Goal: Task Accomplishment & Management: Use online tool/utility

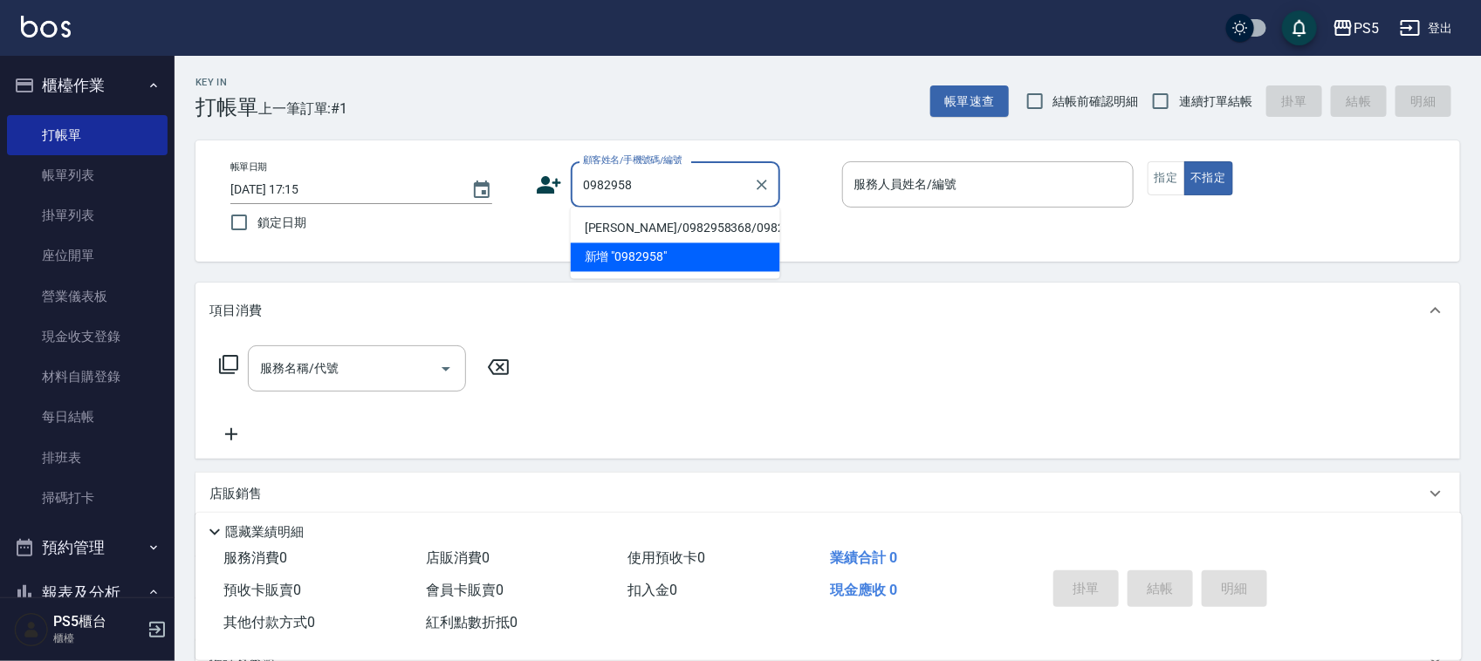
click at [641, 228] on li "[PERSON_NAME]/0982958368/0982958368" at bounding box center [675, 229] width 209 height 29
type input "[PERSON_NAME]/0982958368/0982958368"
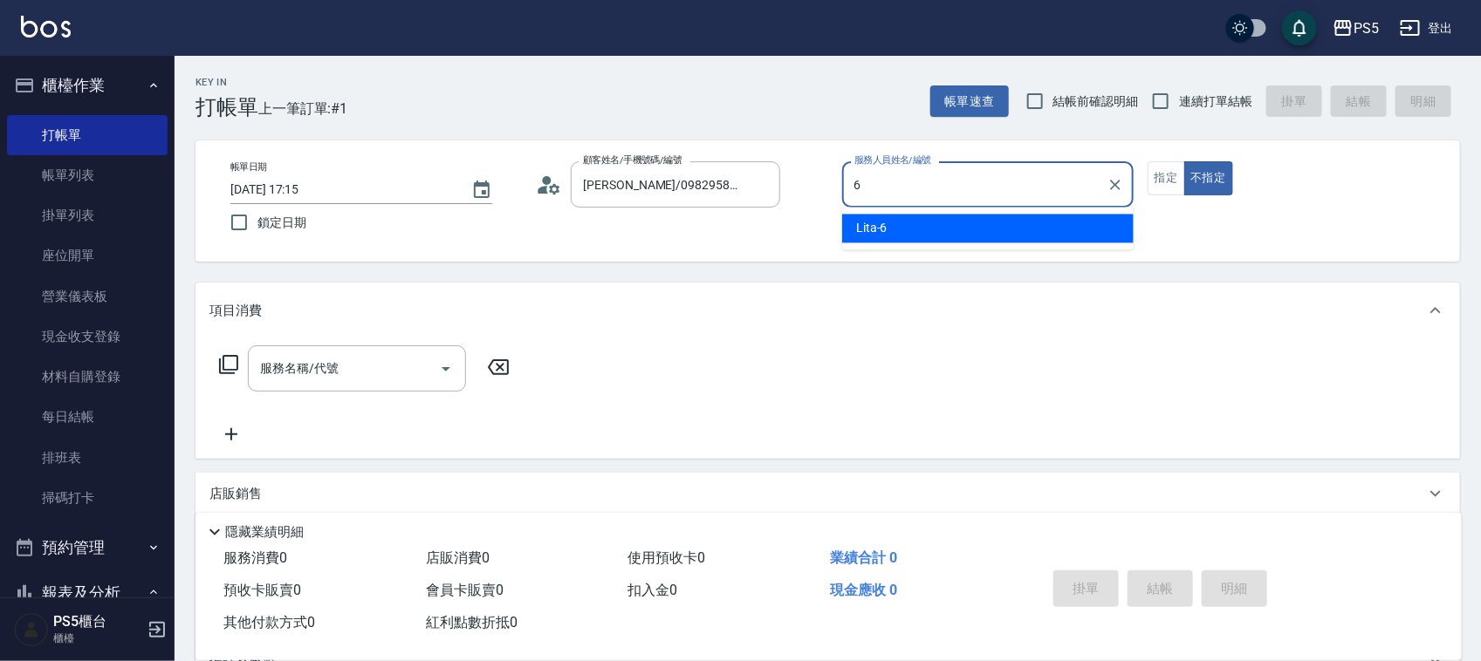
type input "Lita-6"
type button "false"
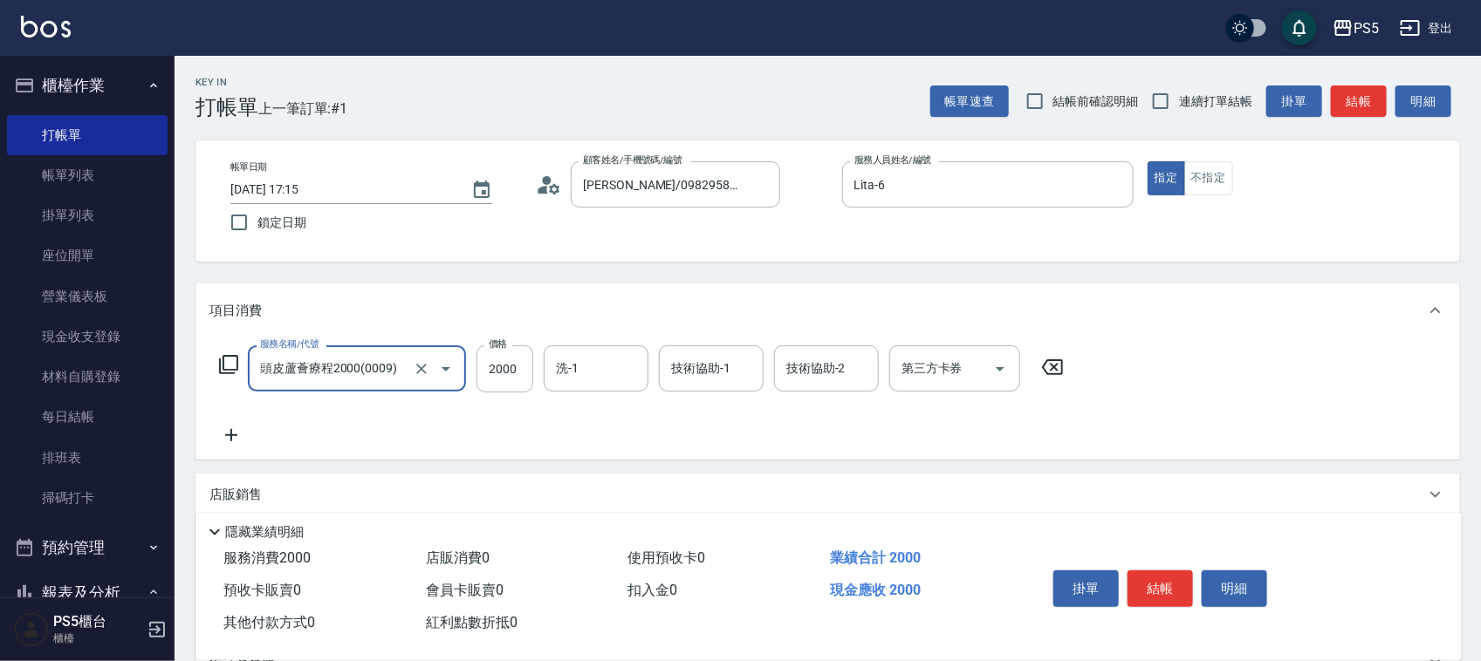
type input "頭皮蘆薈療程2000(0009)"
type input "1700"
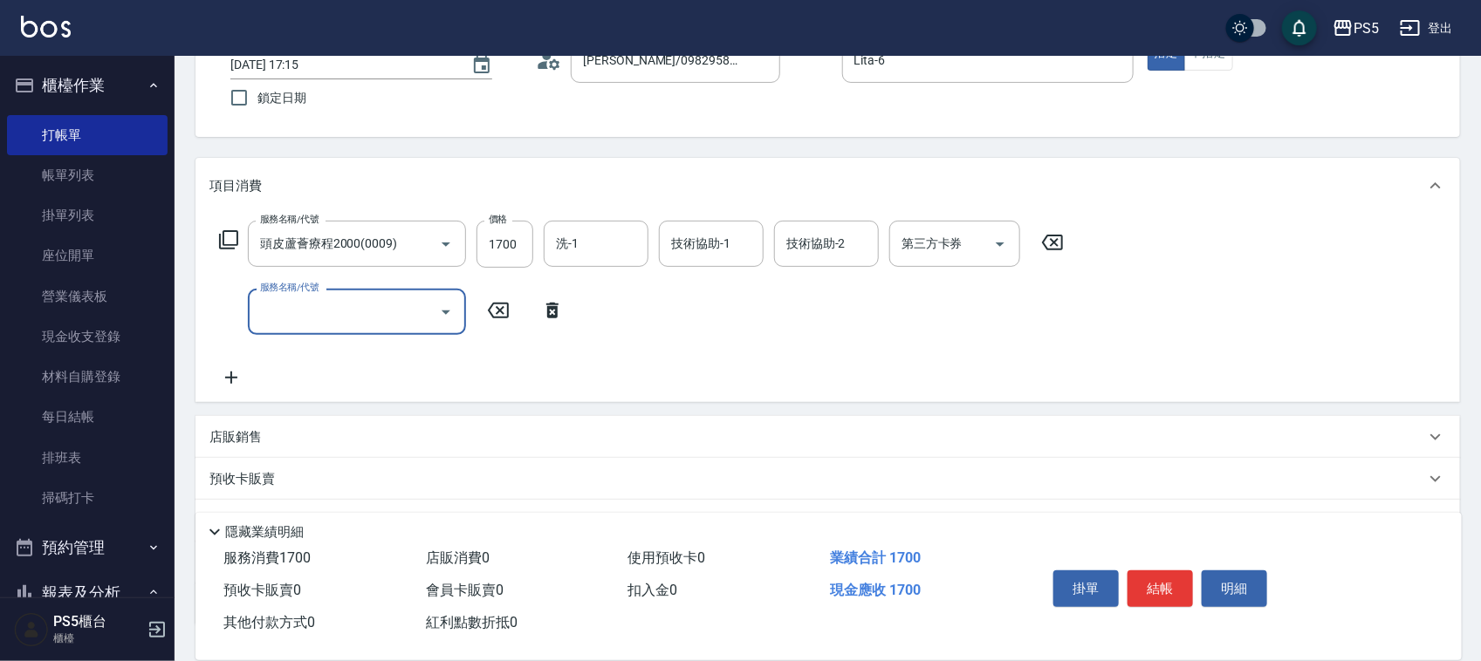
scroll to position [255, 0]
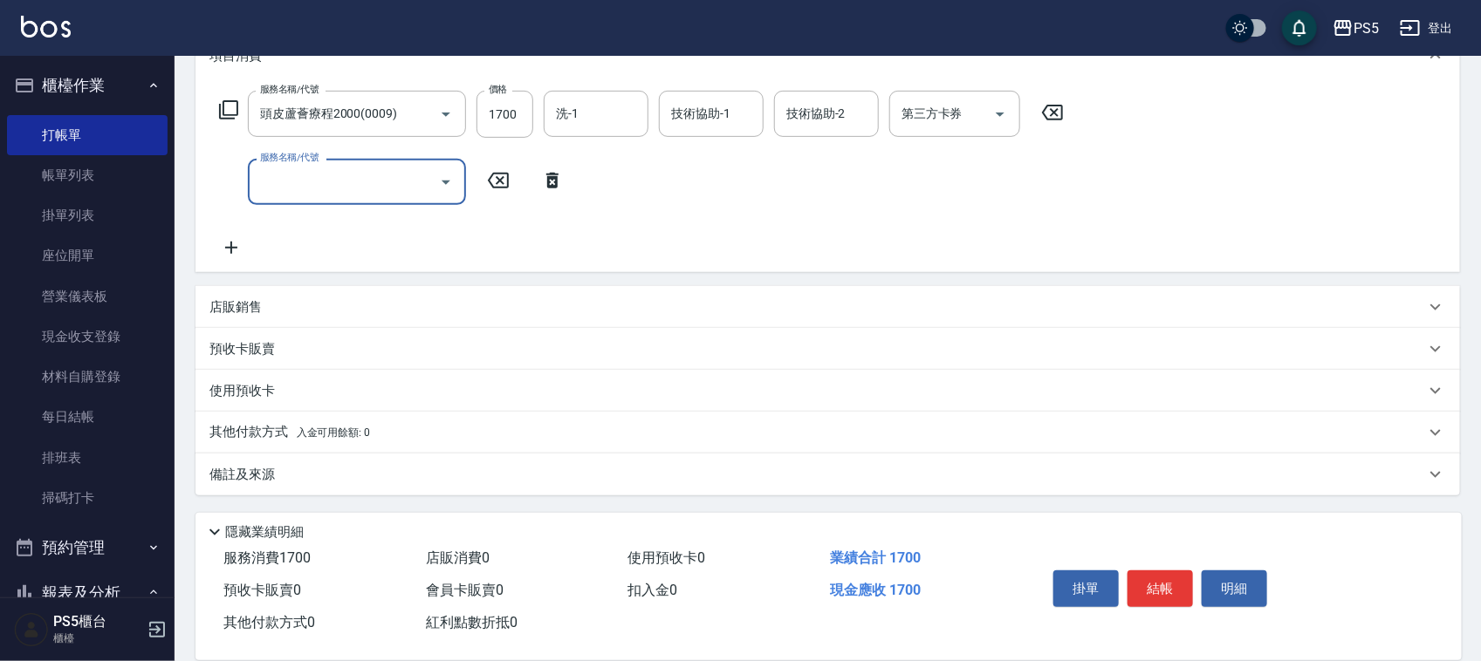
click at [257, 311] on p "店販銷售" at bounding box center [235, 307] width 52 height 18
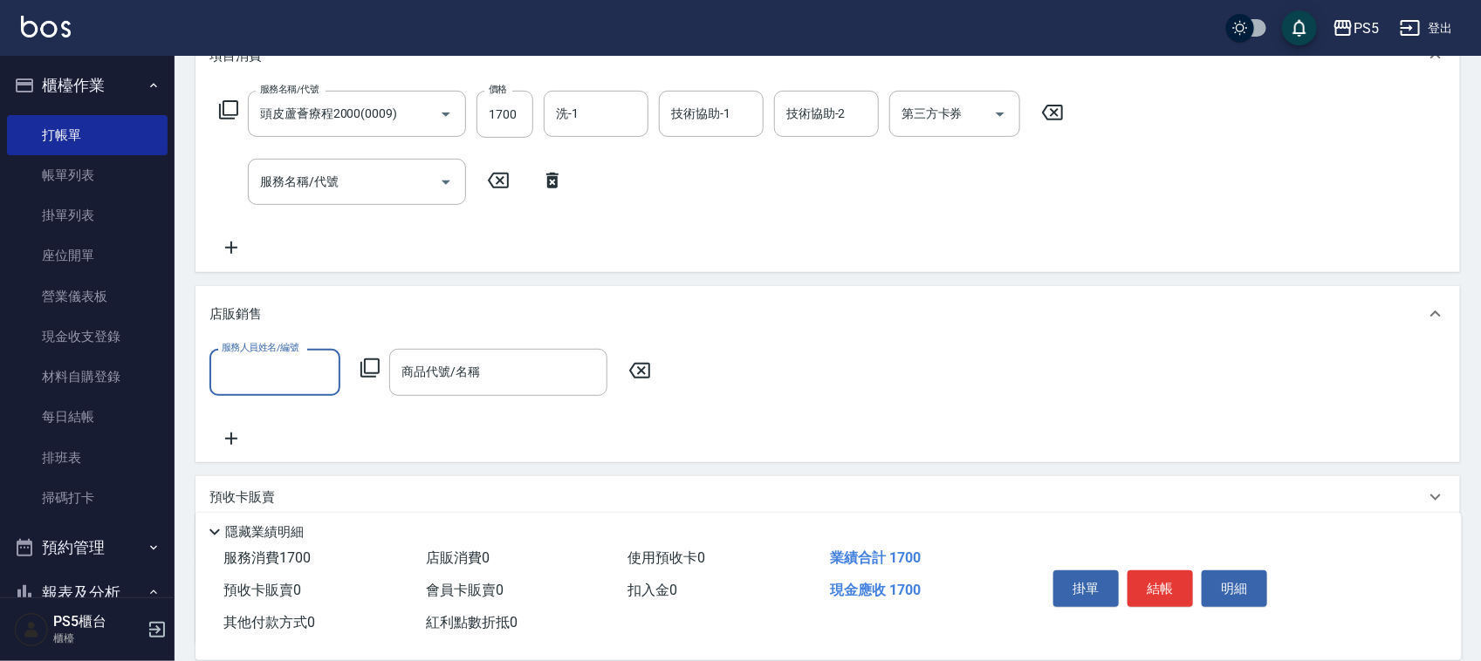
scroll to position [0, 0]
type input "Lita-6"
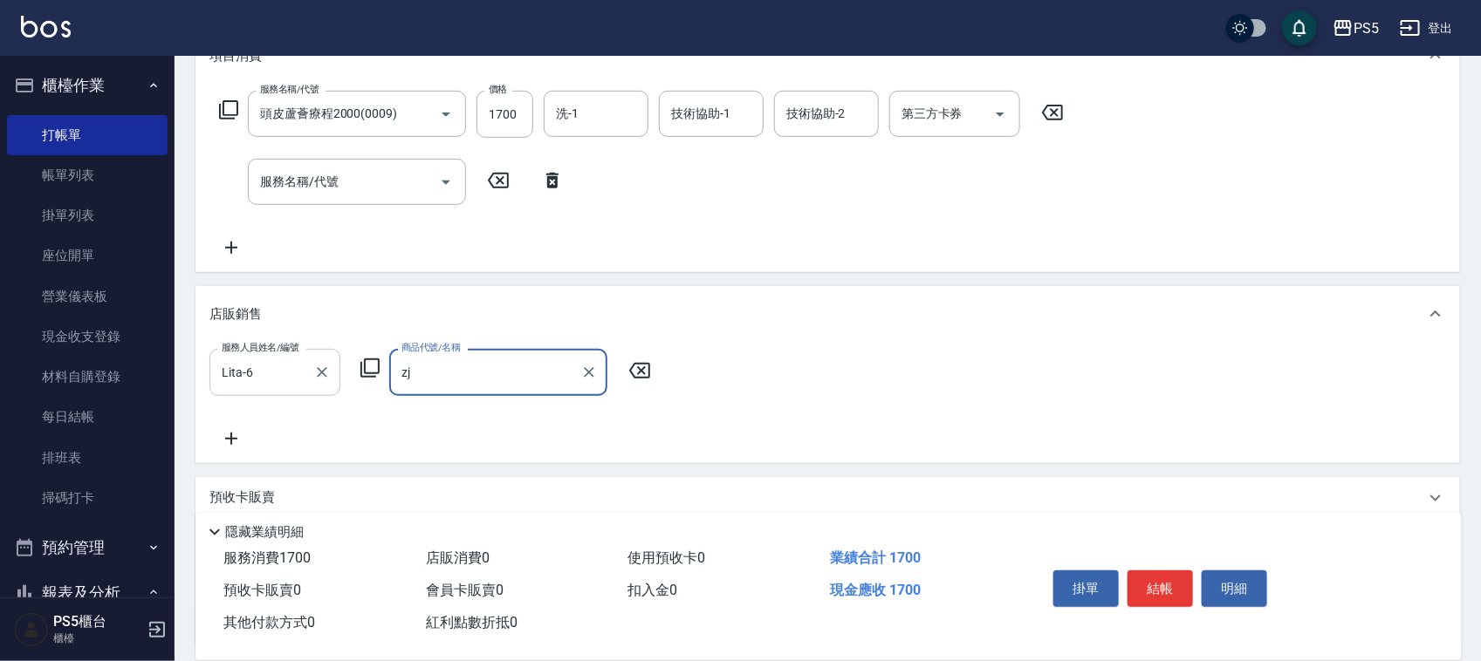
type input "z"
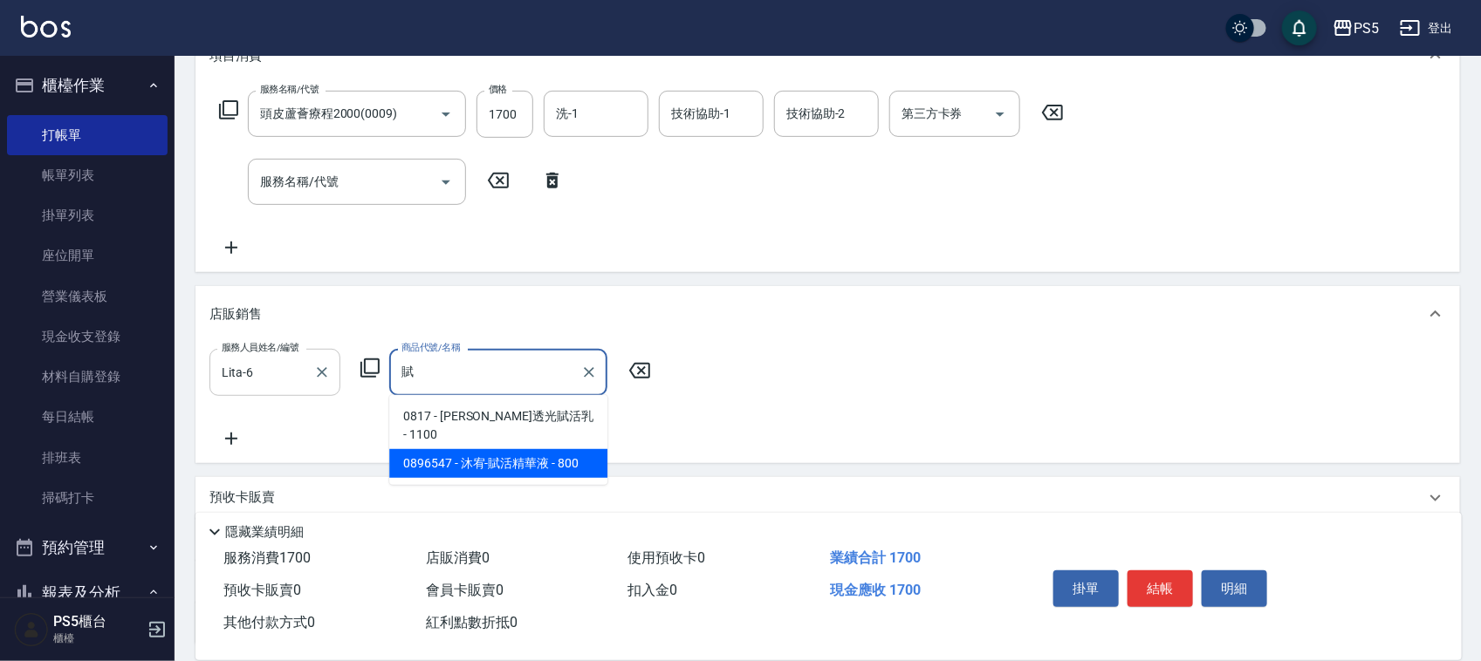
type input "沐宥-賦活精華液"
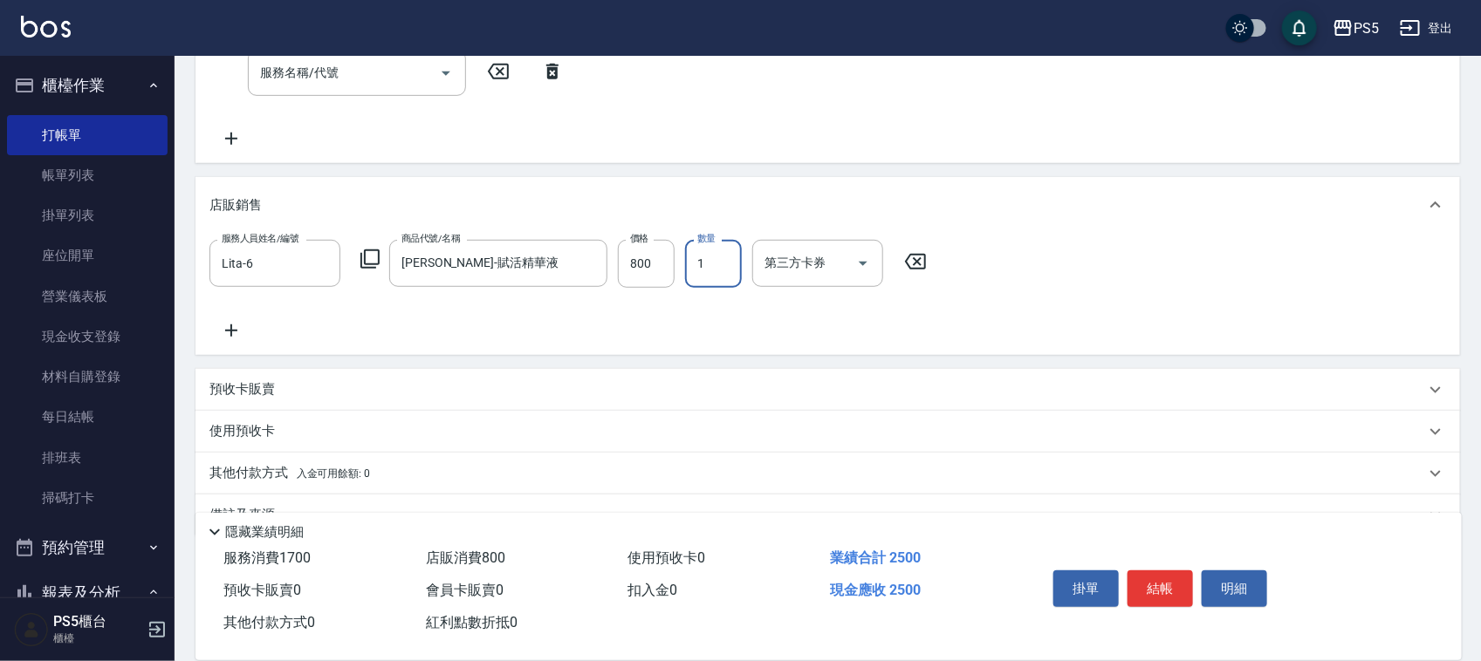
scroll to position [404, 0]
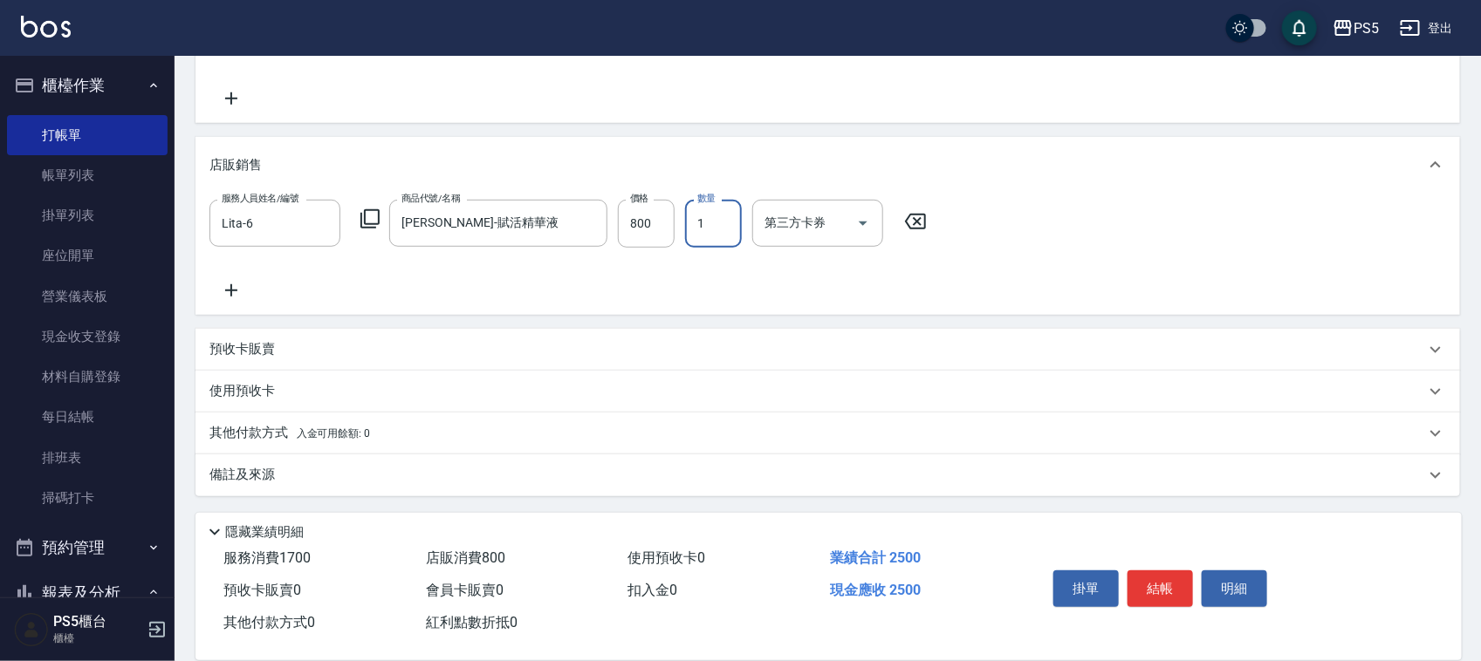
click at [284, 436] on p "其他付款方式 入金可用餘額: 0" at bounding box center [289, 433] width 161 height 19
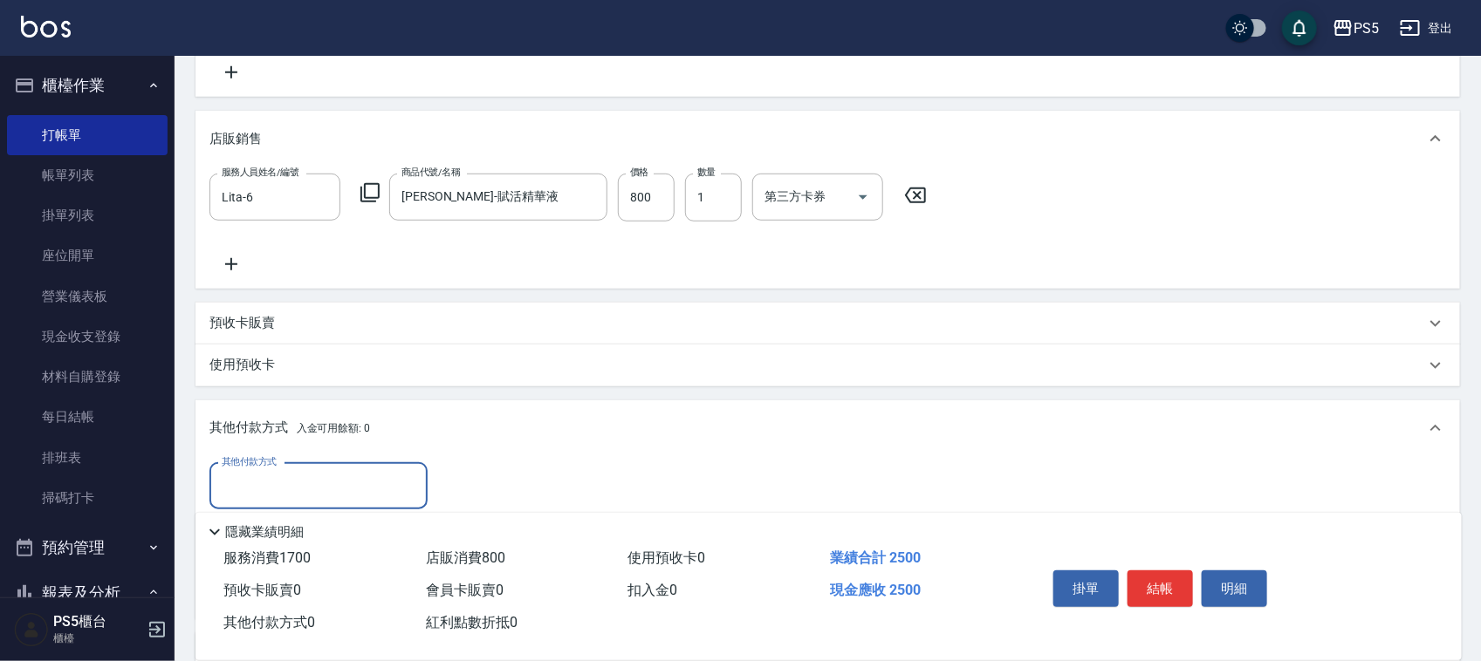
scroll to position [609, 0]
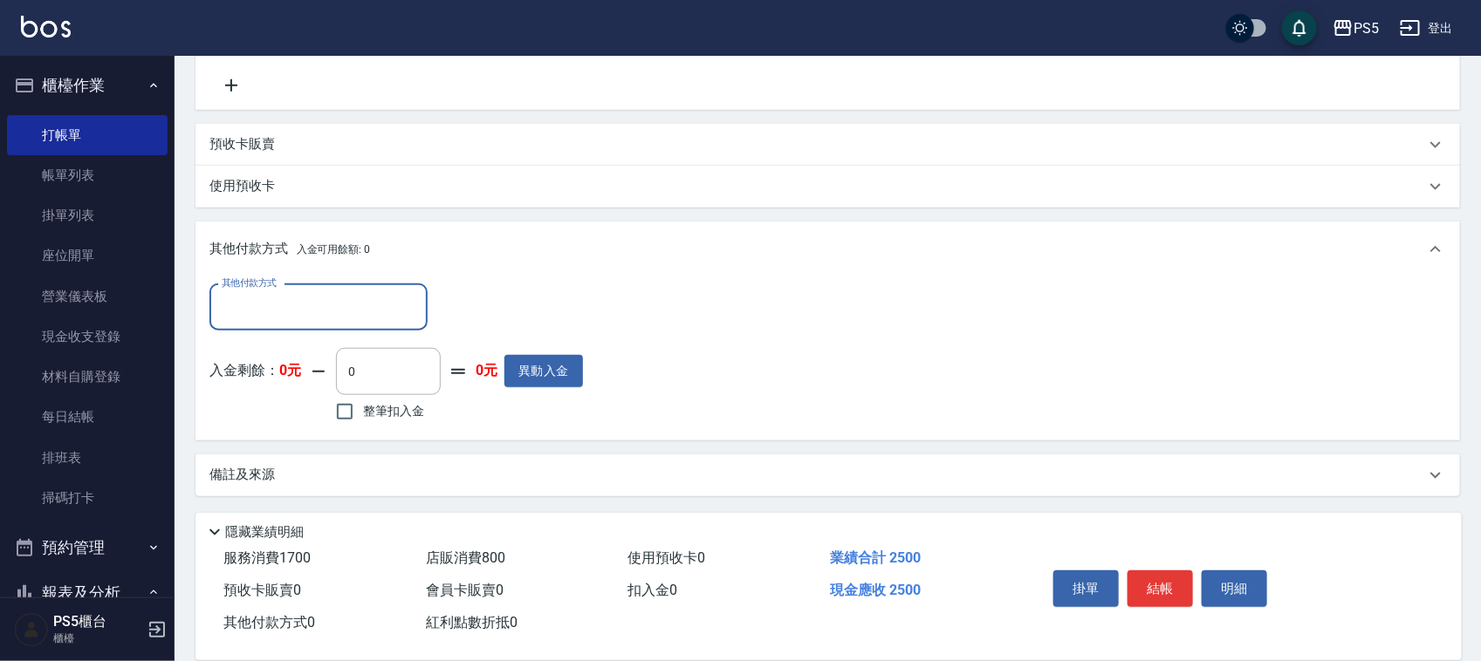
click at [282, 298] on input "其他付款方式" at bounding box center [318, 307] width 202 height 31
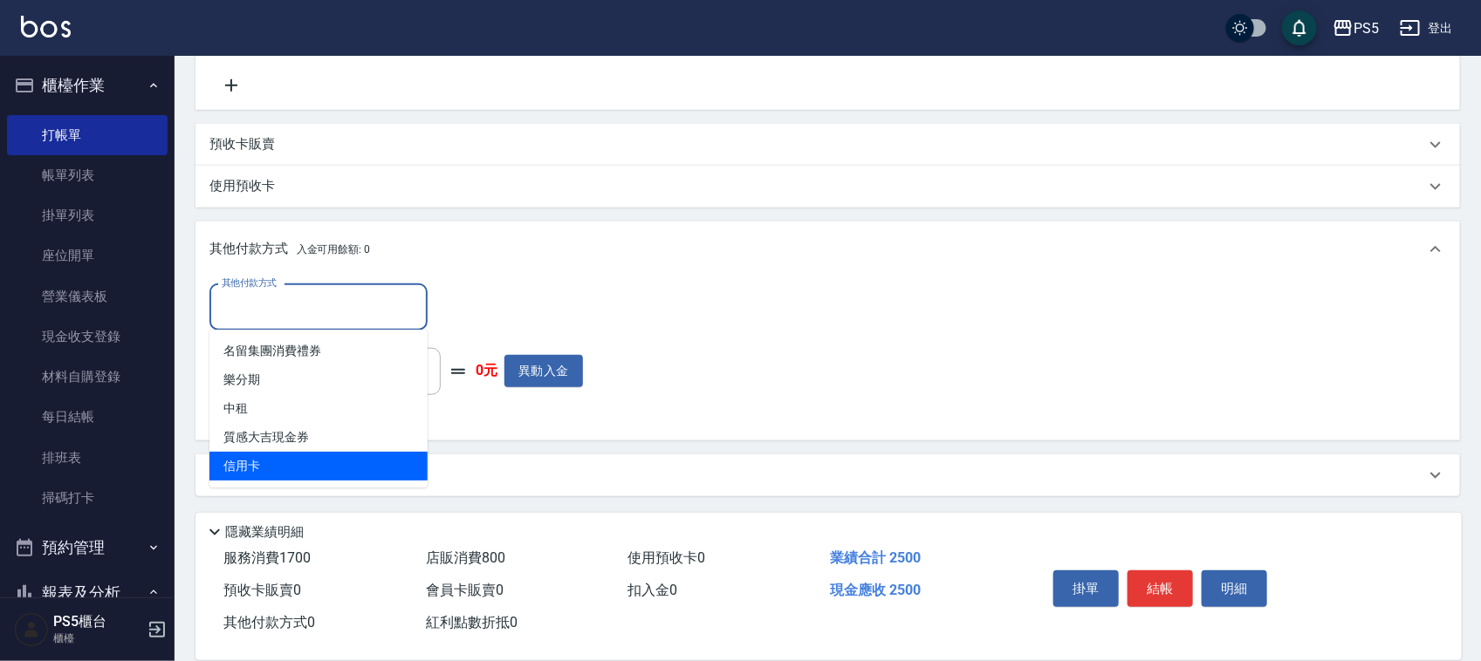
click at [290, 460] on span "信用卡" at bounding box center [318, 466] width 218 height 29
type input "信用卡"
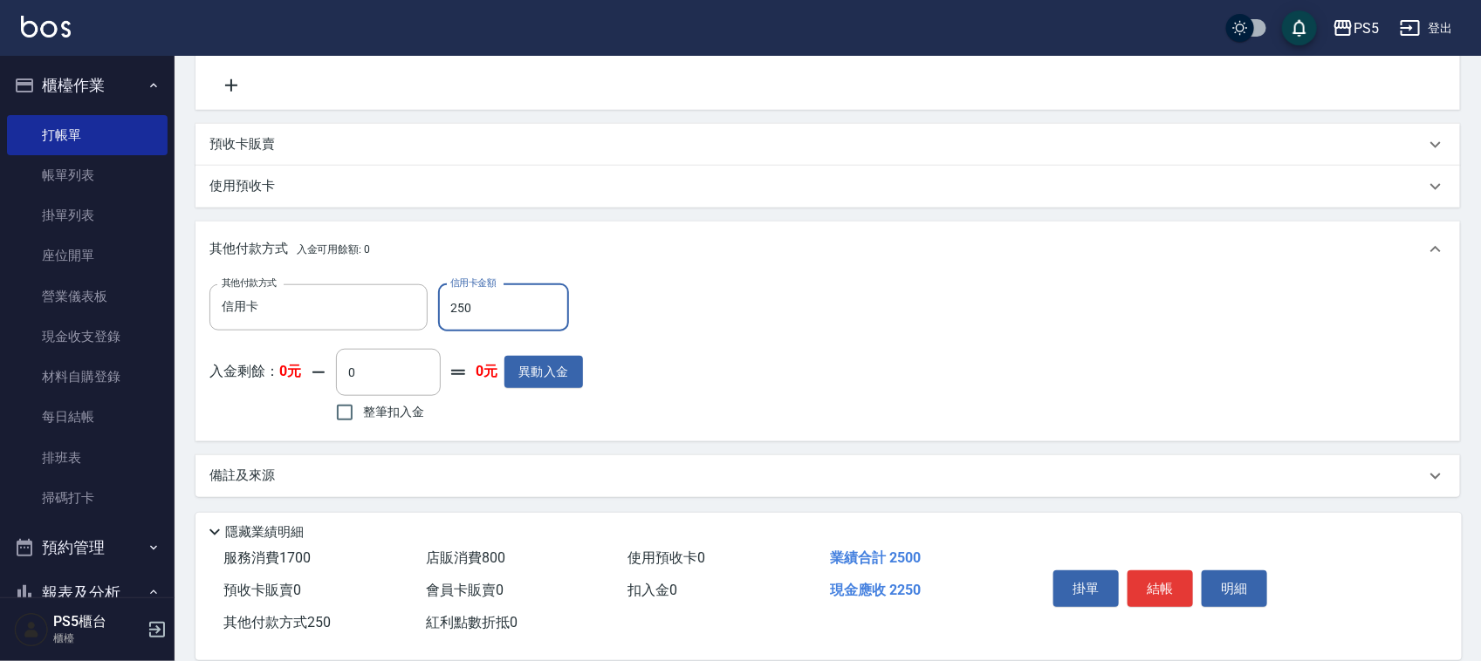
type input "2500"
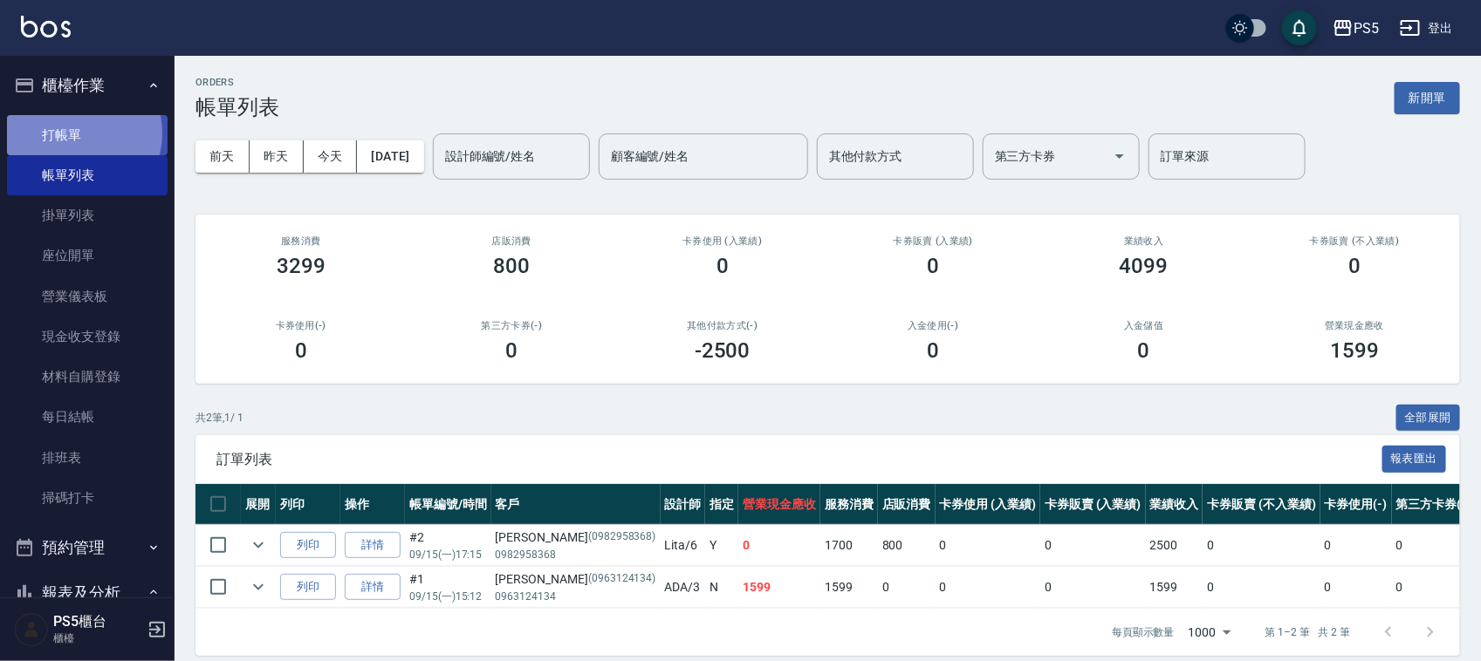
click at [76, 133] on link "打帳單" at bounding box center [87, 135] width 161 height 40
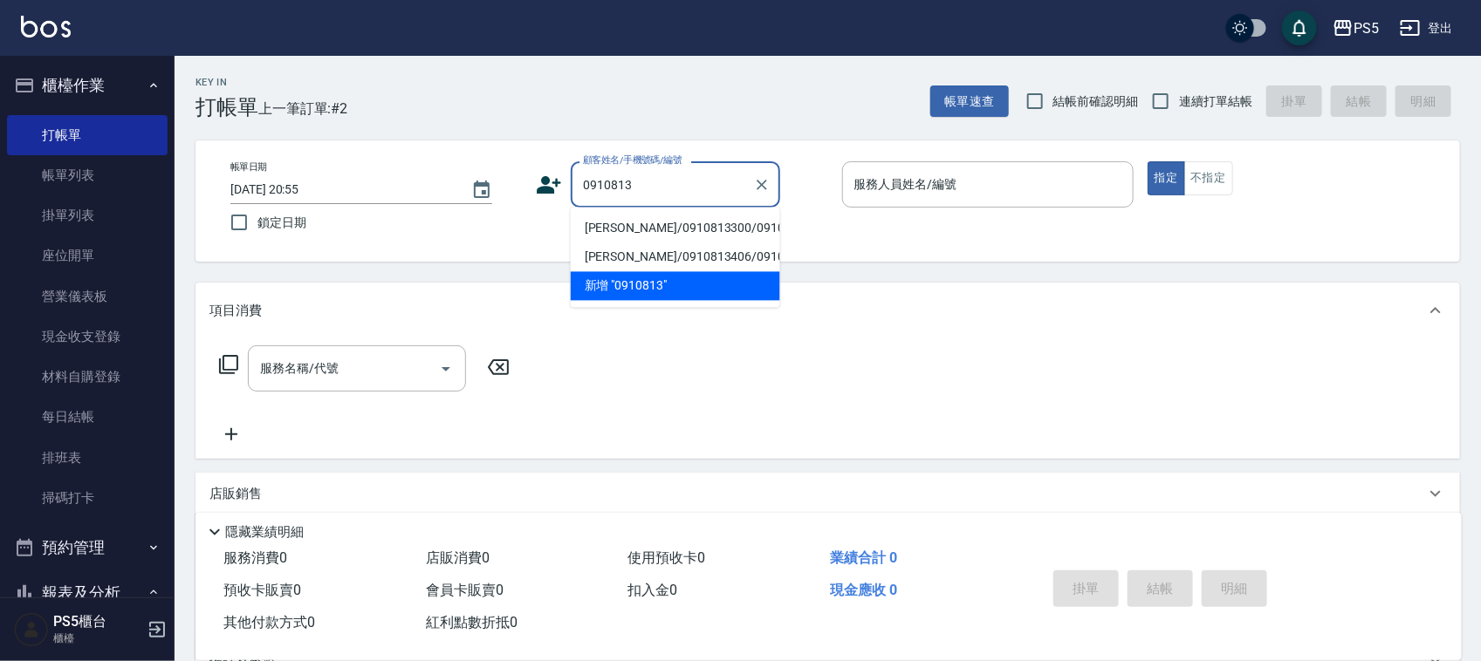
click at [695, 236] on li "江淑芳/0910813300/0910813300" at bounding box center [675, 229] width 209 height 29
type input "江淑芳/0910813300/0910813300"
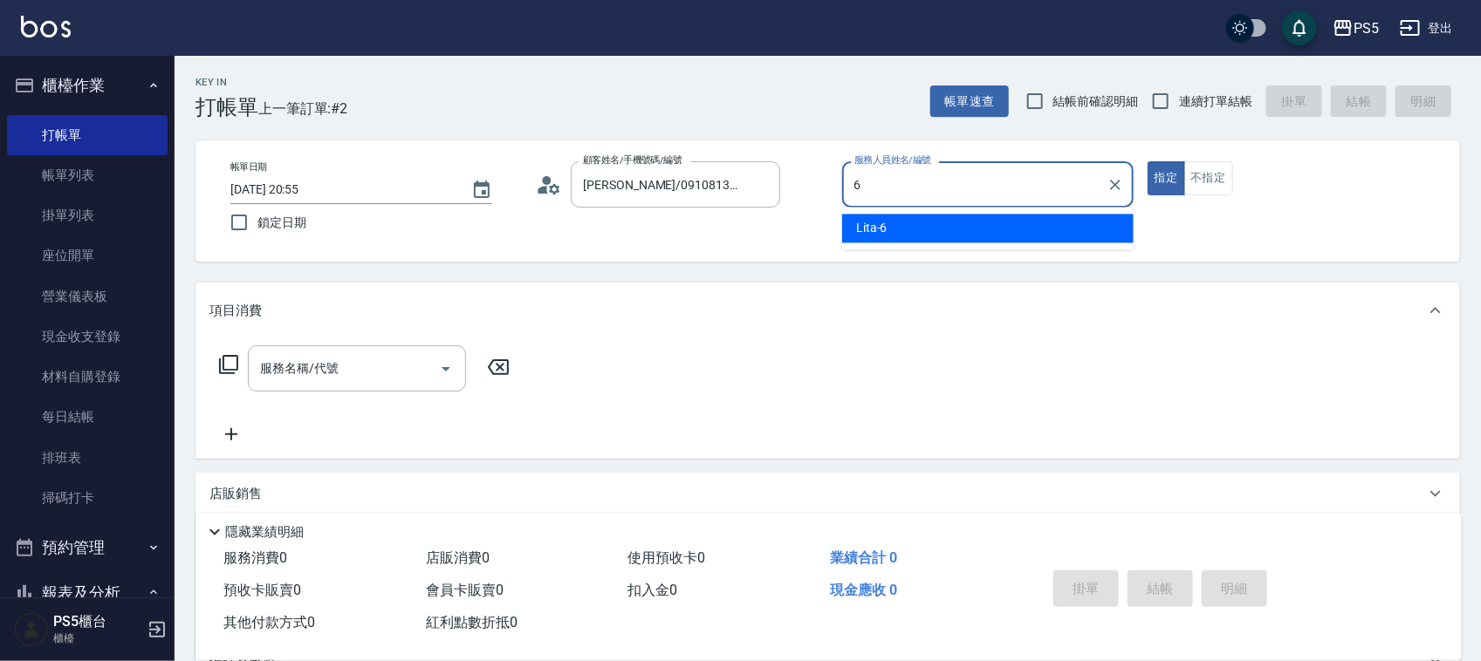
type input "Lita-6"
type button "true"
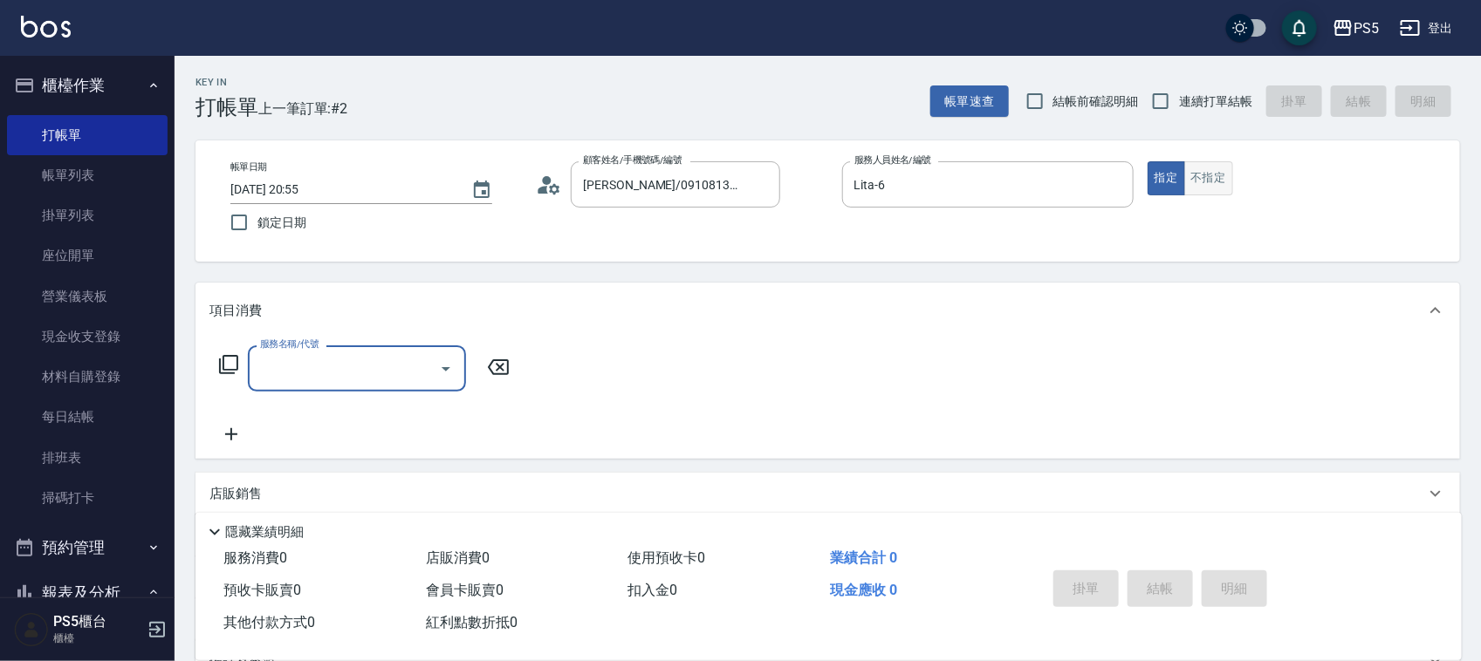
click at [1194, 166] on button "不指定" at bounding box center [1208, 178] width 49 height 34
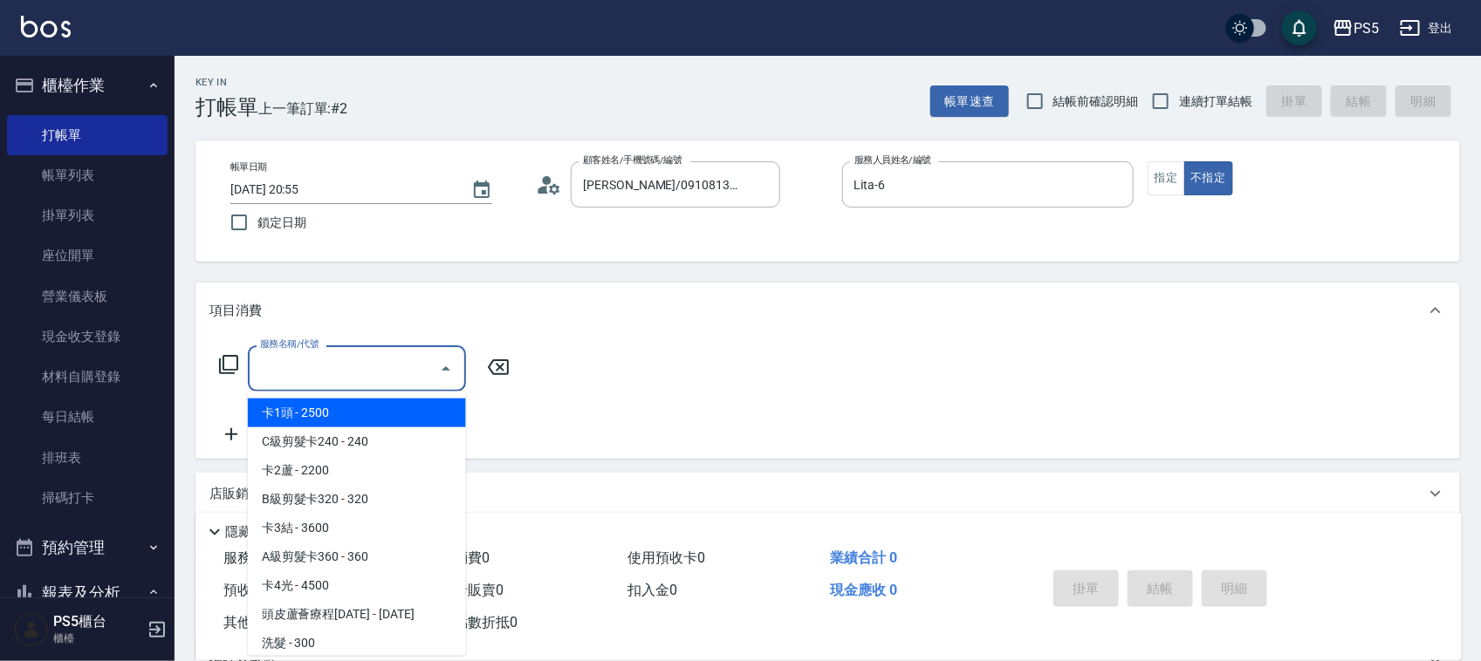
click at [280, 359] on div "服務名稱/代號 服務名稱/代號" at bounding box center [357, 369] width 218 height 46
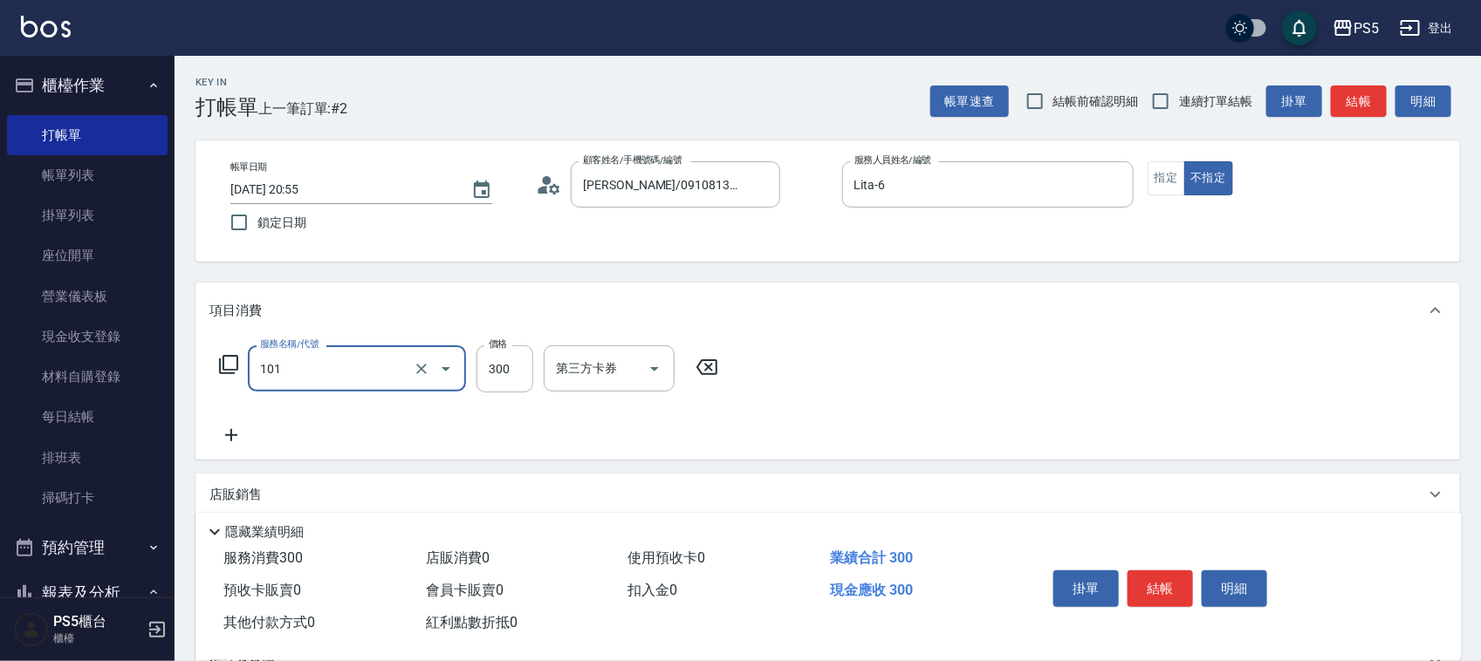
type input "洗髮(101)"
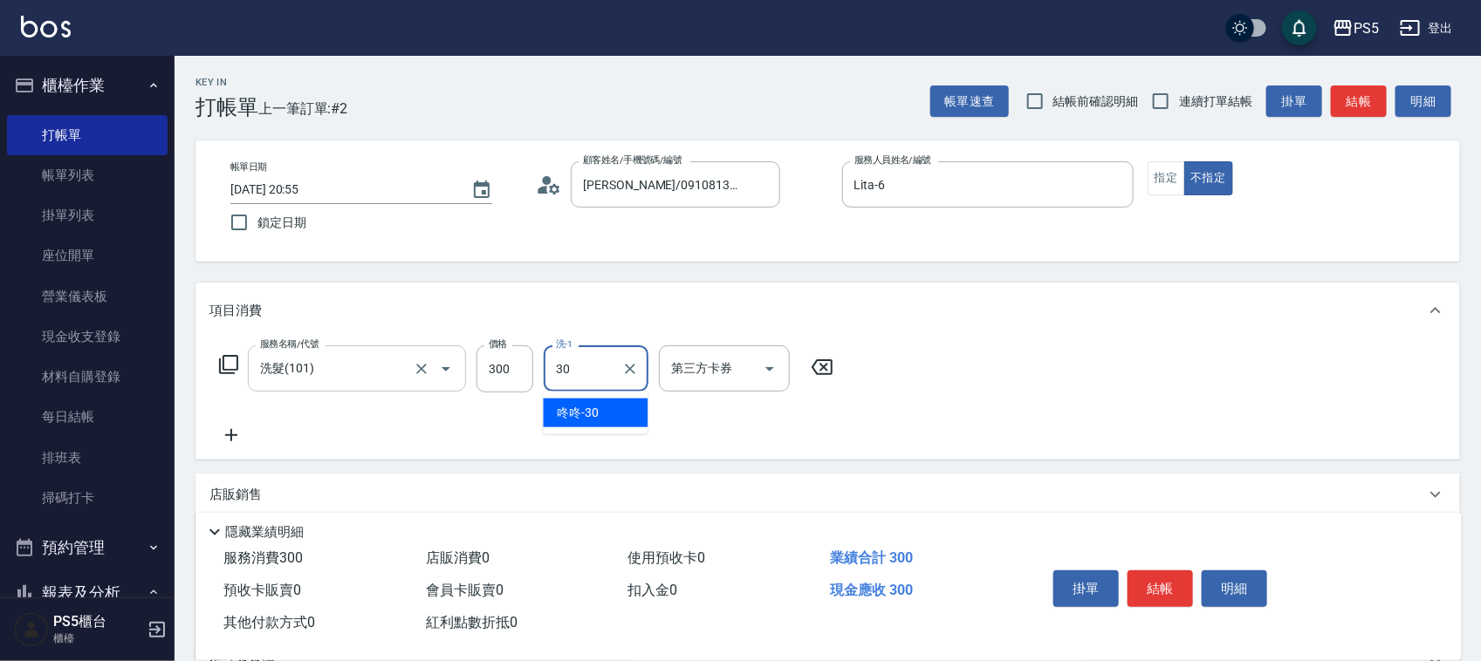
type input "咚咚-30"
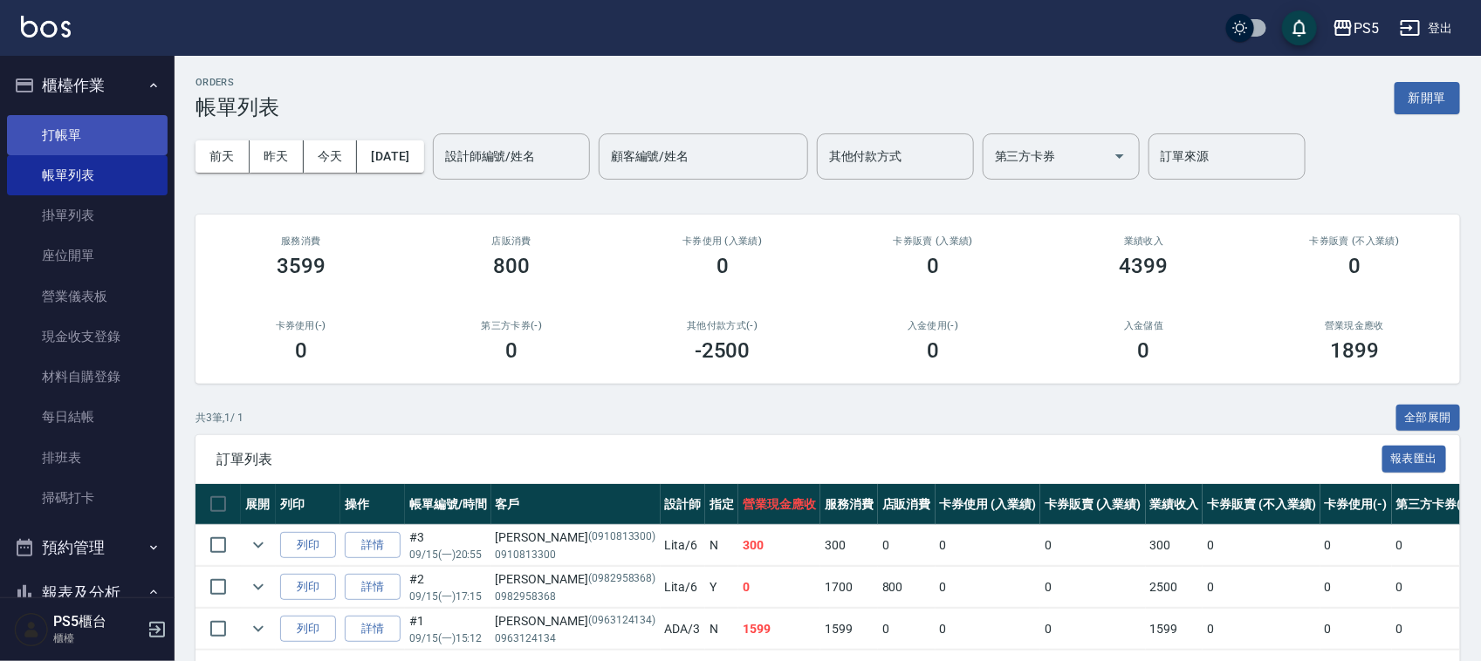
click at [61, 132] on link "打帳單" at bounding box center [87, 135] width 161 height 40
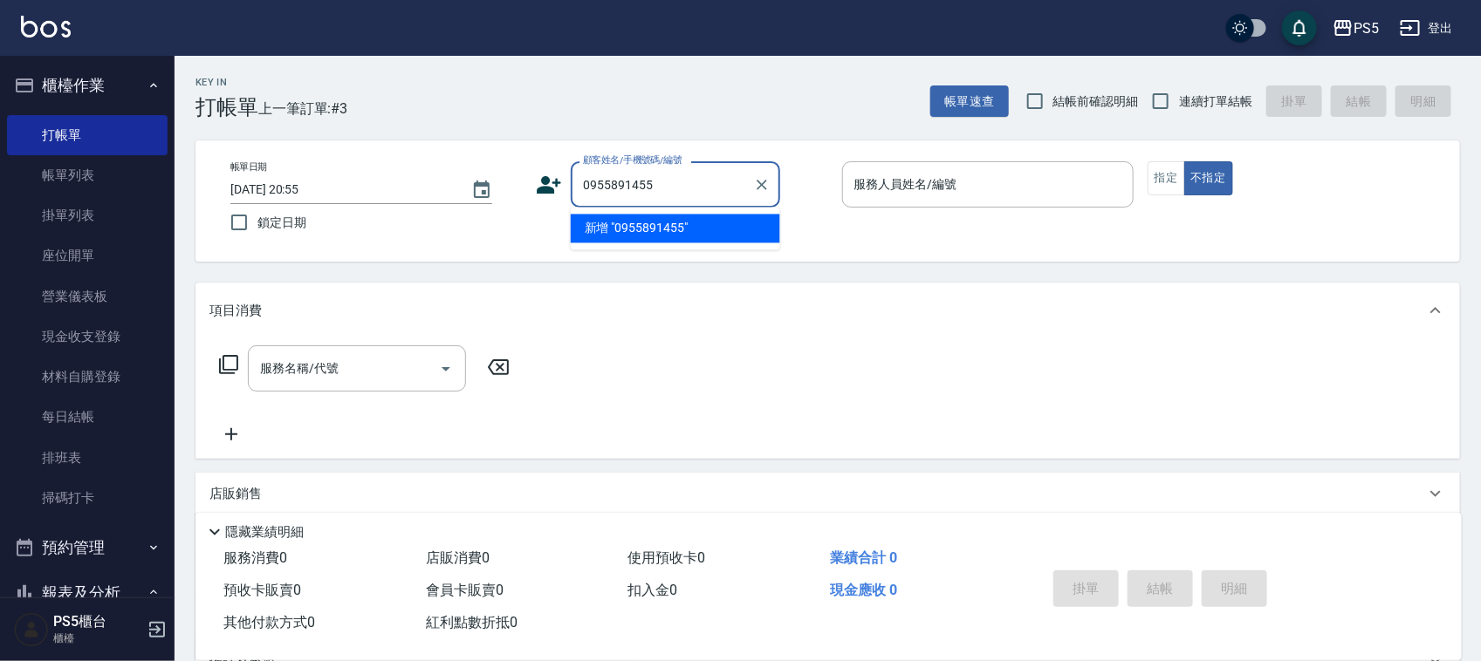
click at [679, 238] on li "新增 "0955891455"" at bounding box center [675, 229] width 209 height 29
type input "0955891455"
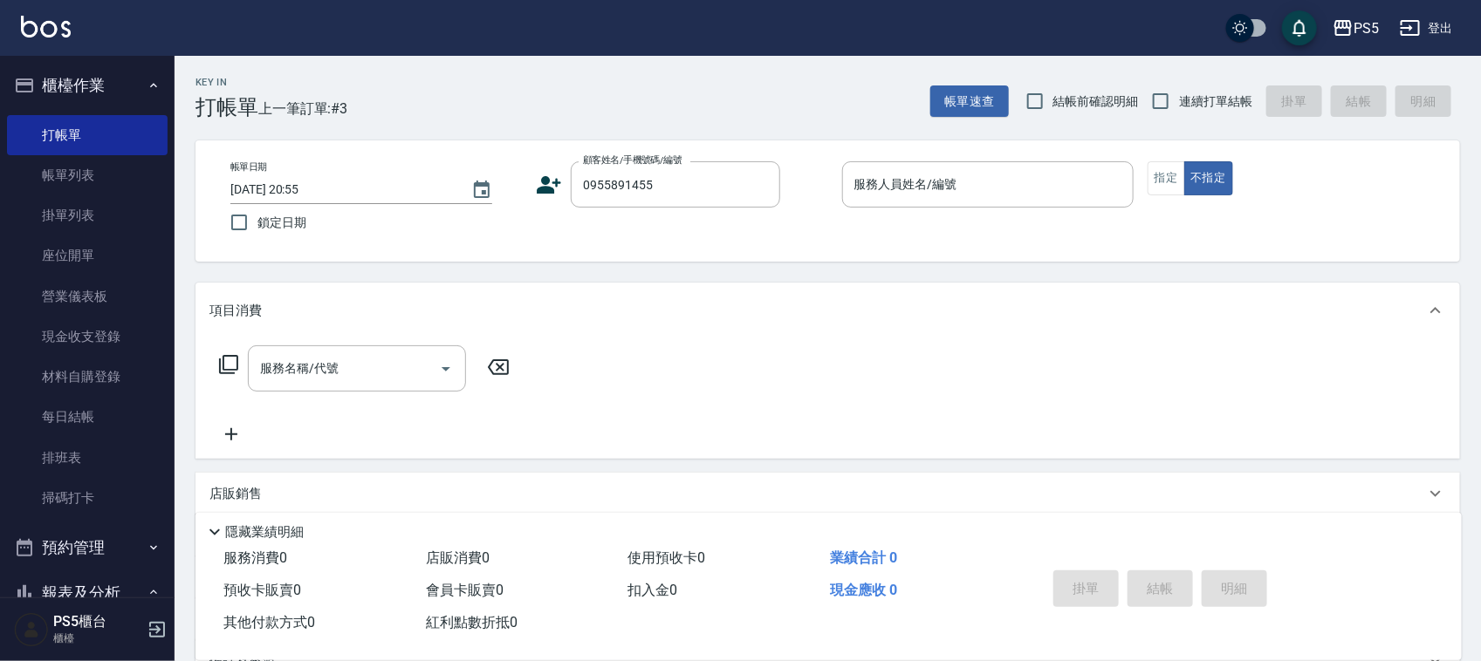
click at [543, 190] on icon at bounding box center [549, 184] width 24 height 17
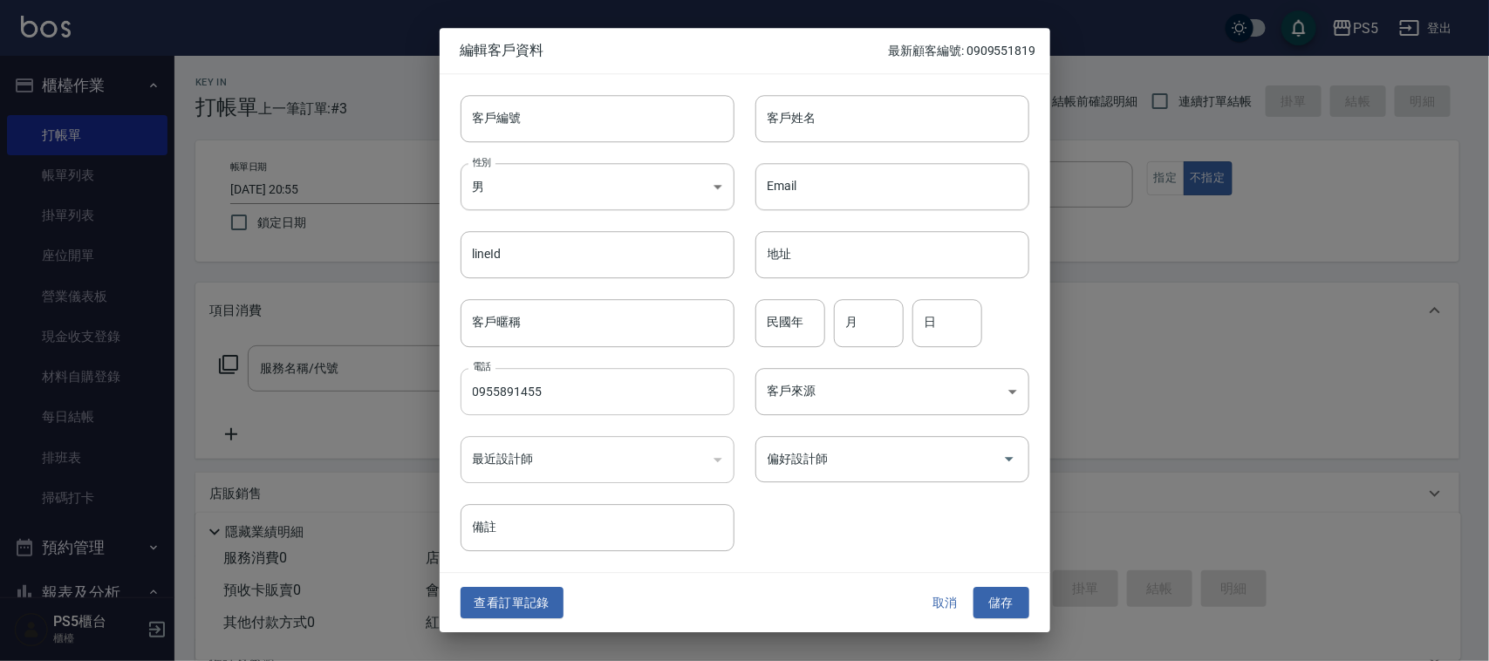
click at [563, 382] on input "0955891455" at bounding box center [598, 391] width 274 height 47
click at [589, 115] on input "客戶編號" at bounding box center [598, 118] width 274 height 47
paste input "0955891455"
type input "0955891455"
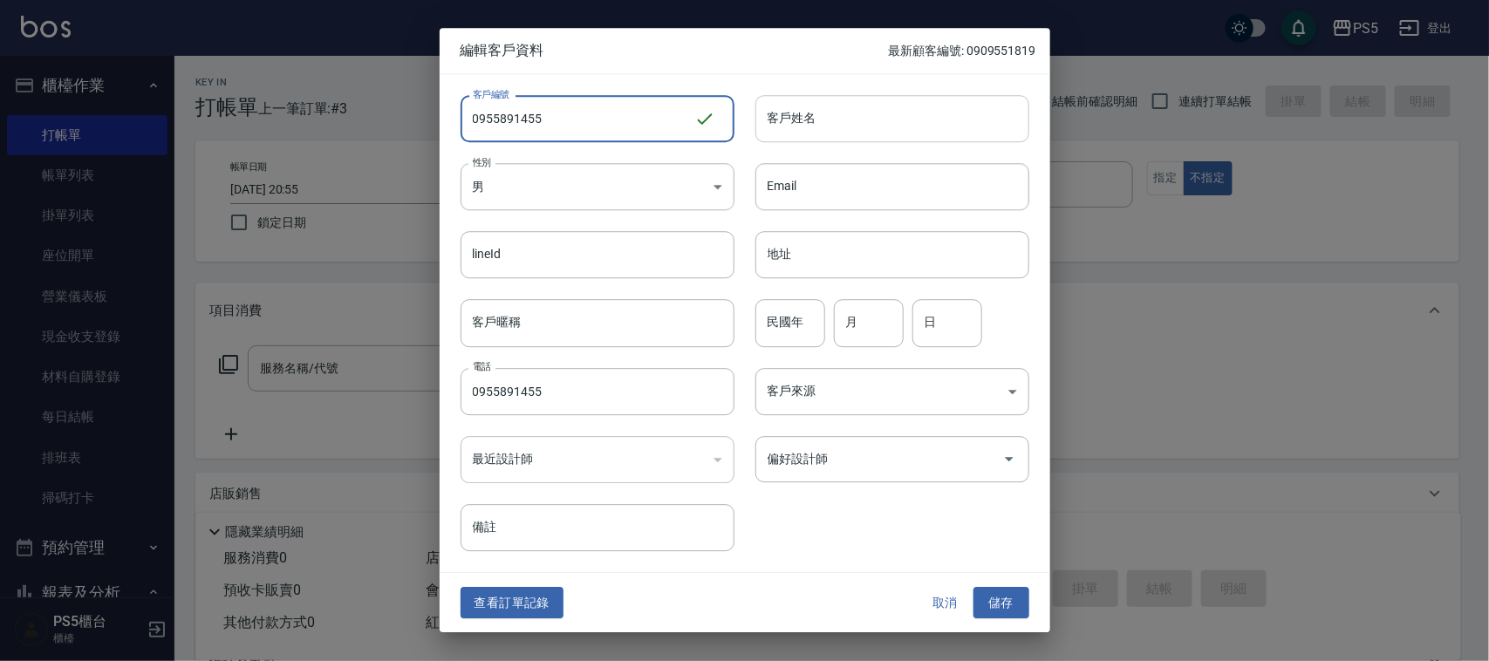
click at [803, 120] on input "客戶姓名" at bounding box center [893, 118] width 274 height 47
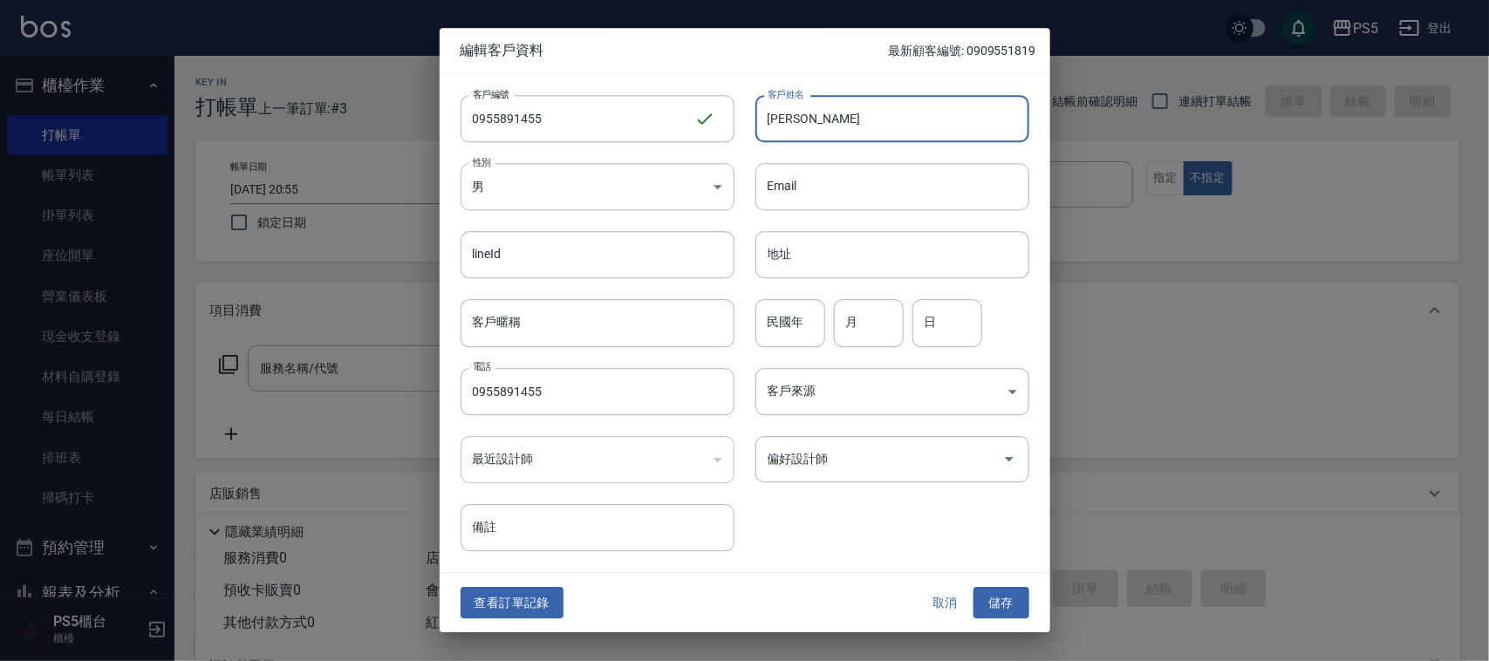
type input "許心怡"
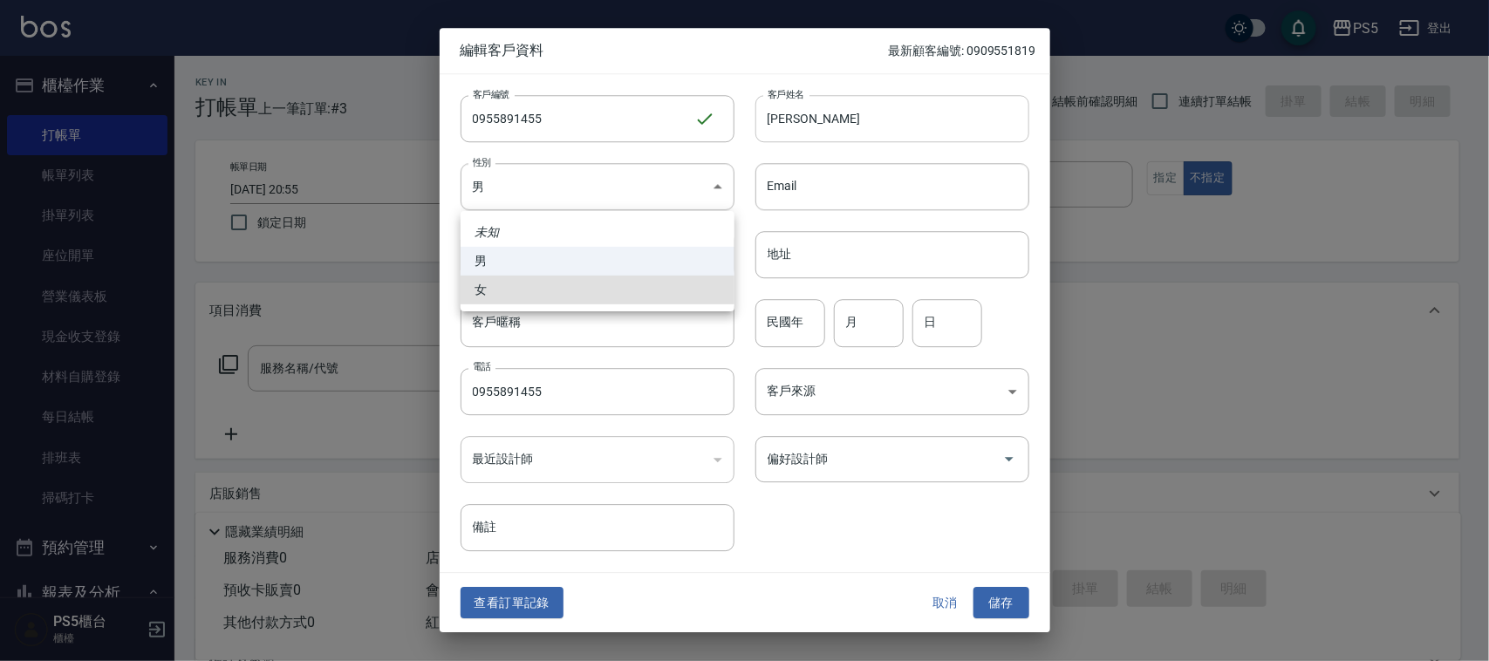
type input "FEMALE"
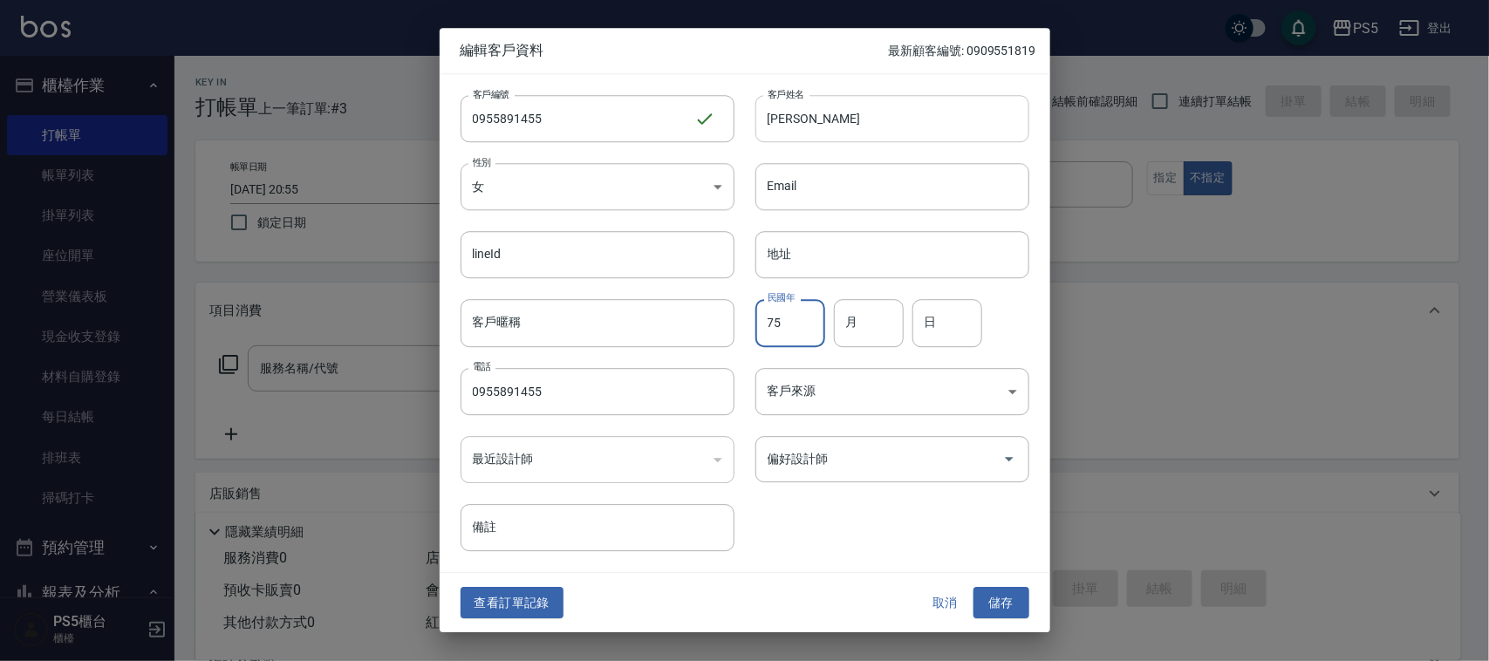
type input "75"
type input "7"
type input "18"
click at [974, 587] on button "儲存" at bounding box center [1002, 603] width 56 height 32
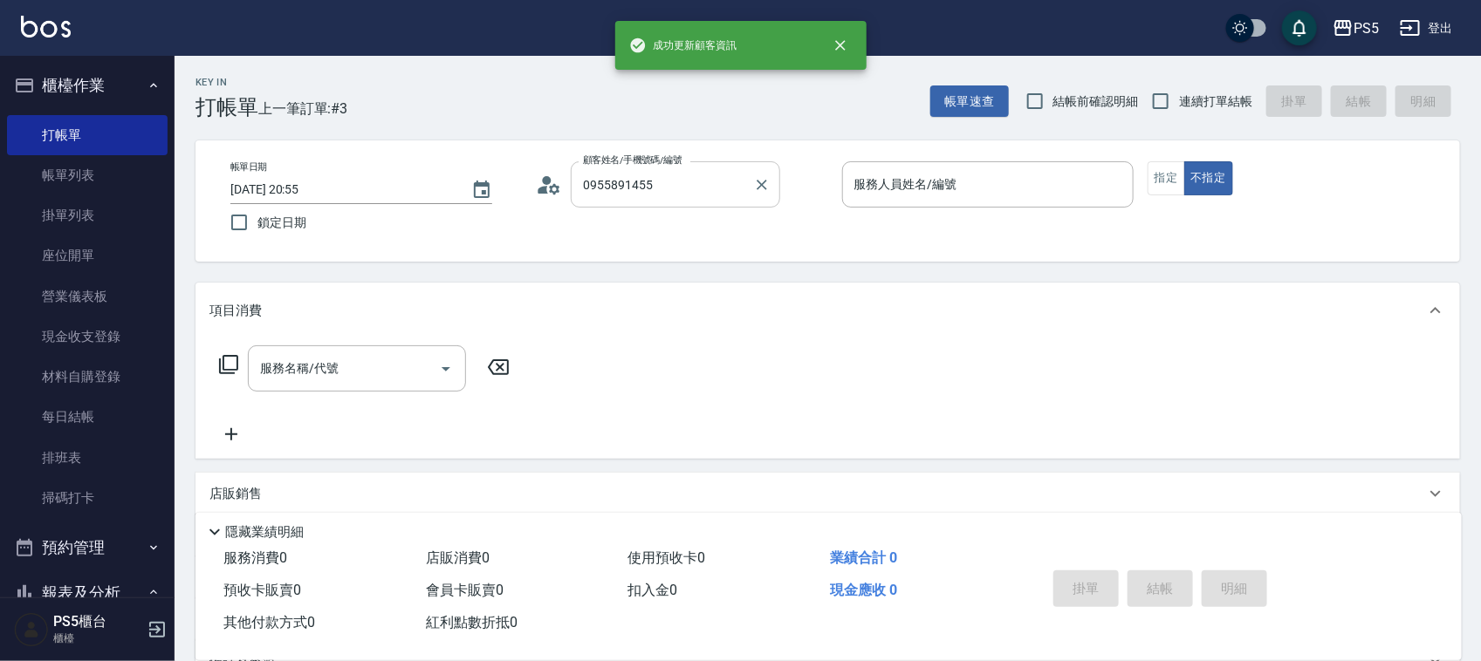
click at [701, 188] on input "0955891455" at bounding box center [662, 184] width 168 height 31
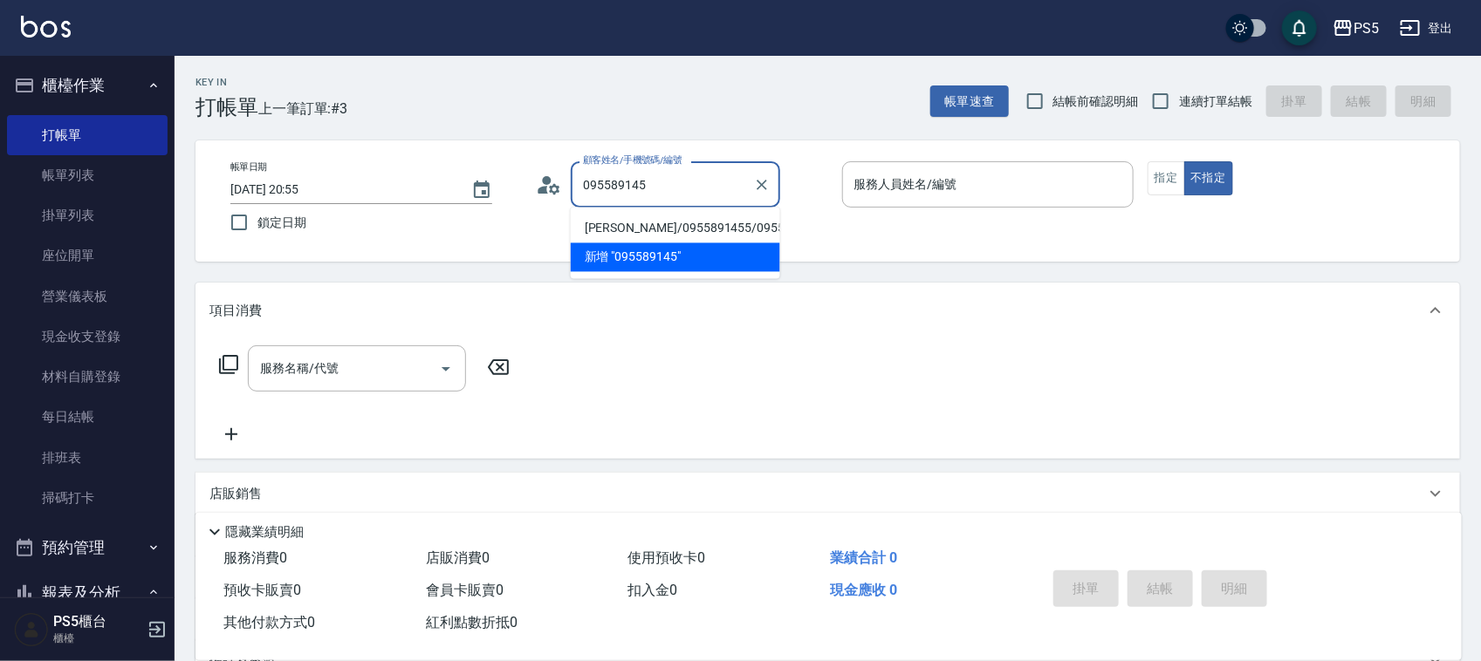
type input "許心怡/0955891455/0955891455"
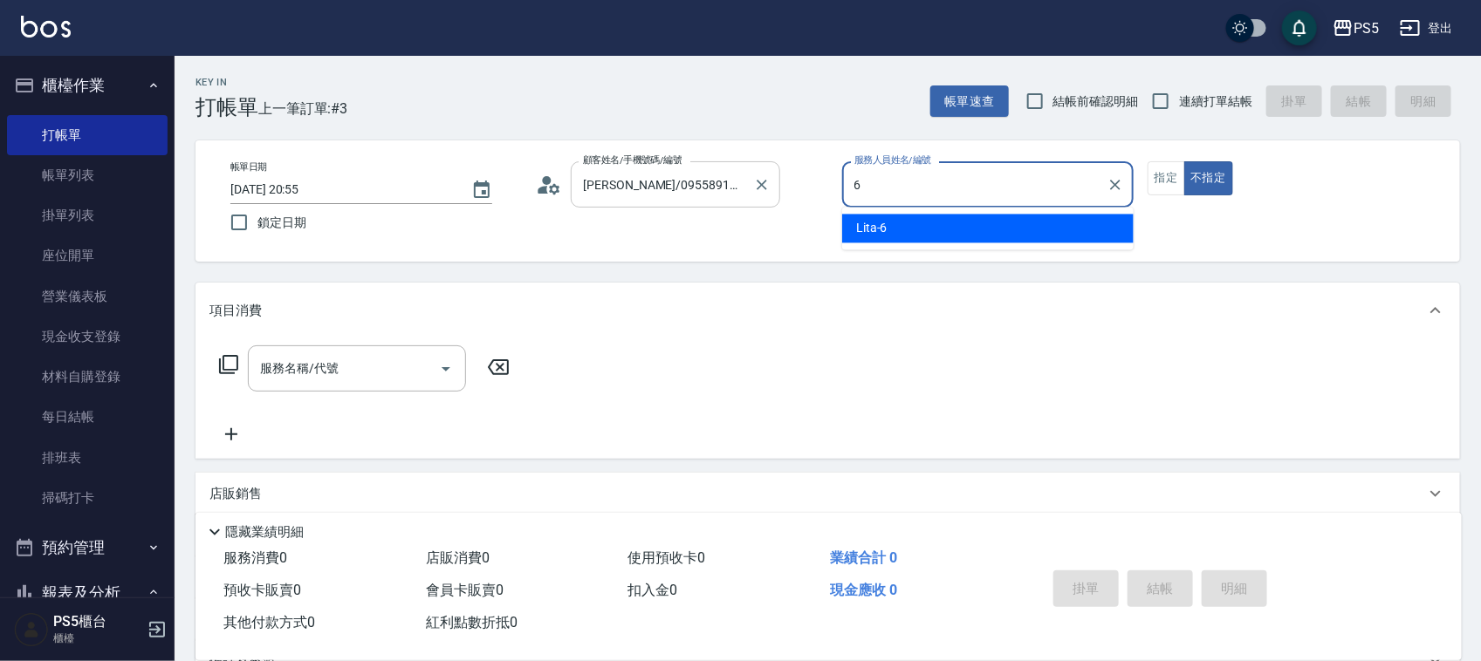
type input "Lita-6"
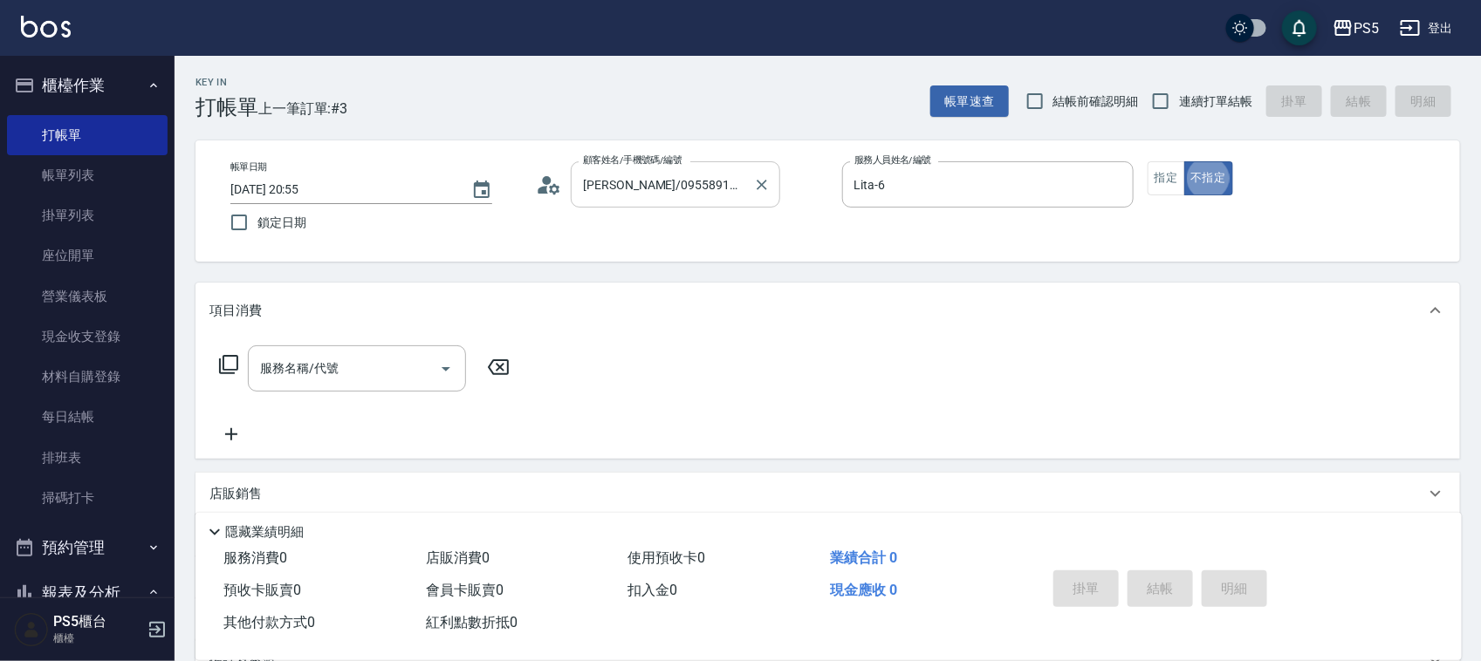
type button "false"
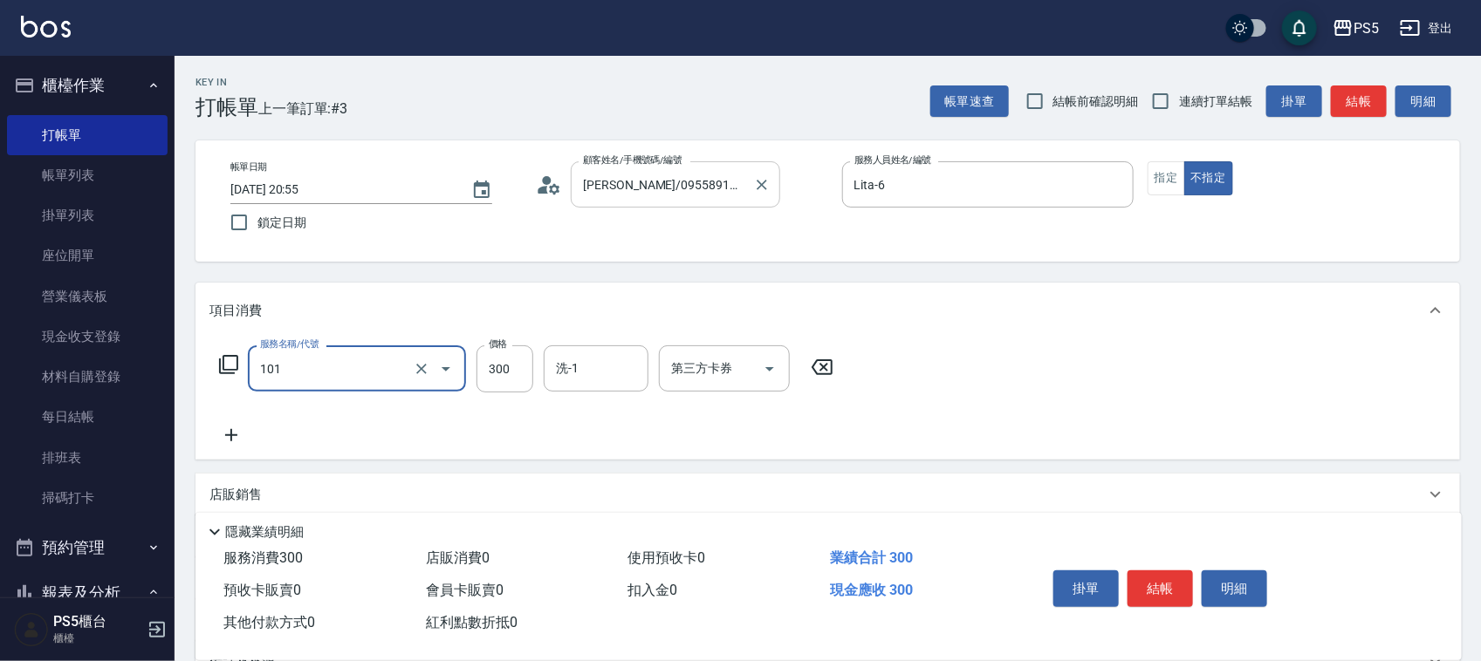
type input "洗髮(101)"
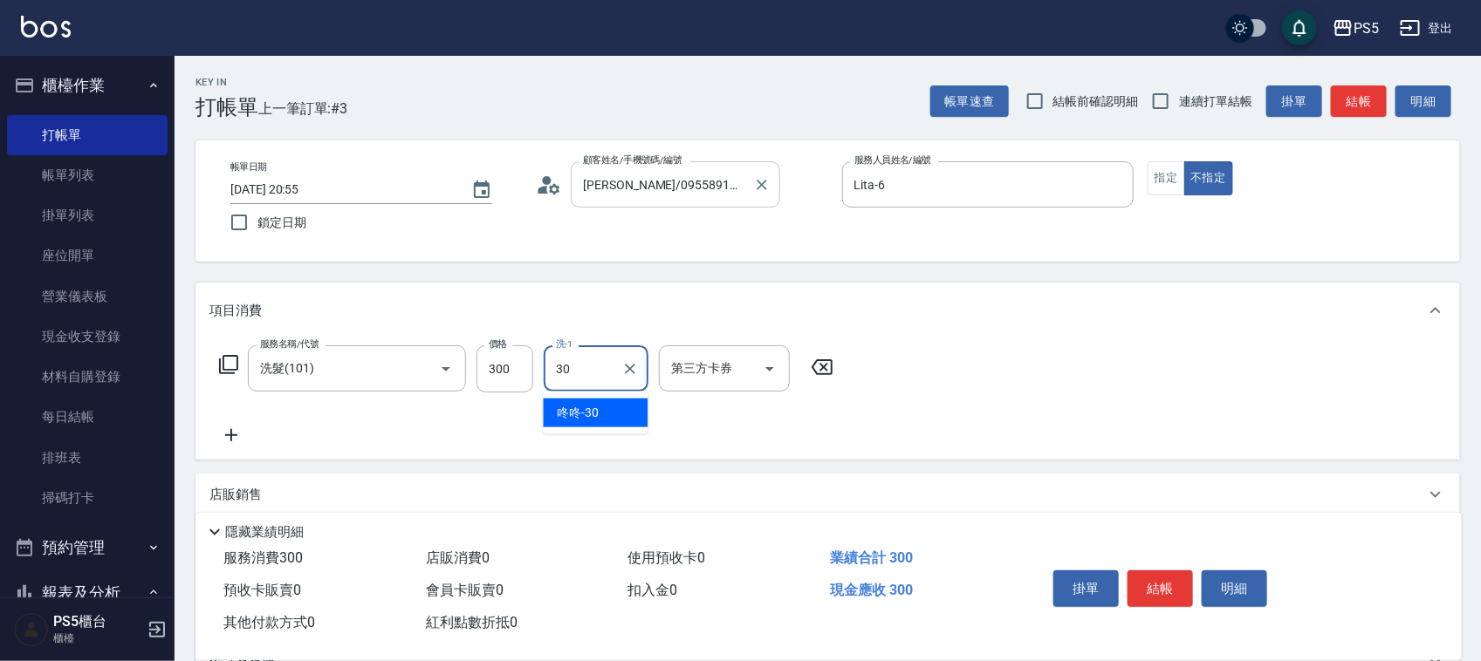
type input "咚咚-30"
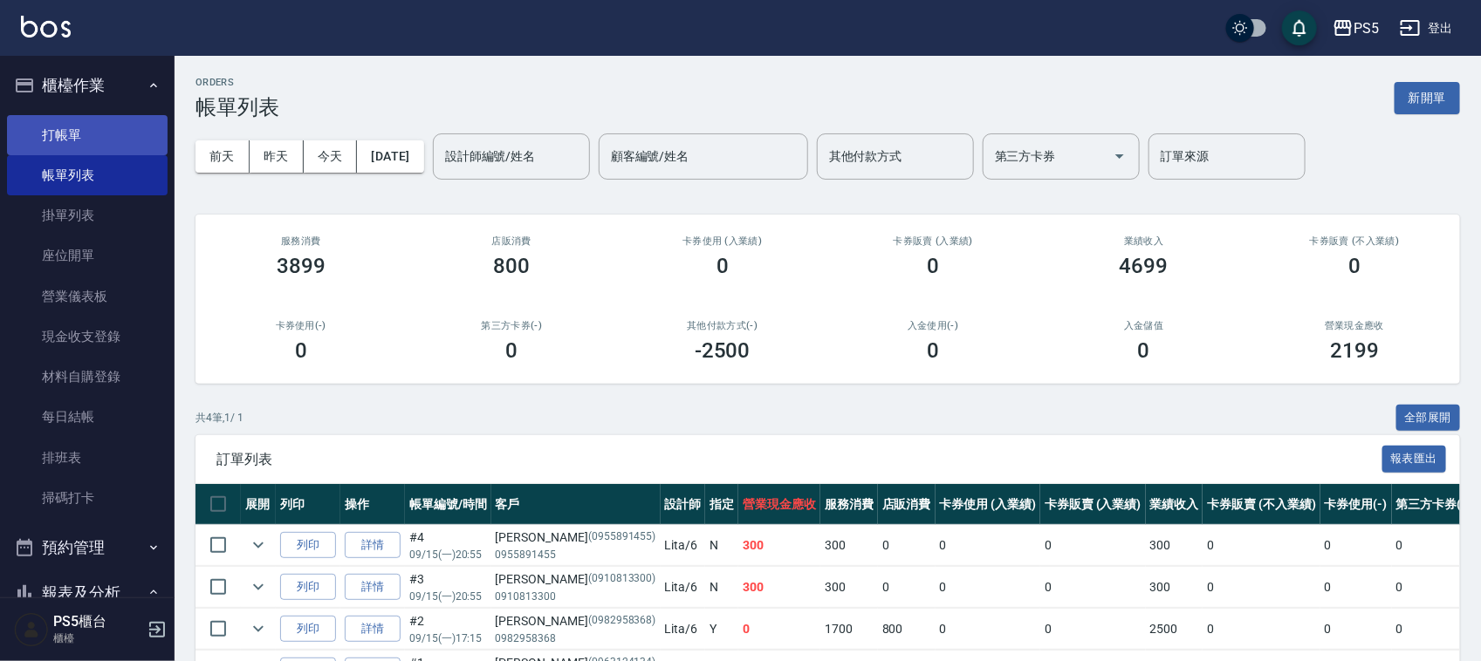
click at [92, 127] on link "打帳單" at bounding box center [87, 135] width 161 height 40
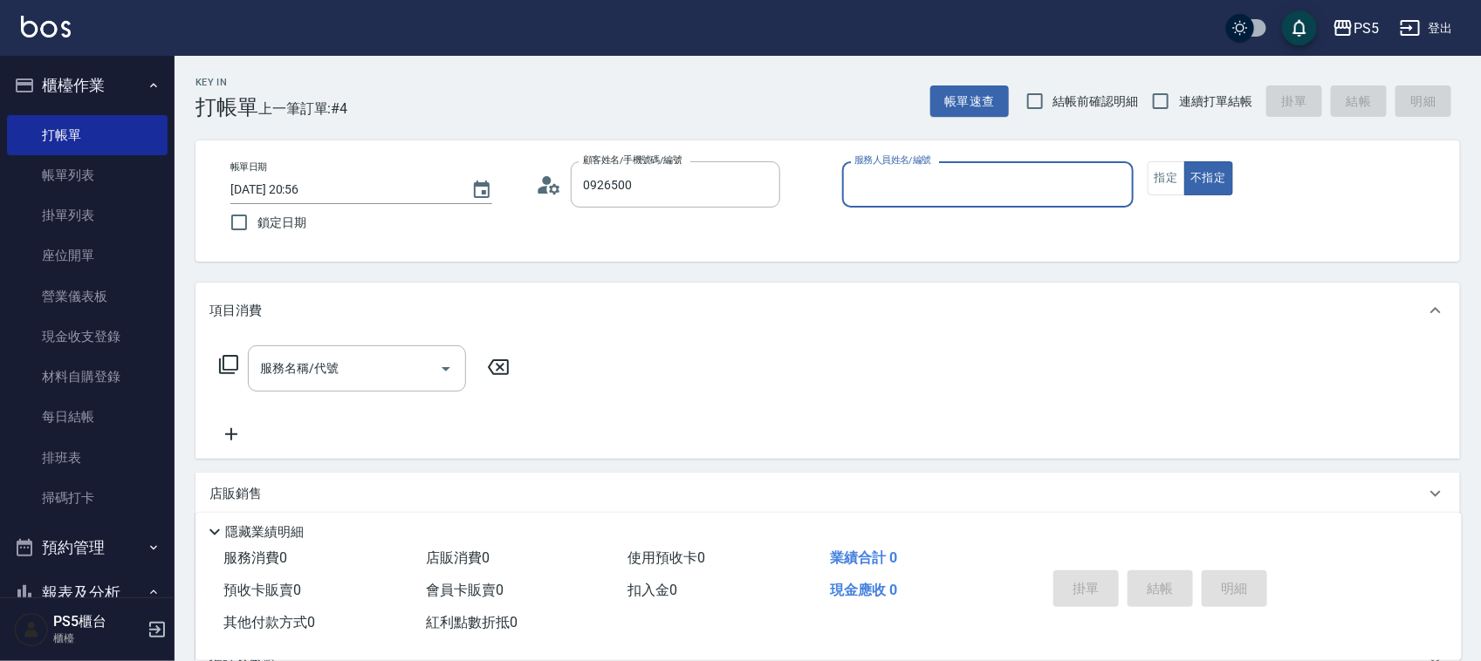
type input "吳欣鎂/0926500811/0926500811"
type input "Lita-6"
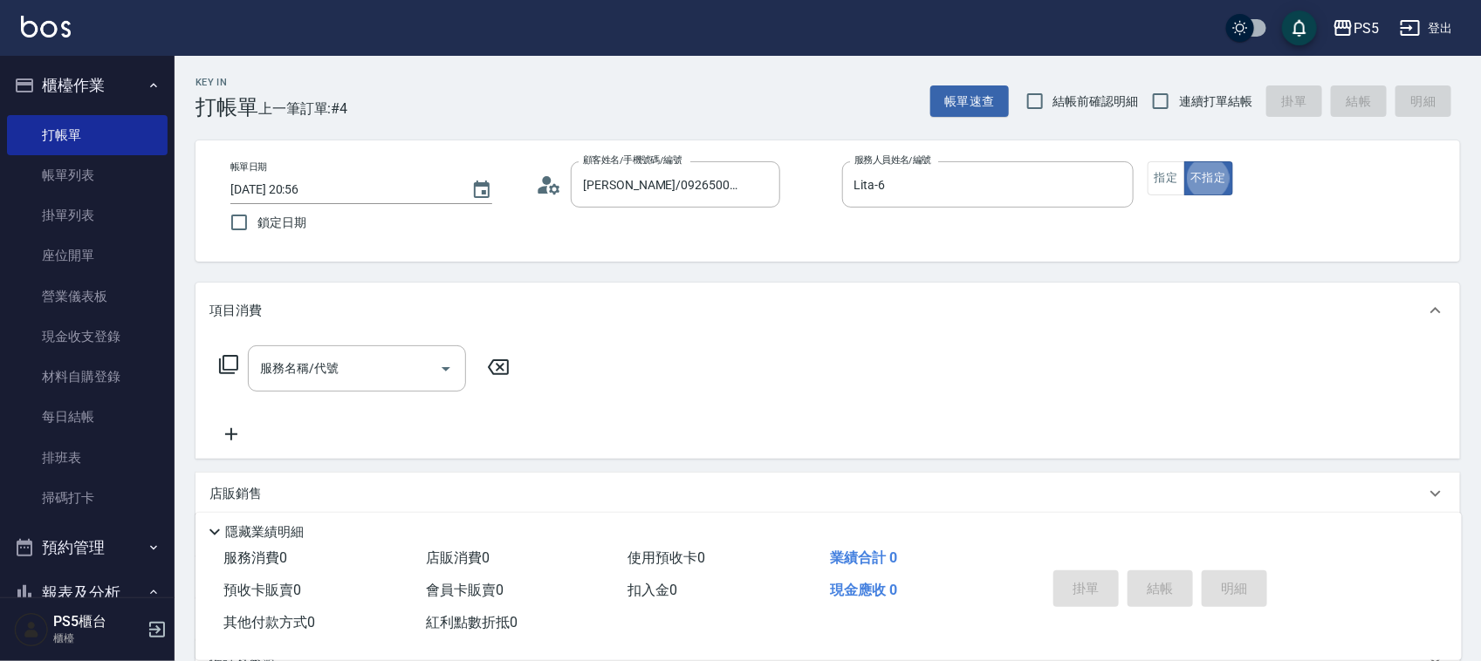
type button "false"
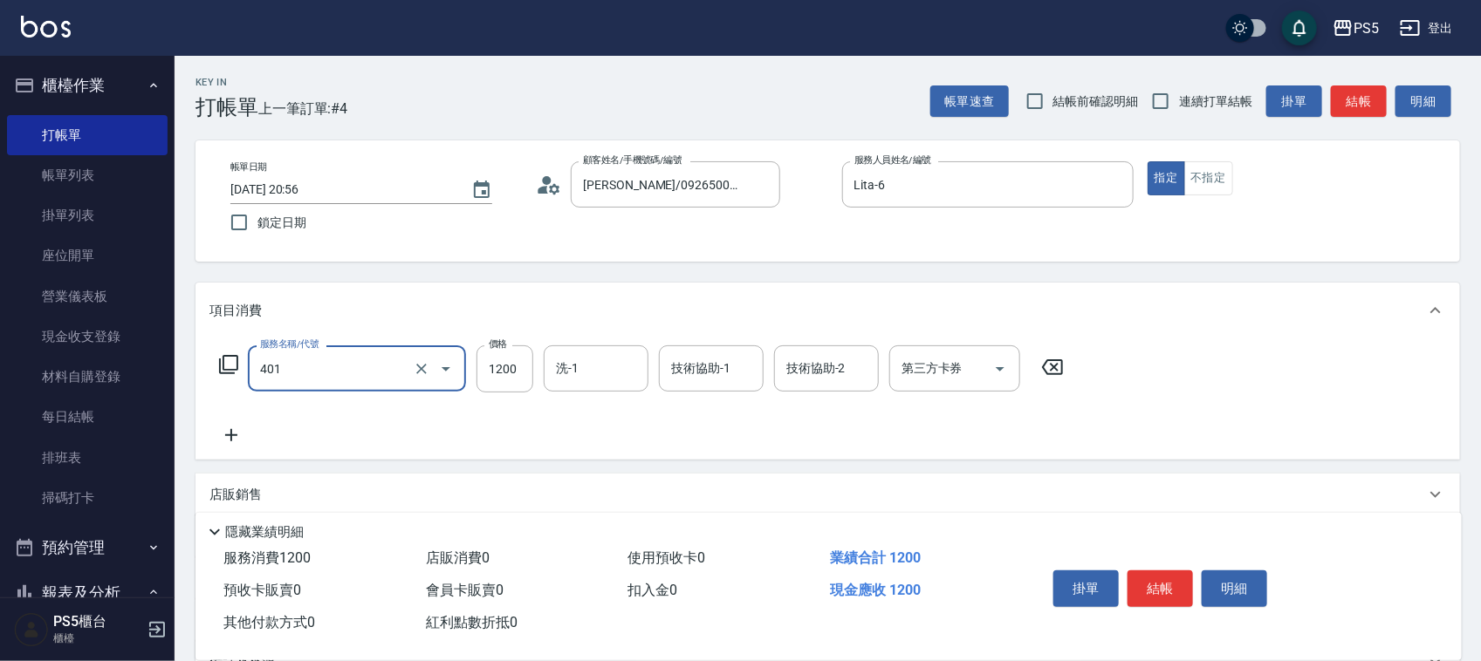
type input "基本染髮(401)"
type input "2800"
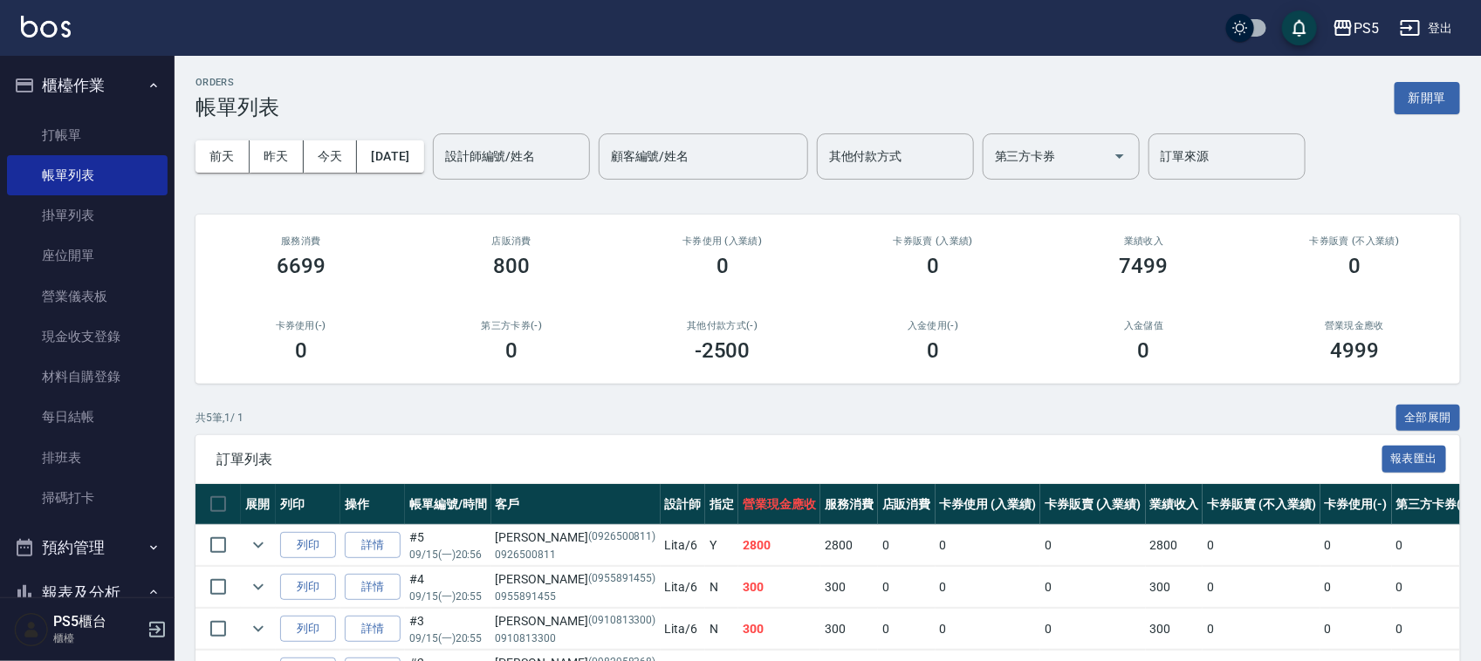
click at [103, 112] on ul "打帳單 帳單列表 掛單列表 座位開單 營業儀表板 現金收支登錄 材料自購登錄 每日結帳 排班表 掃碼打卡" at bounding box center [87, 317] width 161 height 418
click at [107, 127] on link "打帳單" at bounding box center [87, 135] width 161 height 40
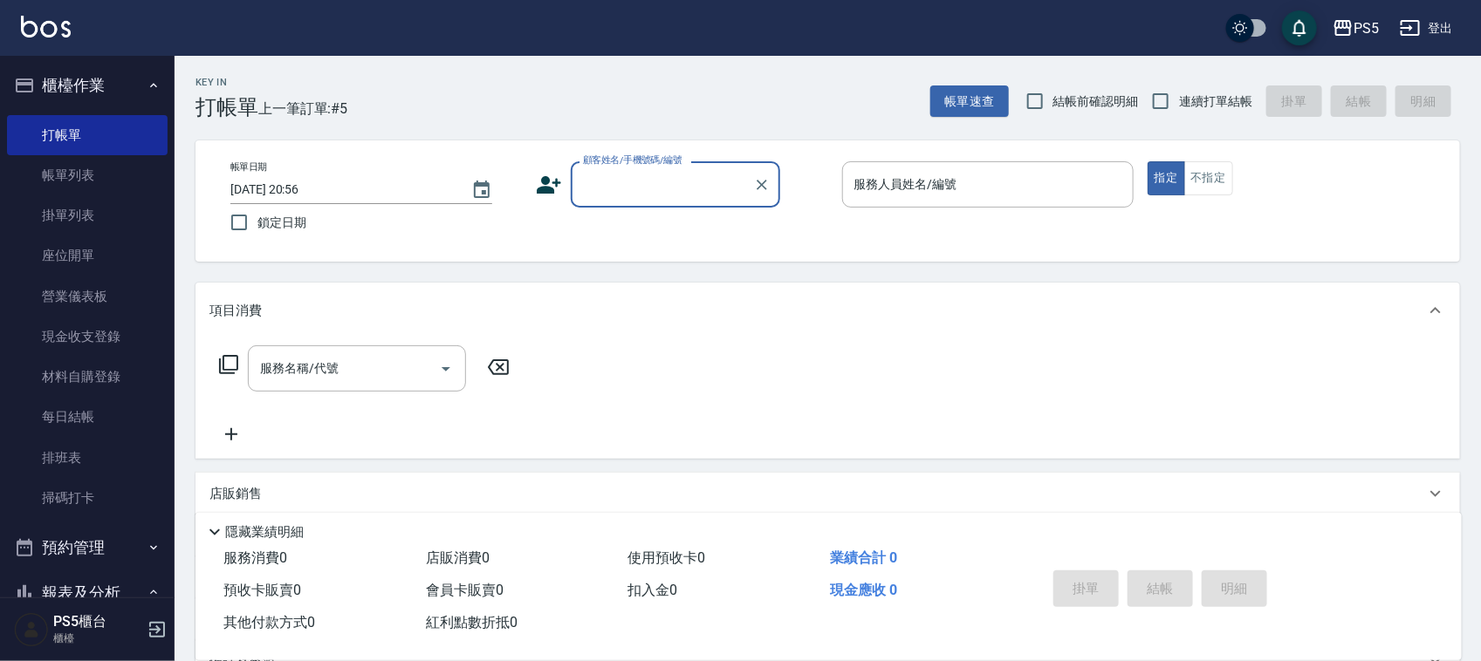
type input "ㄏ"
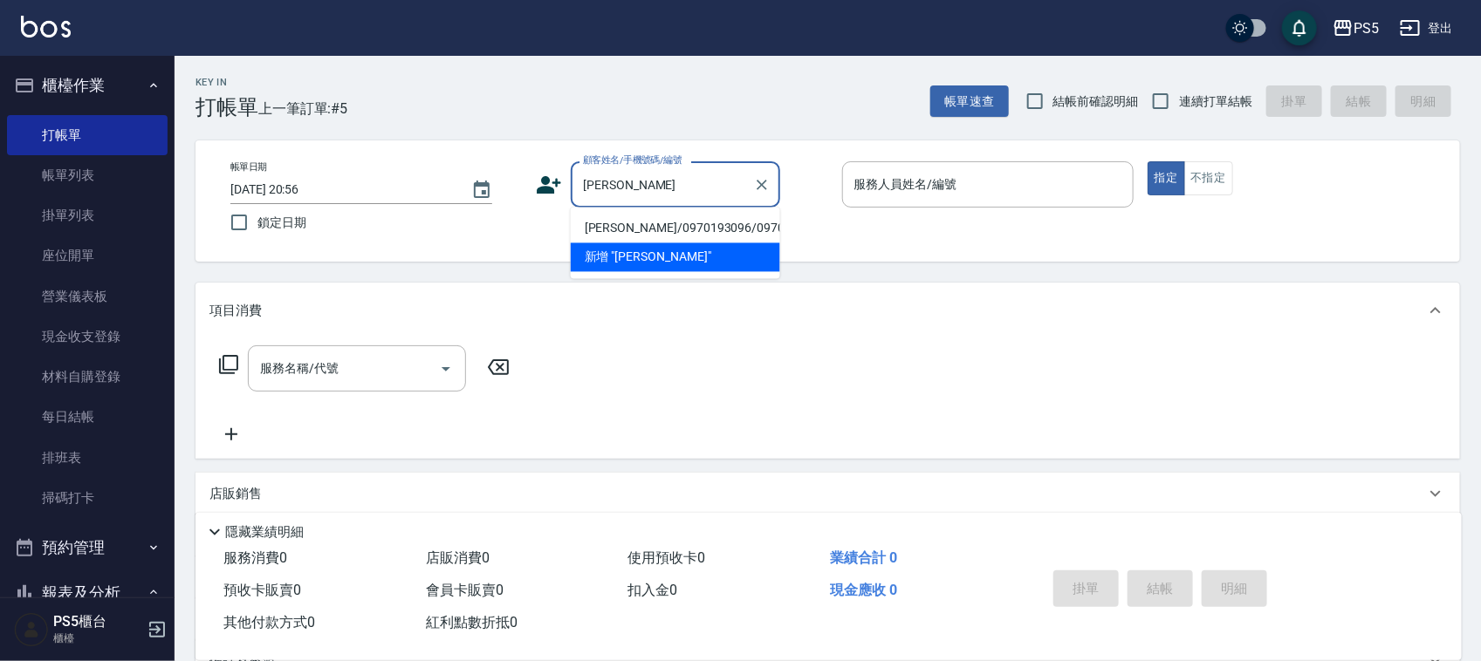
click at [737, 229] on li "林義豪/0970193096/0970193096" at bounding box center [675, 229] width 209 height 29
type input "林義豪/0970193096/0970193096"
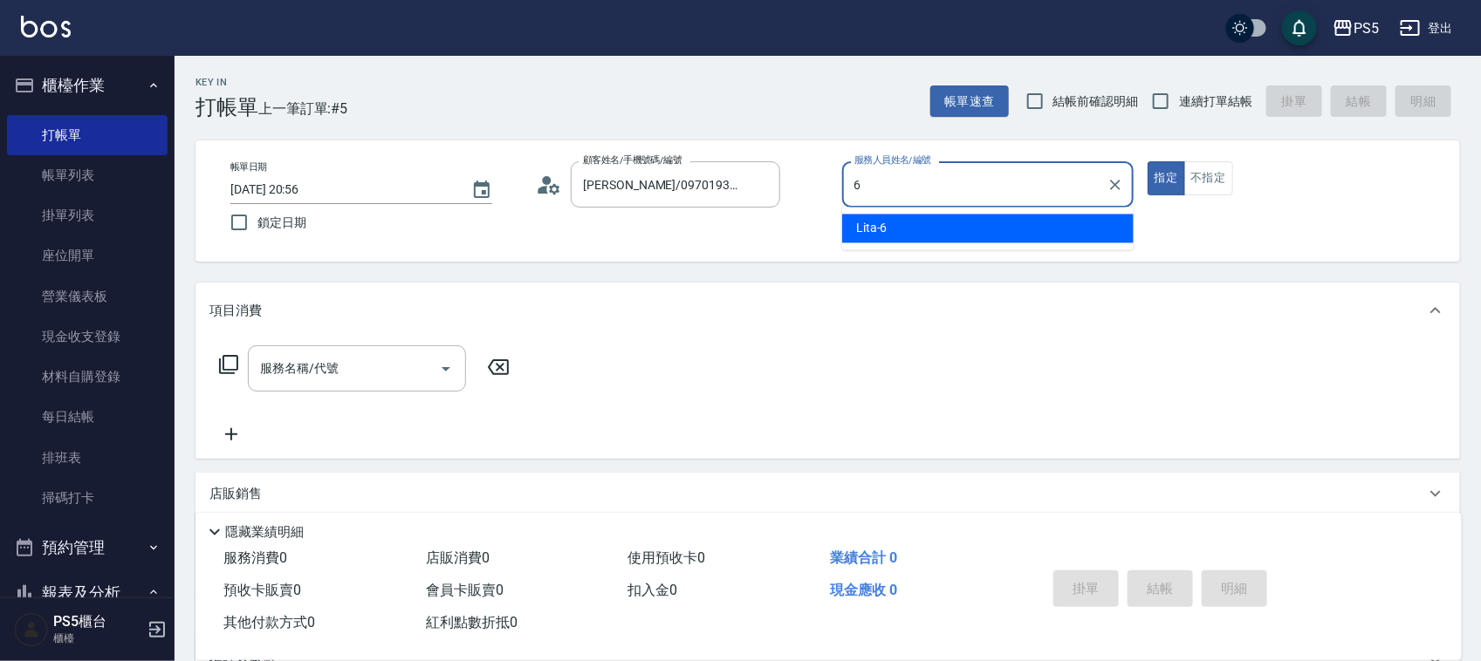
type input "Lita-6"
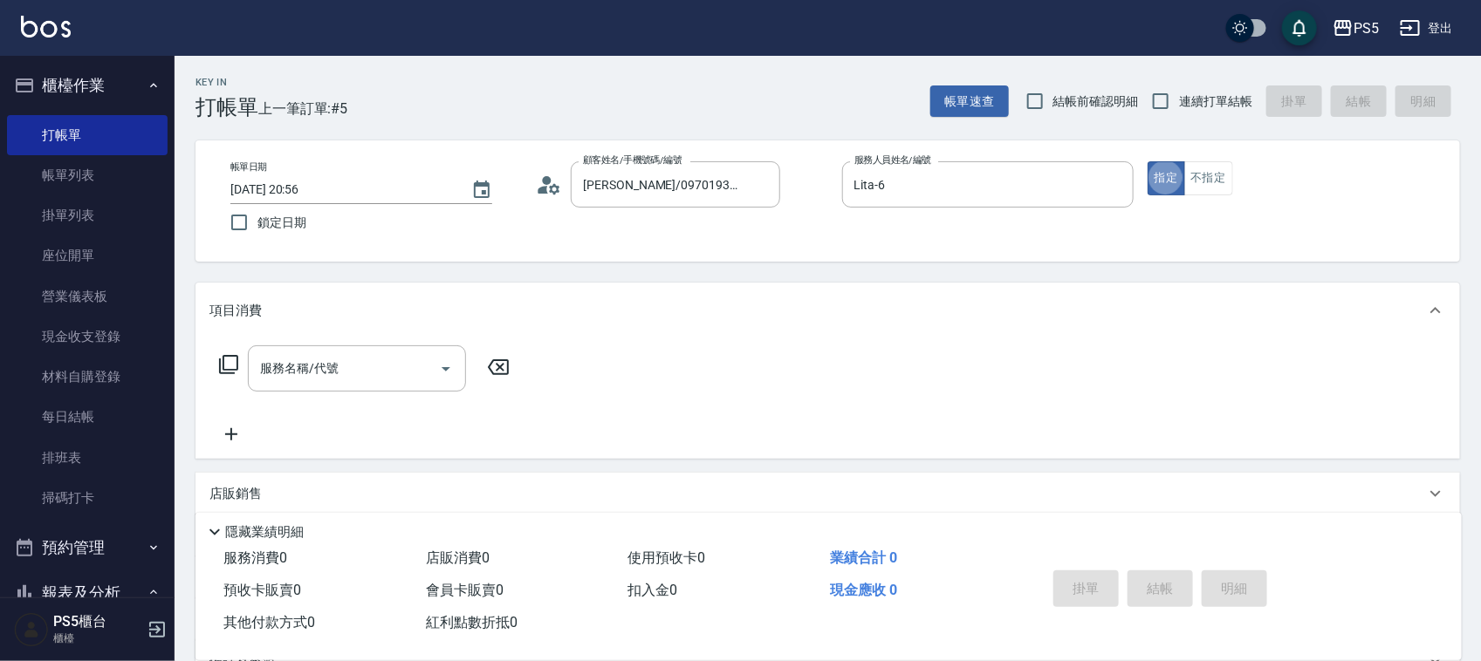
type button "true"
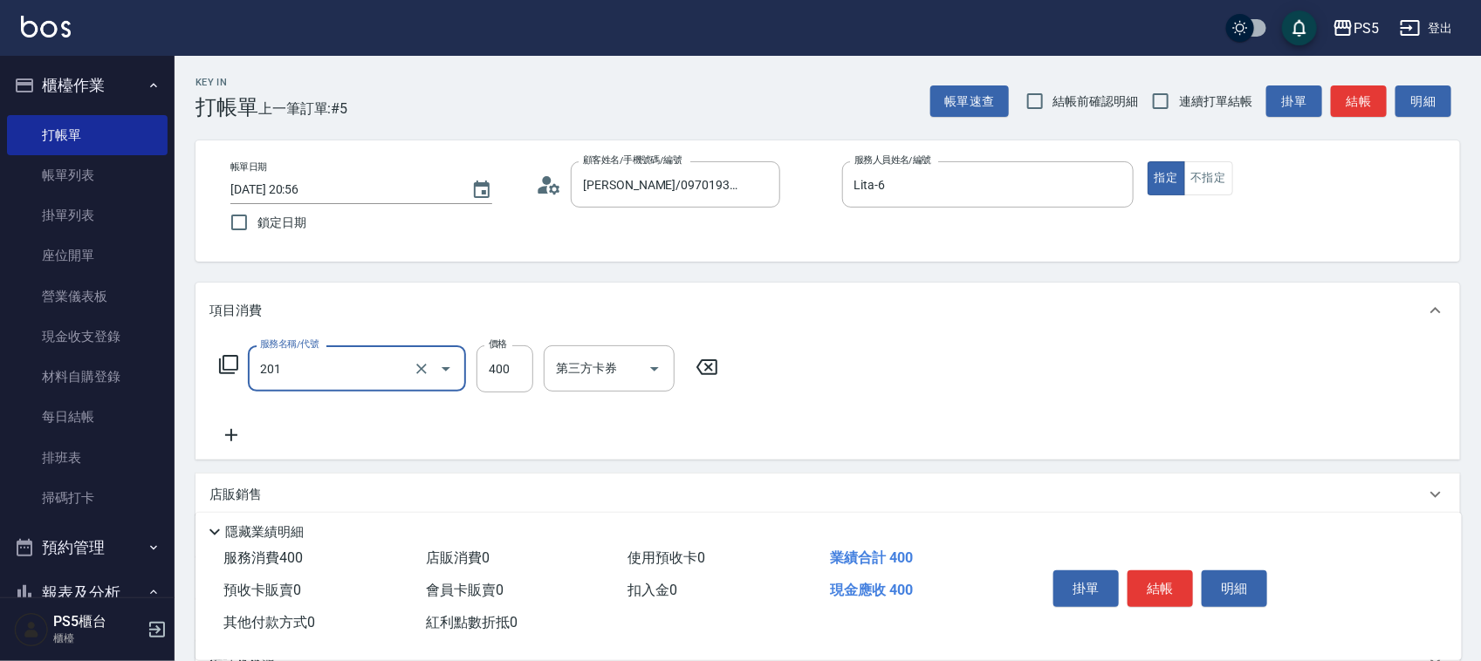
type input "洗剪400(201)"
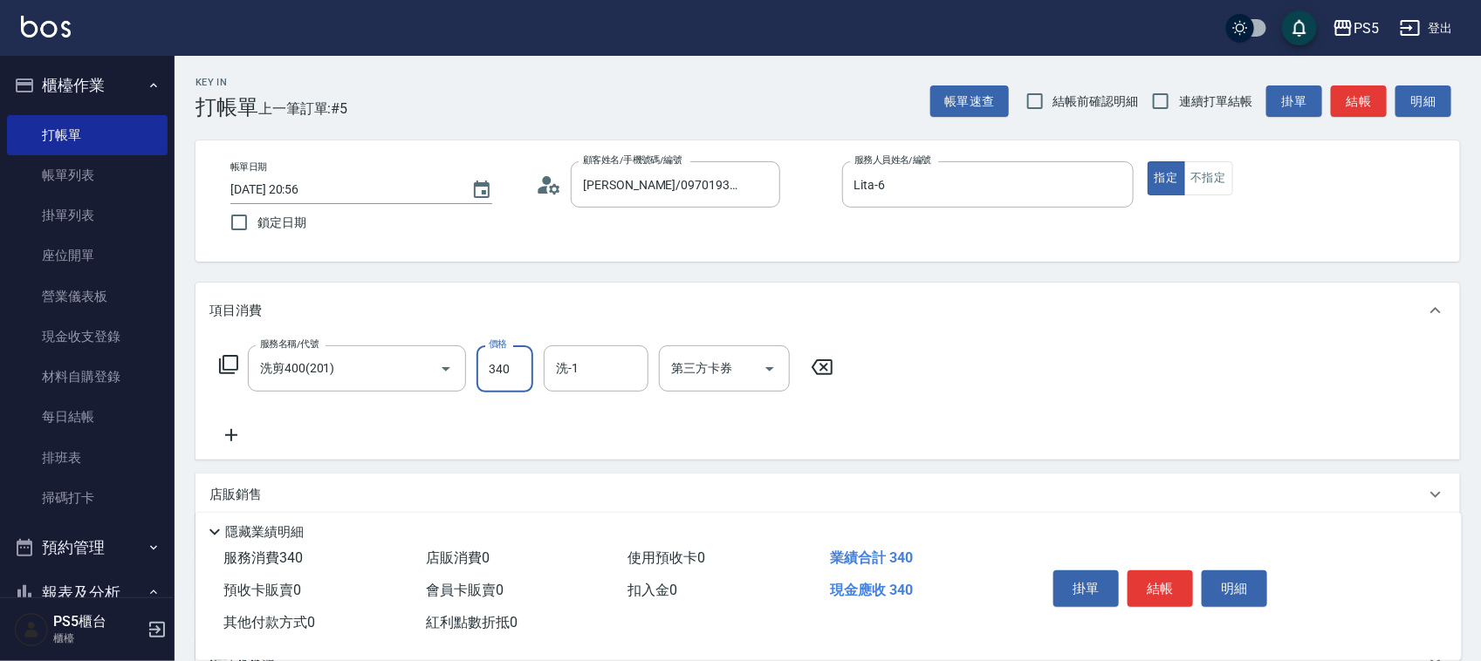
type input "340"
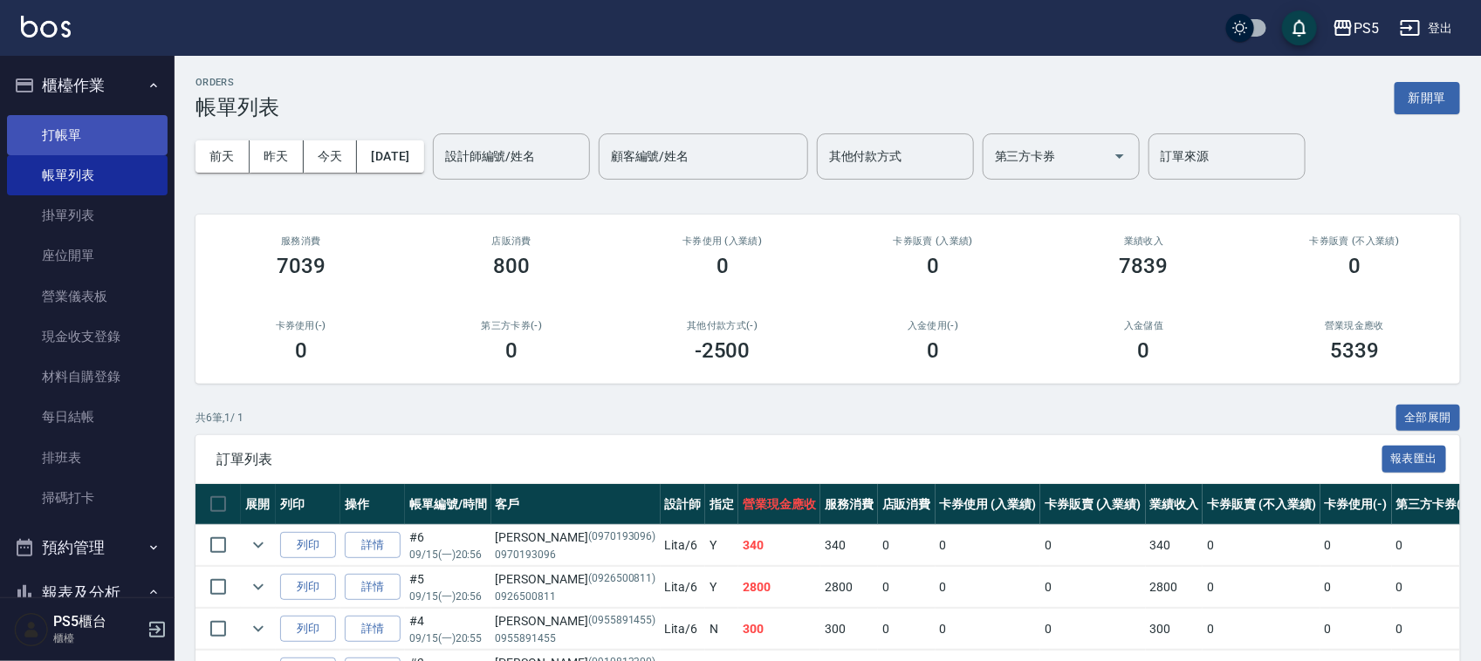
click at [77, 124] on link "打帳單" at bounding box center [87, 135] width 161 height 40
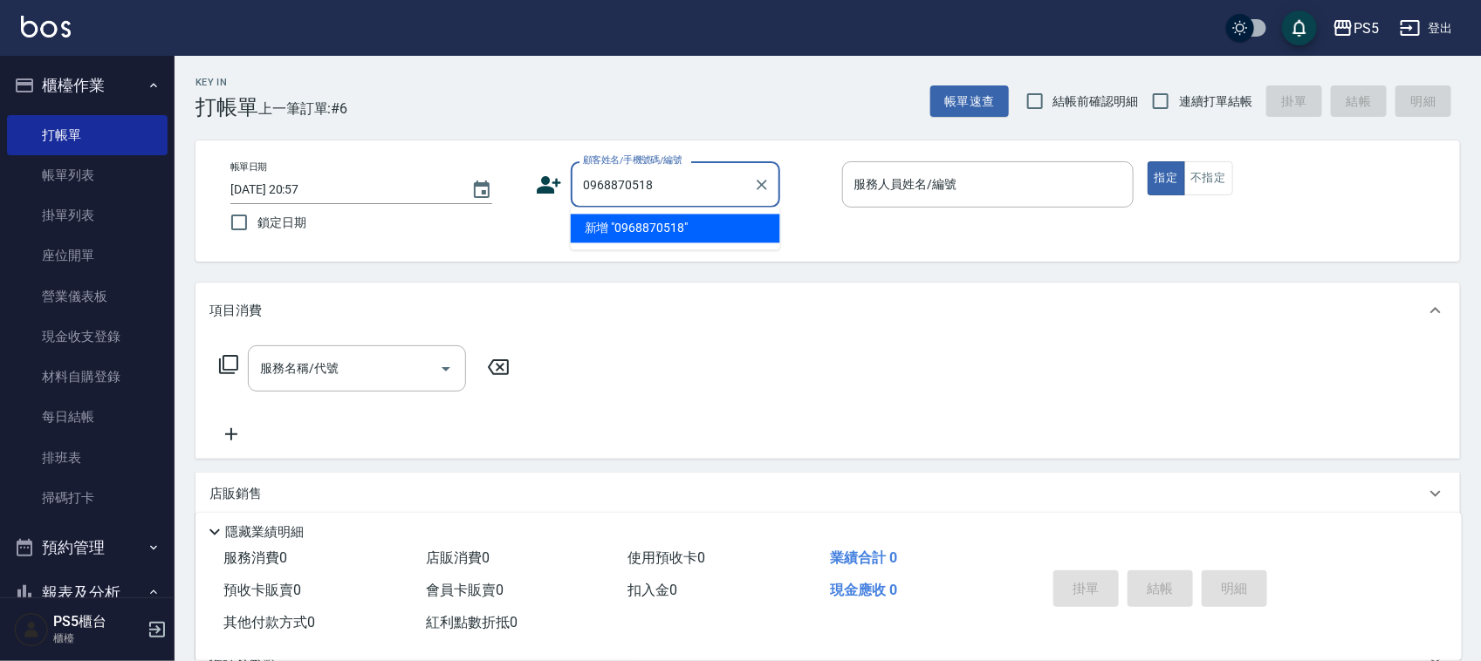
click at [689, 229] on li "新增 "0968870518"" at bounding box center [675, 229] width 209 height 29
type input "0968870518"
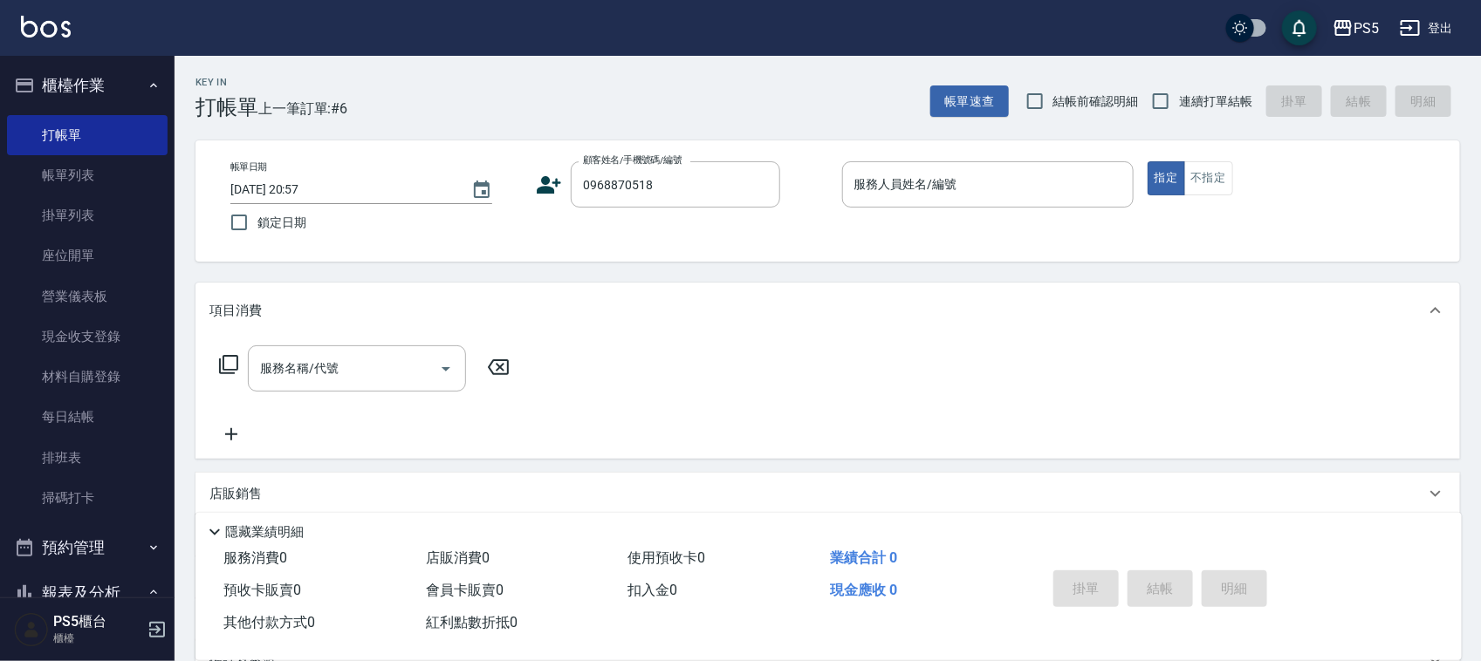
click at [542, 195] on icon at bounding box center [549, 185] width 26 height 26
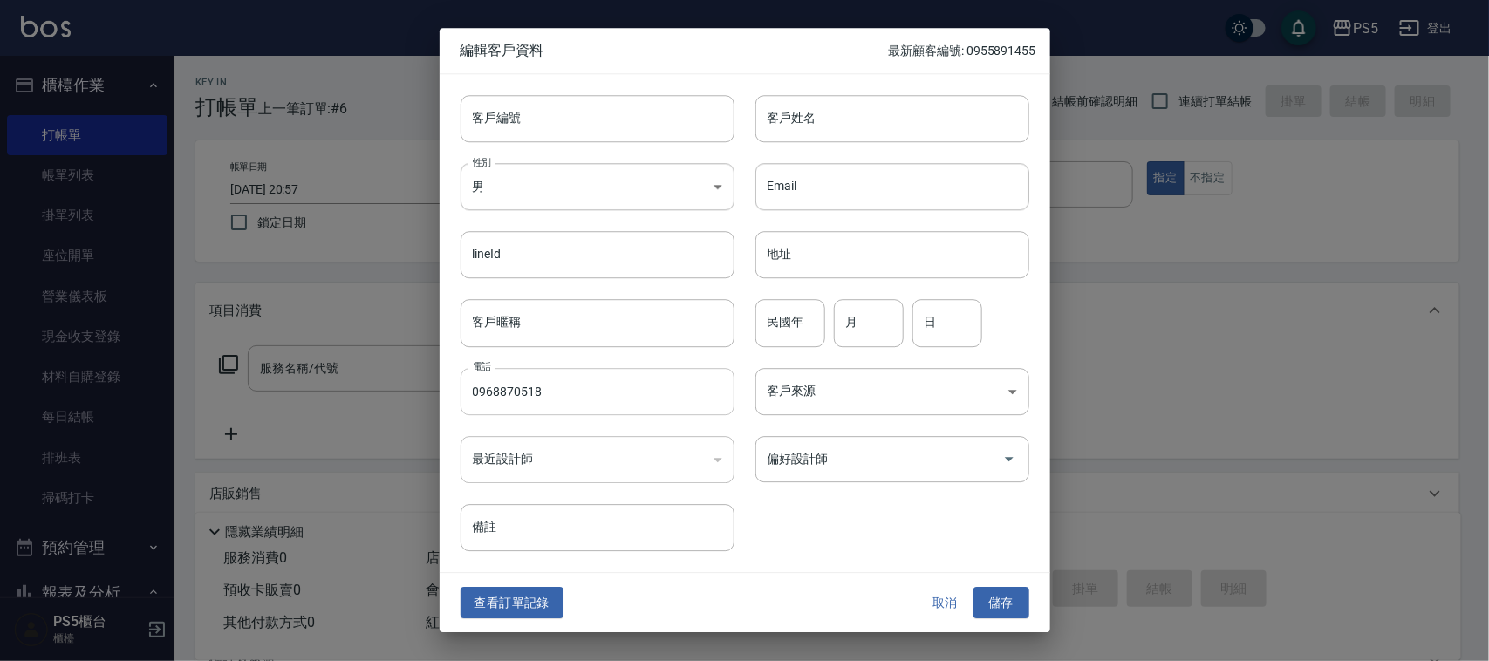
click at [535, 377] on input "0968870518" at bounding box center [598, 391] width 274 height 47
click at [571, 102] on input "客戶編號" at bounding box center [598, 118] width 274 height 47
paste input "0968870518"
type input "0968870518"
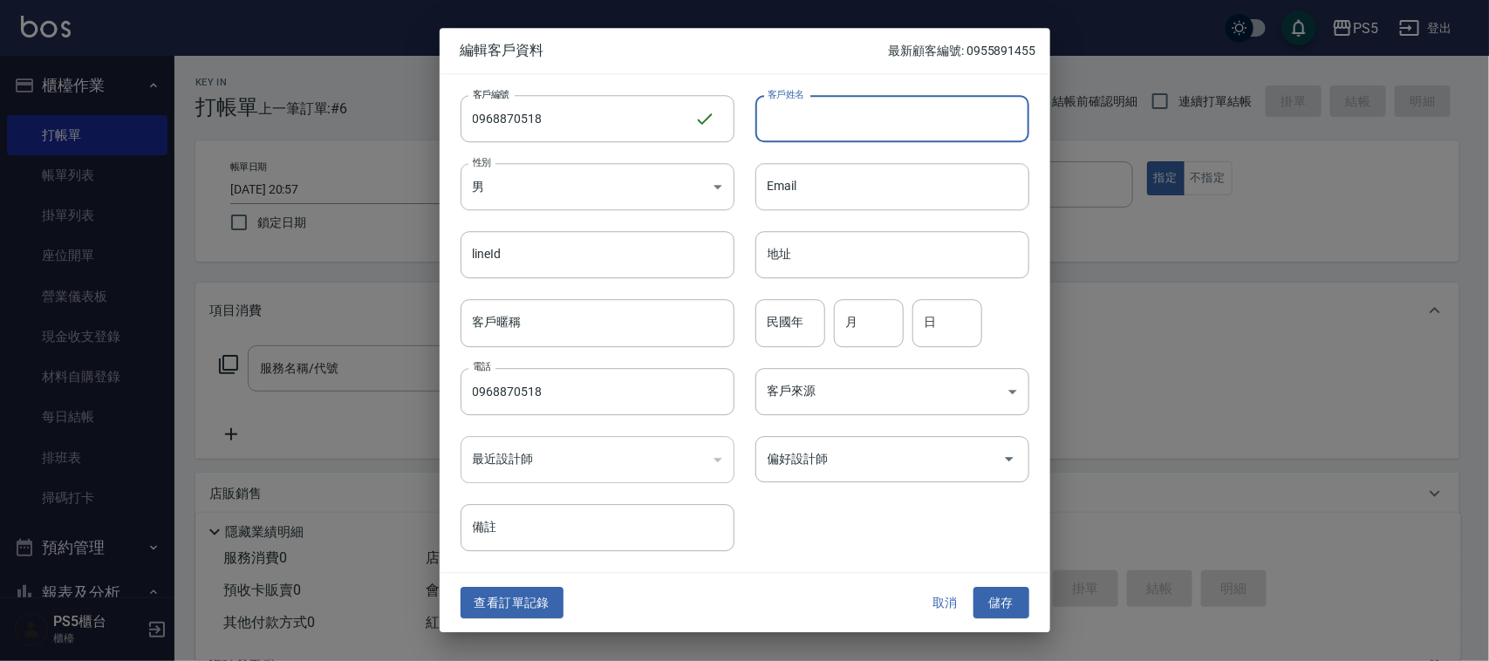
click at [871, 129] on input "客戶姓名" at bounding box center [893, 118] width 274 height 47
type input "劉"
type input "游秉霖"
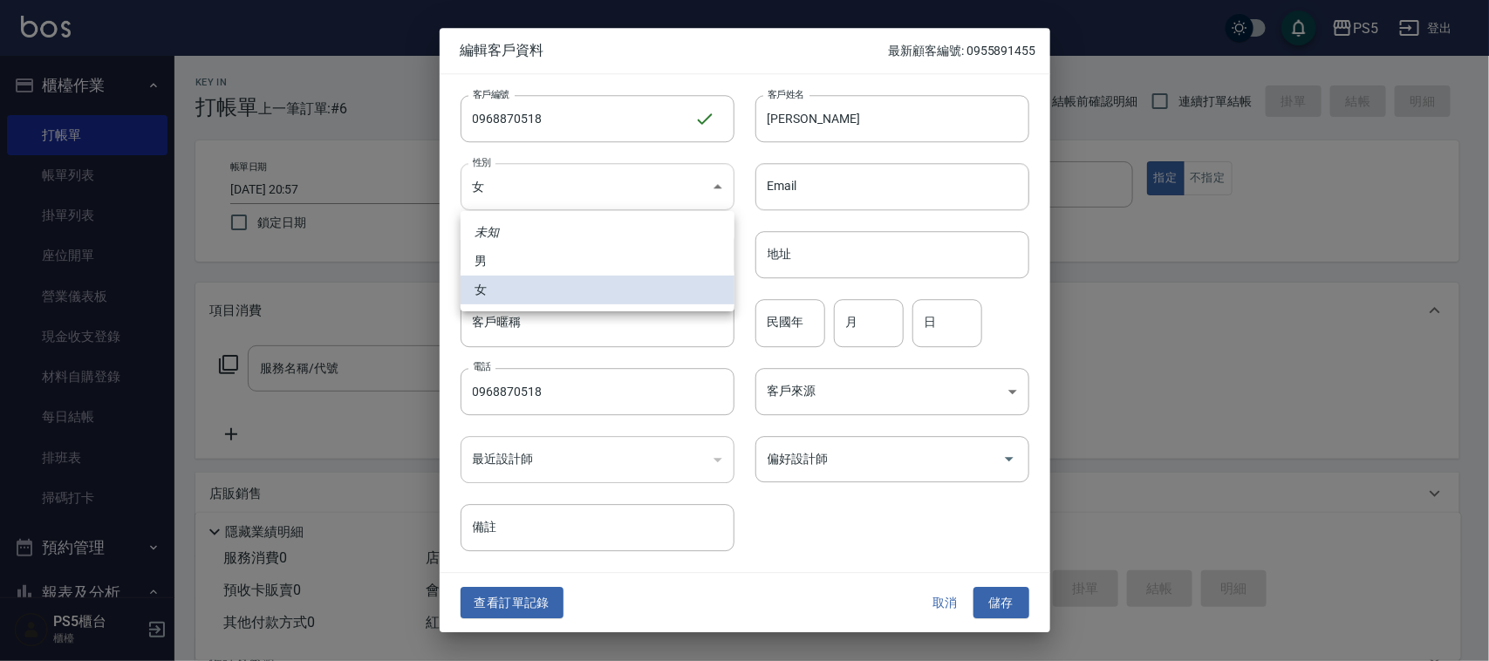
click at [682, 195] on body "PS5 登出 櫃檯作業 打帳單 帳單列表 掛單列表 座位開單 營業儀表板 現金收支登錄 材料自購登錄 每日結帳 排班表 掃碼打卡 預約管理 預約管理 單日預約…" at bounding box center [744, 424] width 1489 height 849
click at [668, 264] on li "男" at bounding box center [598, 261] width 274 height 29
type input "MALE"
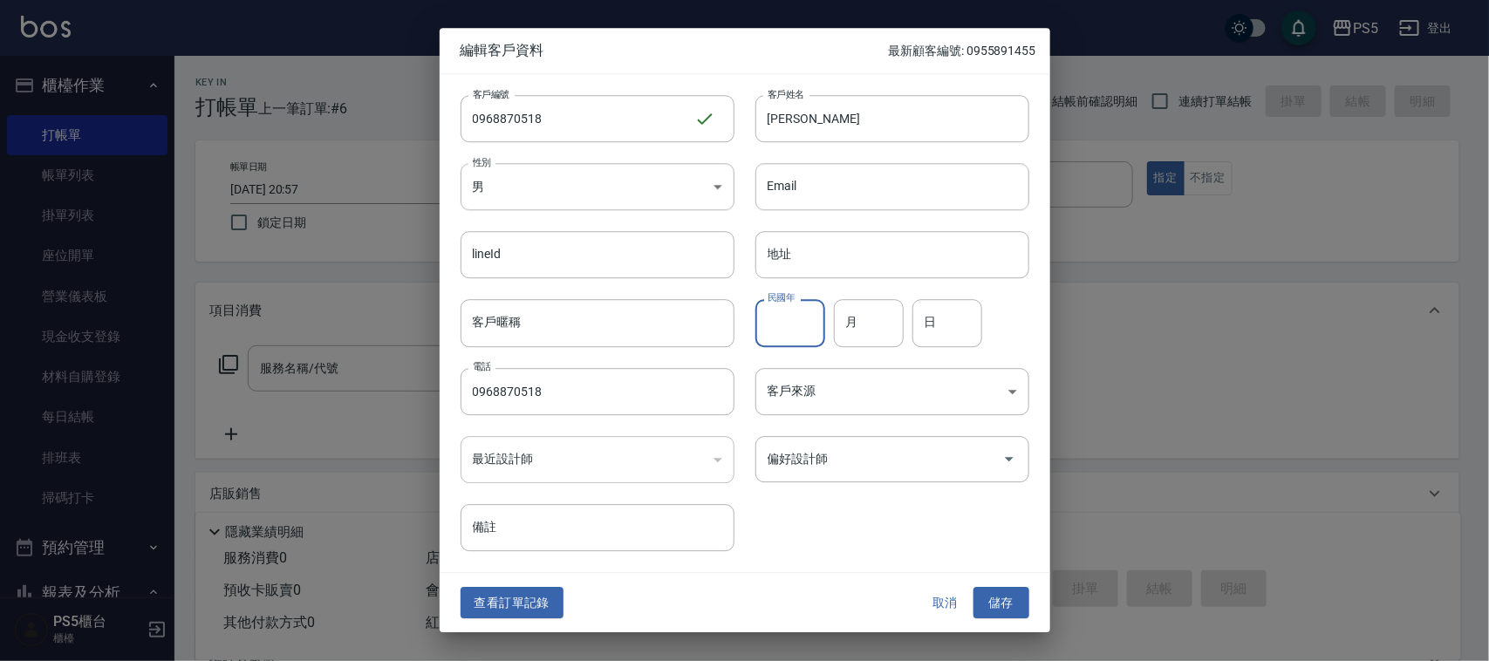
click at [790, 324] on input "民國年" at bounding box center [791, 323] width 70 height 47
type input "79"
type input "1"
type input "29"
click at [825, 476] on div "偏好設計師" at bounding box center [893, 459] width 274 height 46
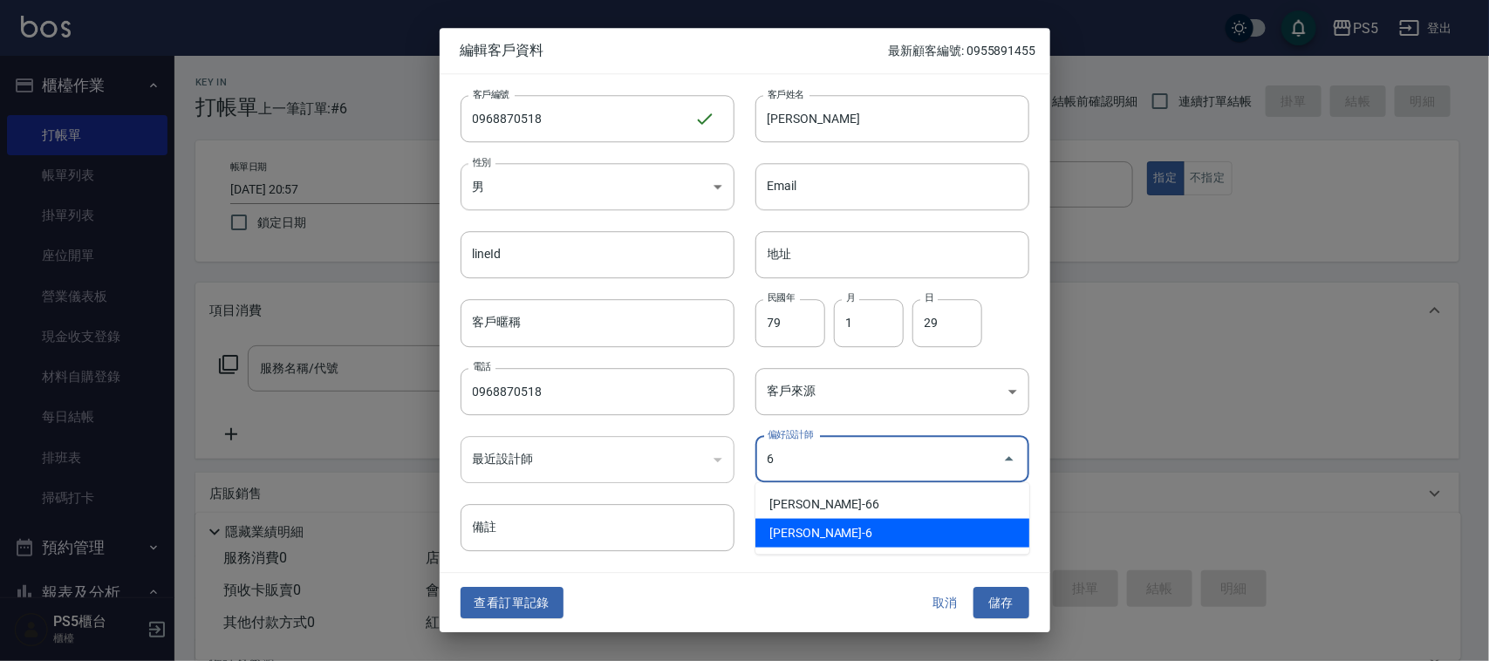
type input "黃雅芳"
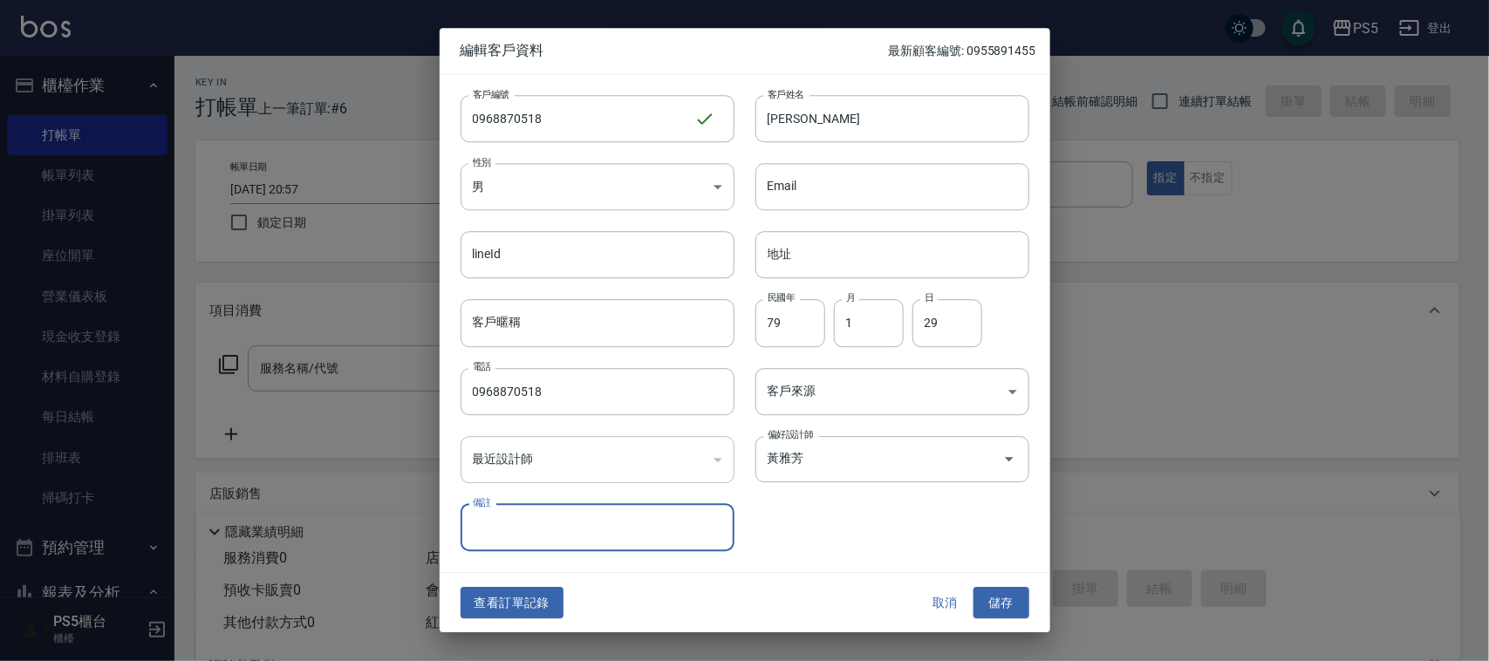
click at [974, 587] on button "儲存" at bounding box center [1002, 603] width 56 height 32
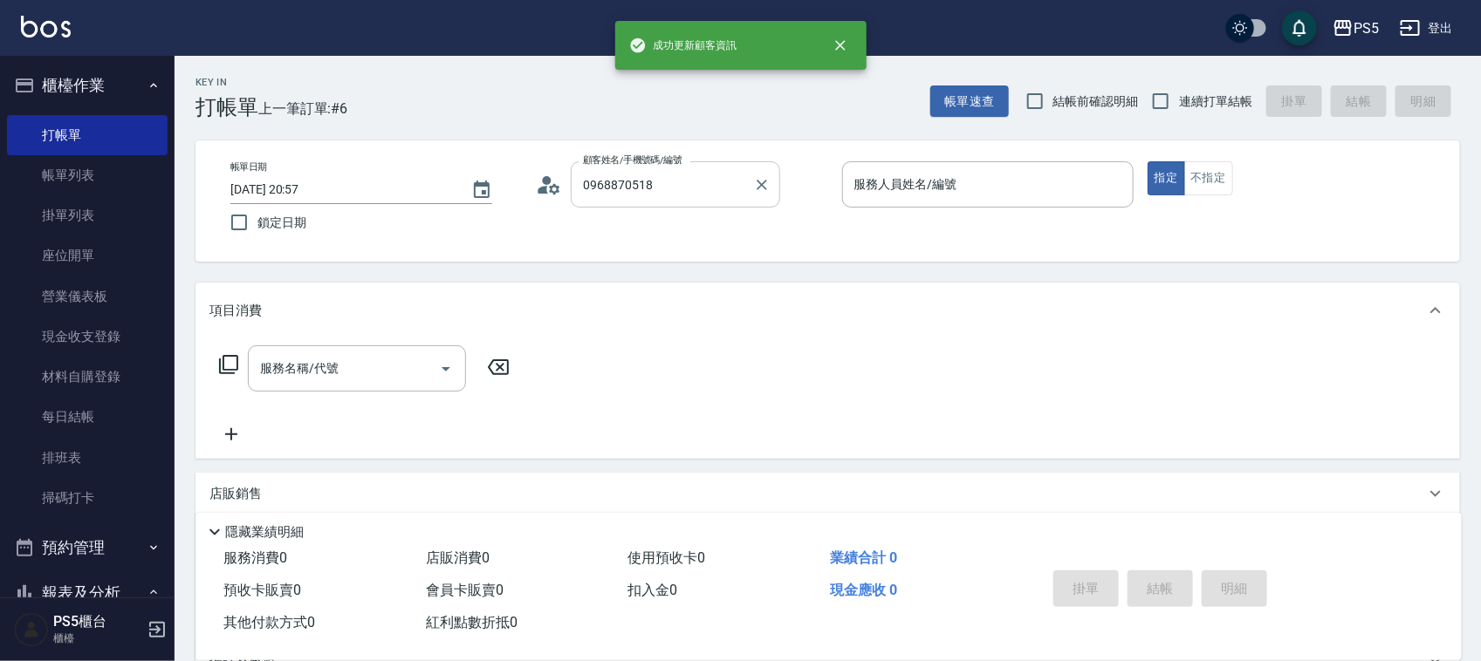
click at [708, 189] on input "0968870518" at bounding box center [662, 184] width 168 height 31
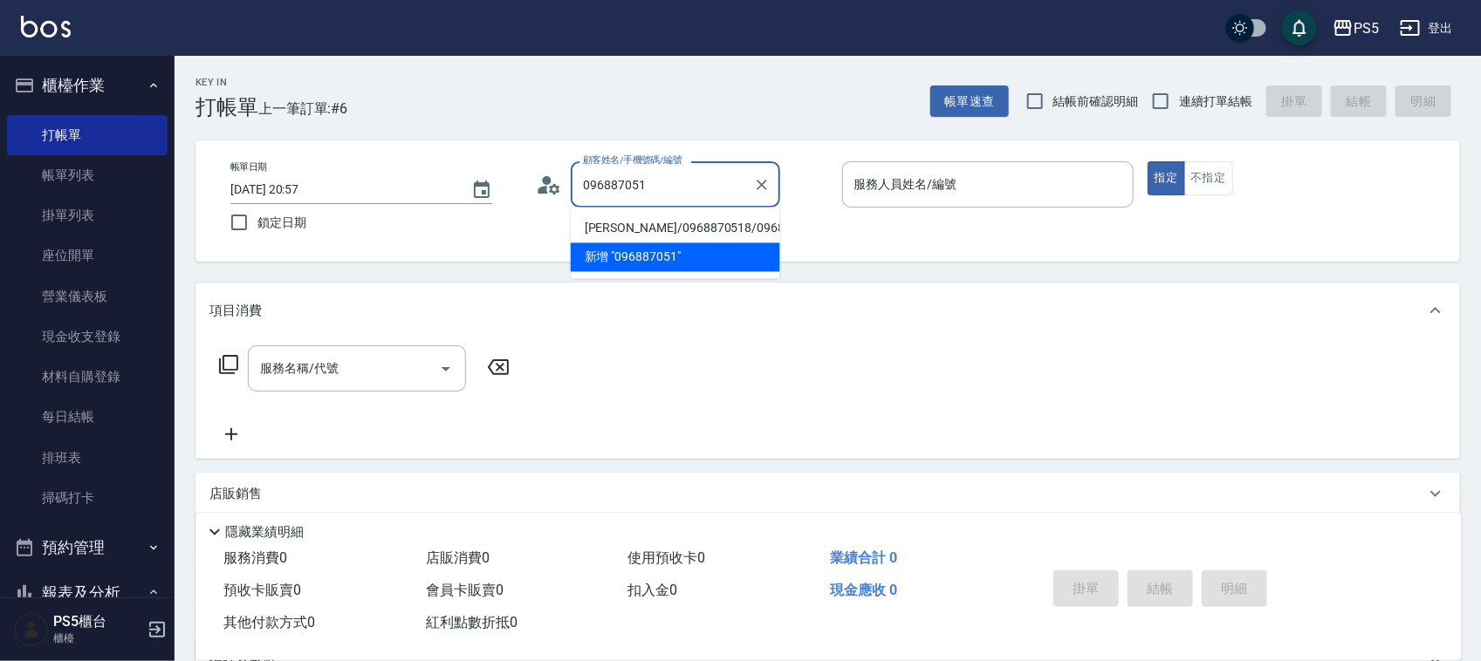
type input "游秉霖/0968870518/0968870518"
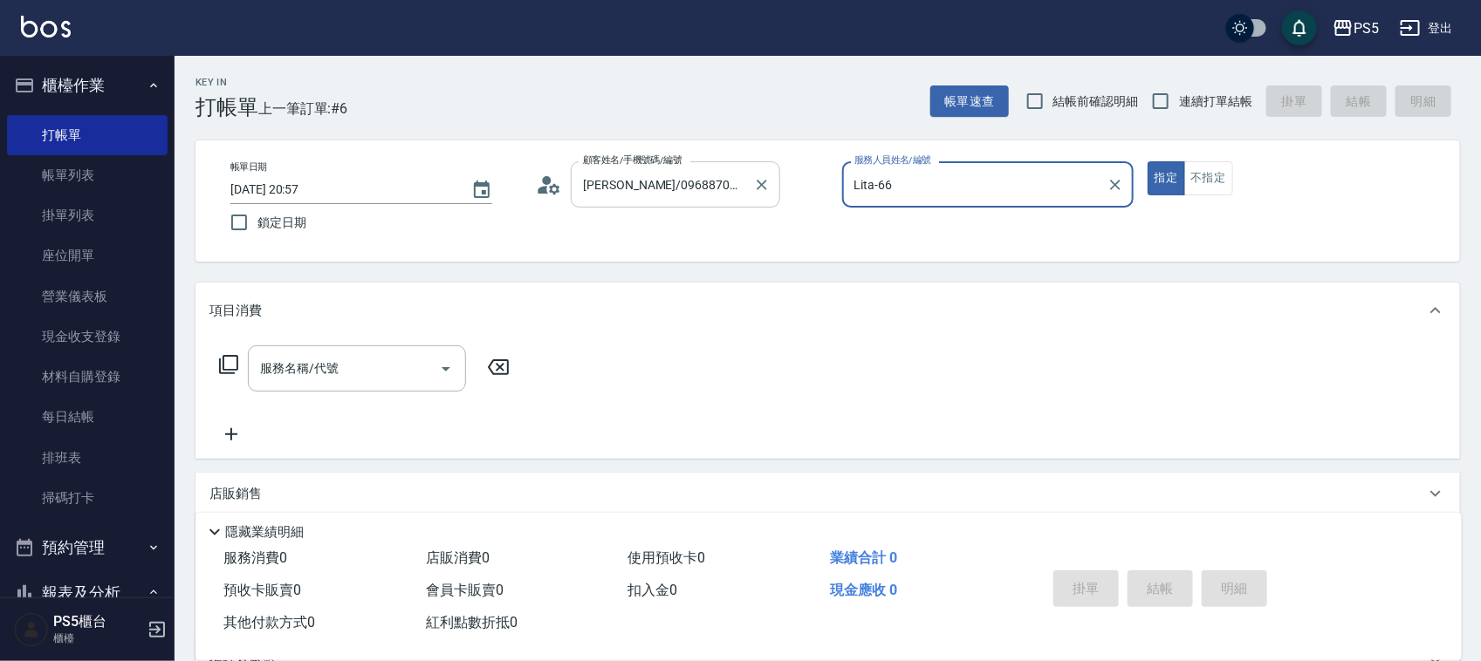
type input "Lita-6"
click at [1147, 161] on button "指定" at bounding box center [1166, 178] width 38 height 34
type button "true"
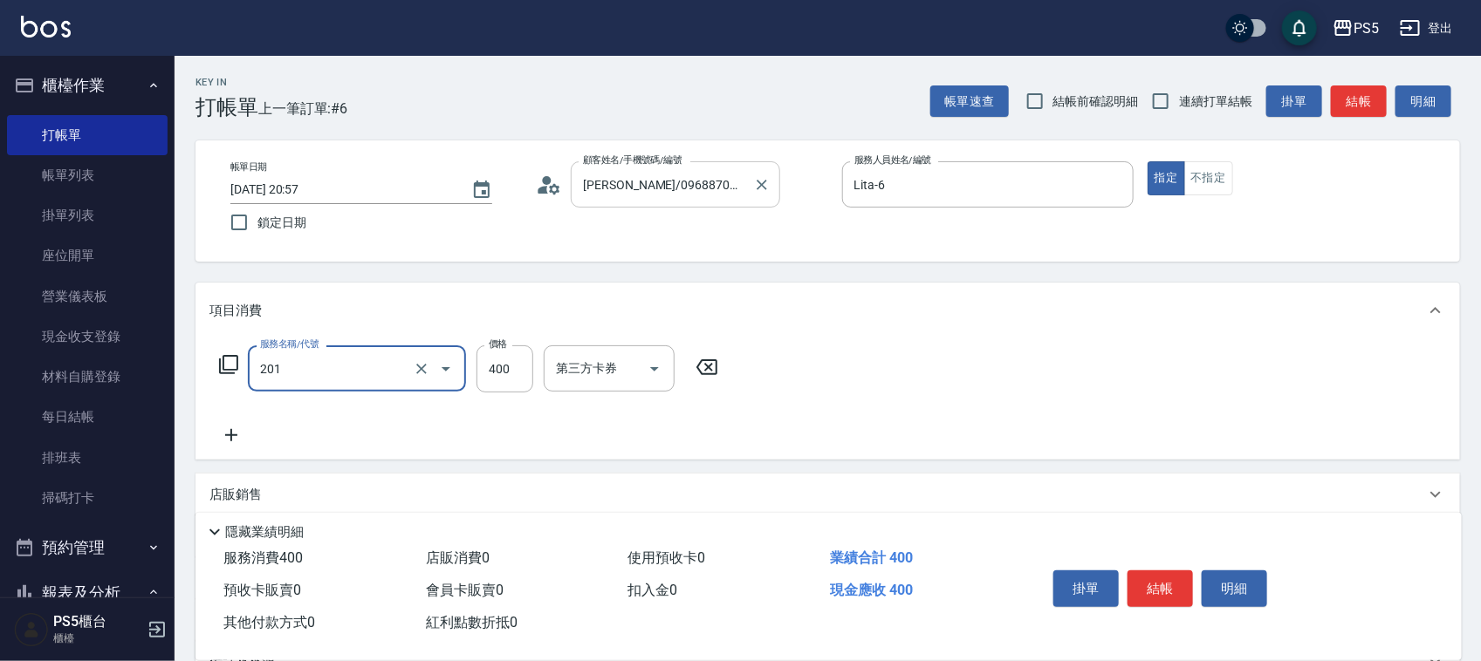
type input "洗剪400(201)"
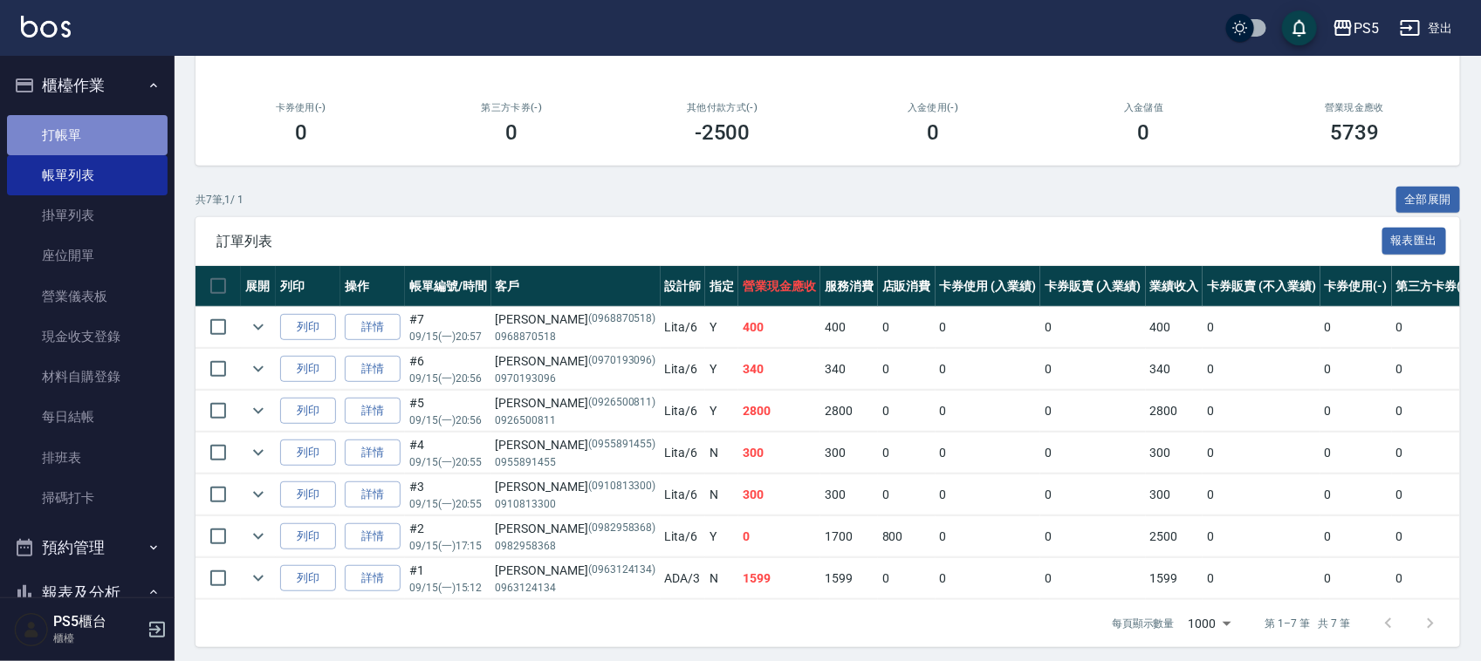
click at [112, 135] on link "打帳單" at bounding box center [87, 135] width 161 height 40
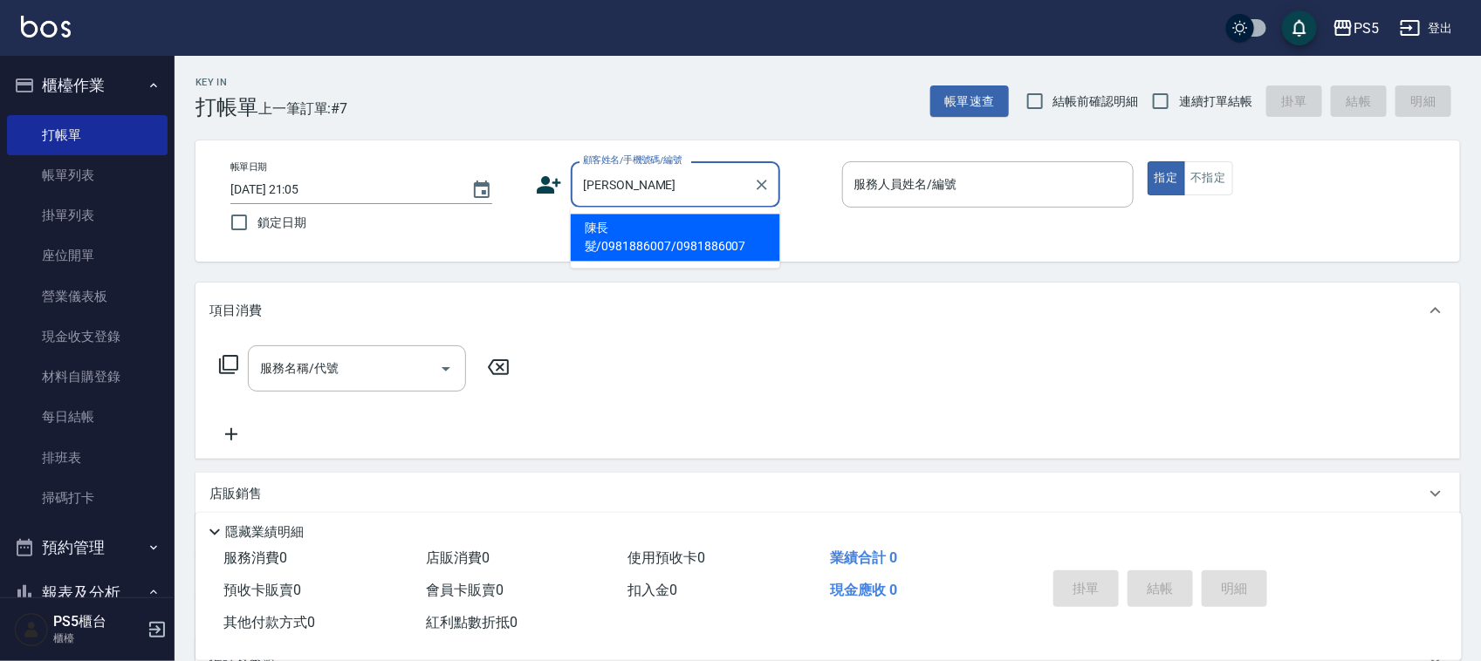
click at [673, 198] on input "陳長" at bounding box center [662, 184] width 168 height 31
click at [642, 245] on li "陳長髮/0981886007/0981886007" at bounding box center [675, 238] width 209 height 47
type input "陳長髮/0981886007/0981886007"
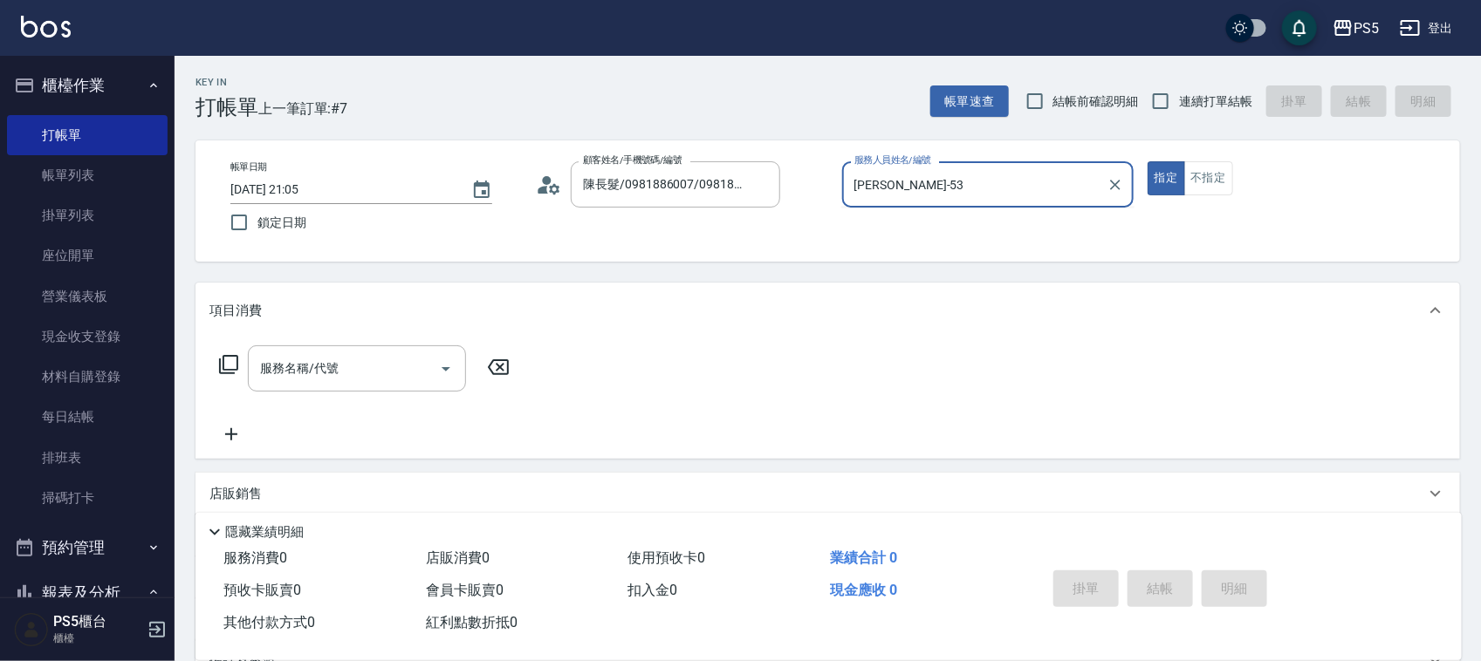
click at [1147, 161] on button "指定" at bounding box center [1166, 178] width 38 height 34
type input "Jolie-5"
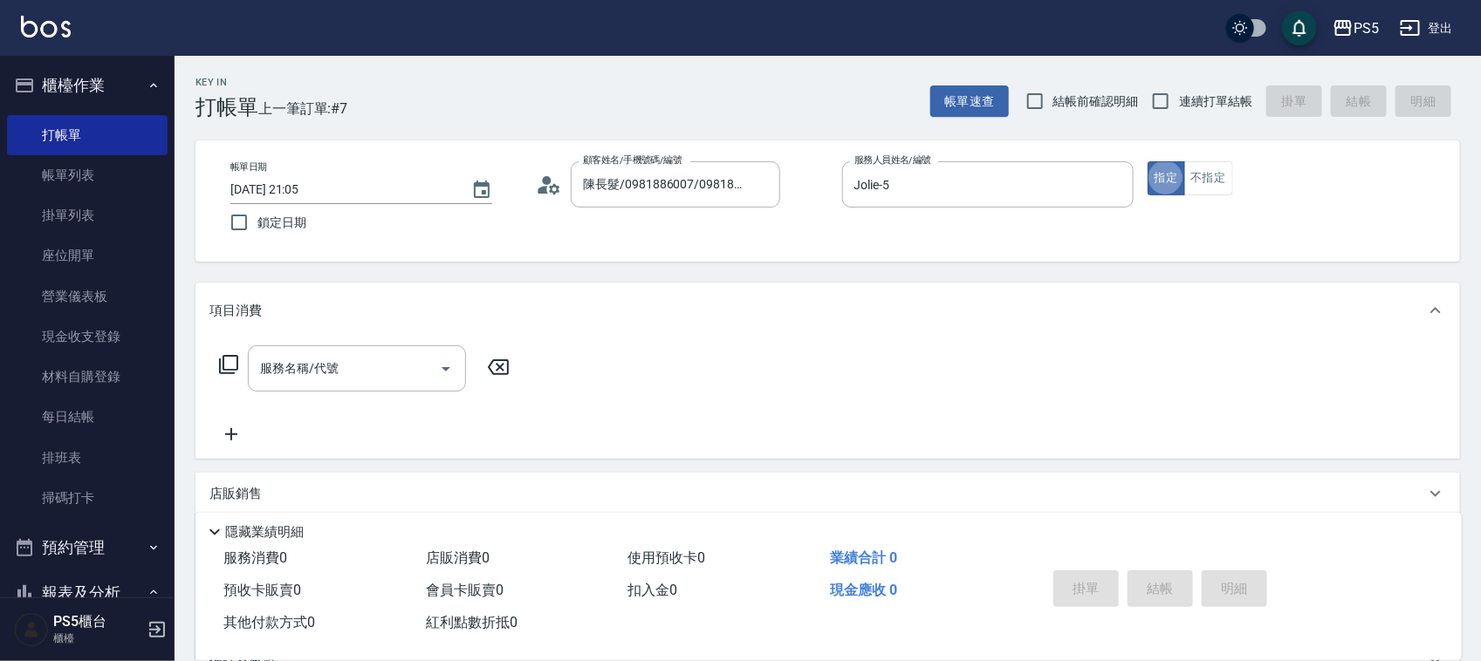
type button "true"
click at [1109, 190] on icon "Clear" at bounding box center [1114, 184] width 17 height 17
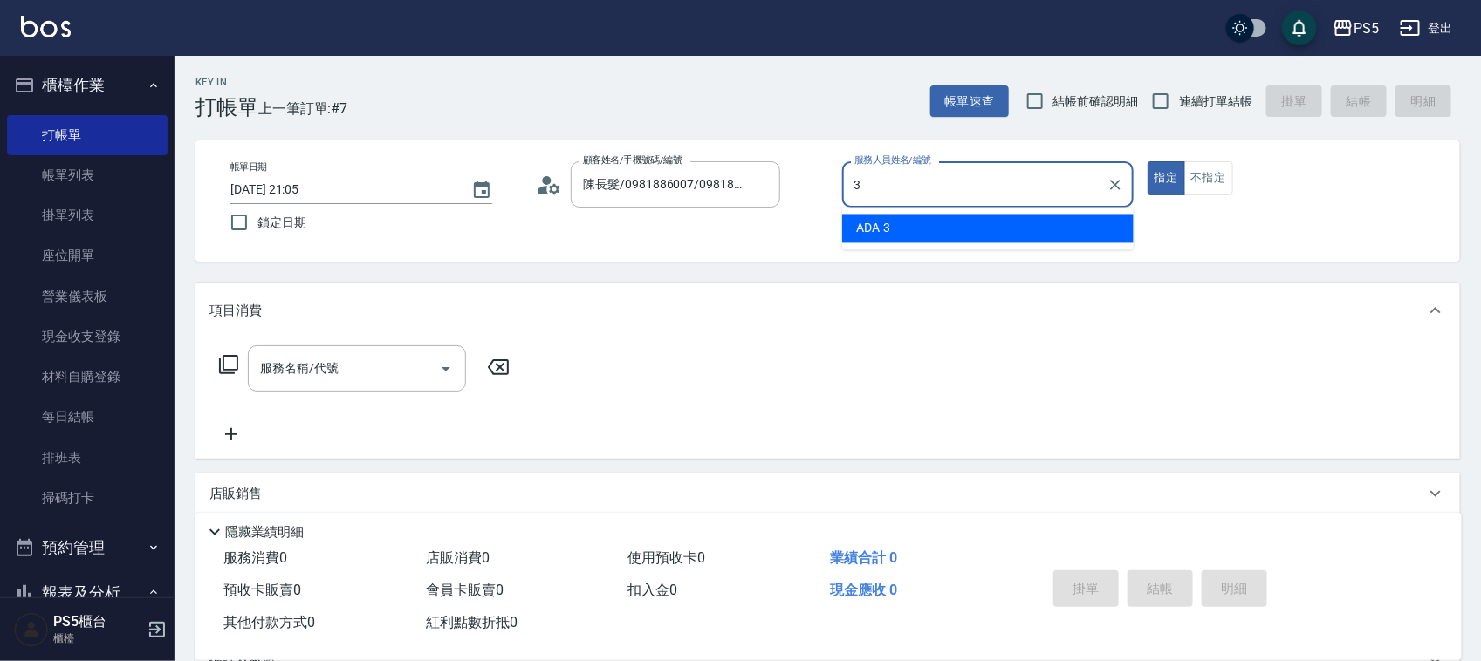
type input "ADA-3"
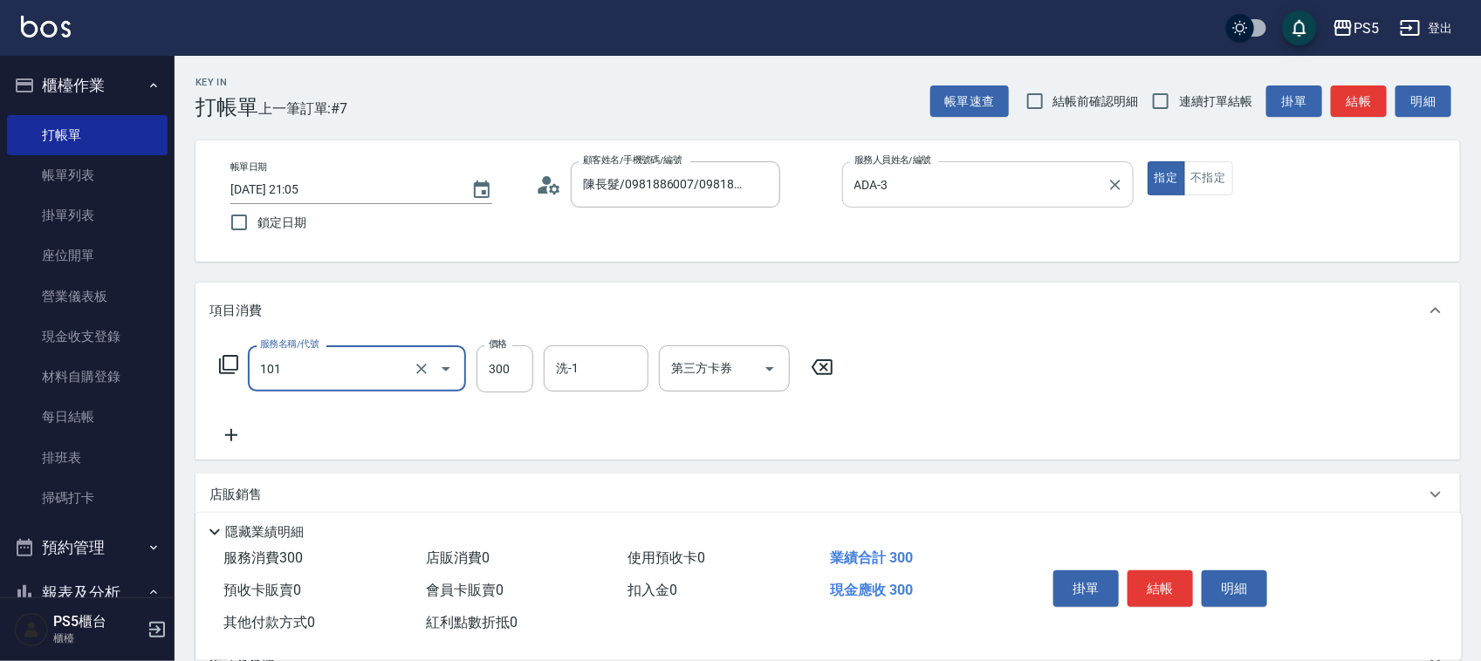
type input "洗髮(101)"
type input "600"
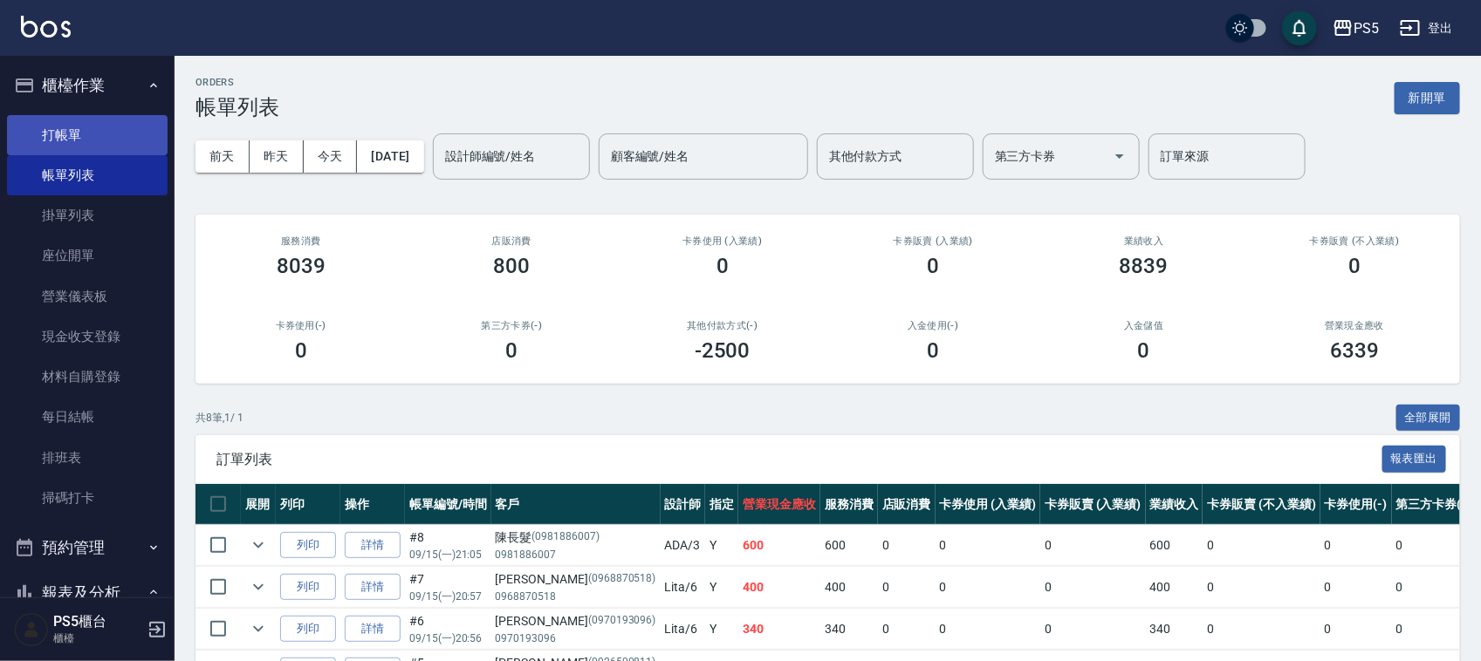
click at [97, 141] on link "打帳單" at bounding box center [87, 135] width 161 height 40
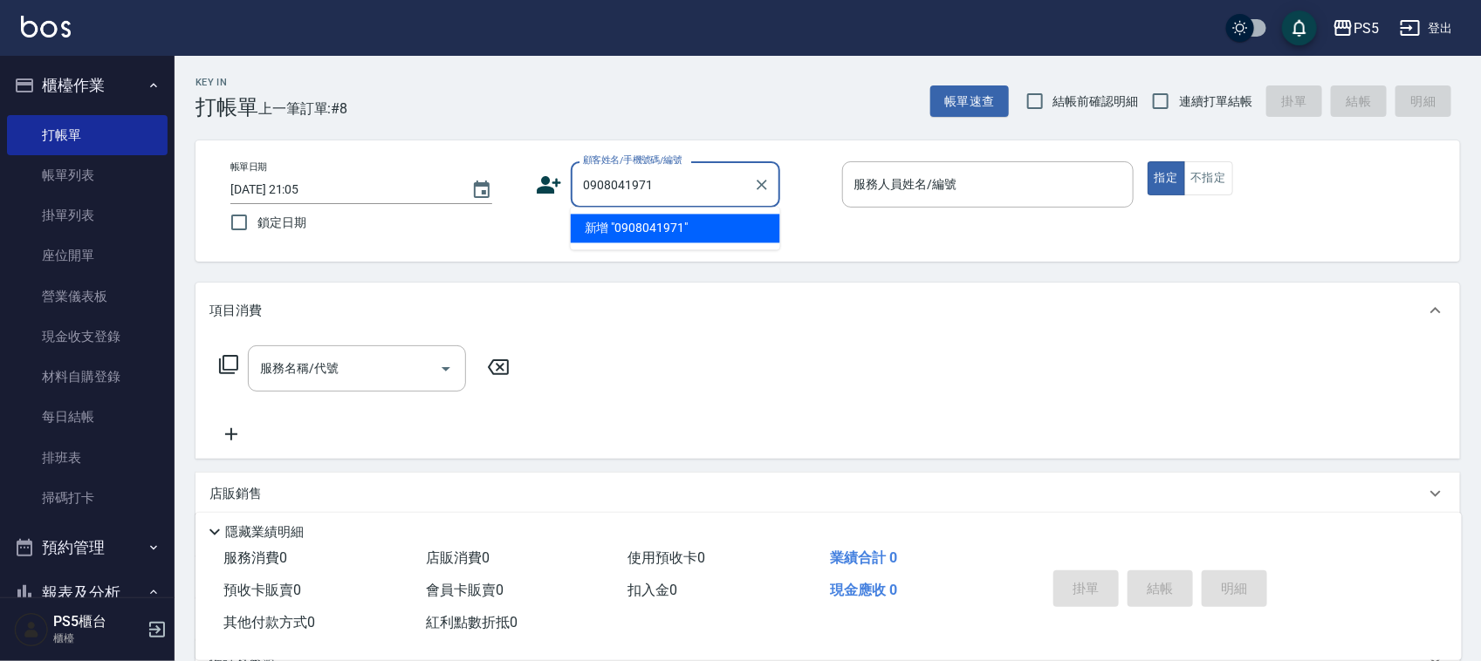
drag, startPoint x: 674, startPoint y: 181, endPoint x: 519, endPoint y: 203, distance: 157.0
click at [519, 203] on div "帳單日期 2025/09/15 21:05 鎖定日期 顧客姓名/手機號碼/編號 0908041971 顧客姓名/手機號碼/編號 服務人員姓名/編號 服務人員姓…" at bounding box center [827, 200] width 1222 height 79
click at [652, 203] on div "0908041971 顧客姓名/手機號碼/編號" at bounding box center [675, 184] width 209 height 46
click at [660, 183] on input "0908041971" at bounding box center [662, 184] width 168 height 31
click at [654, 180] on input "0908041971" at bounding box center [662, 184] width 168 height 31
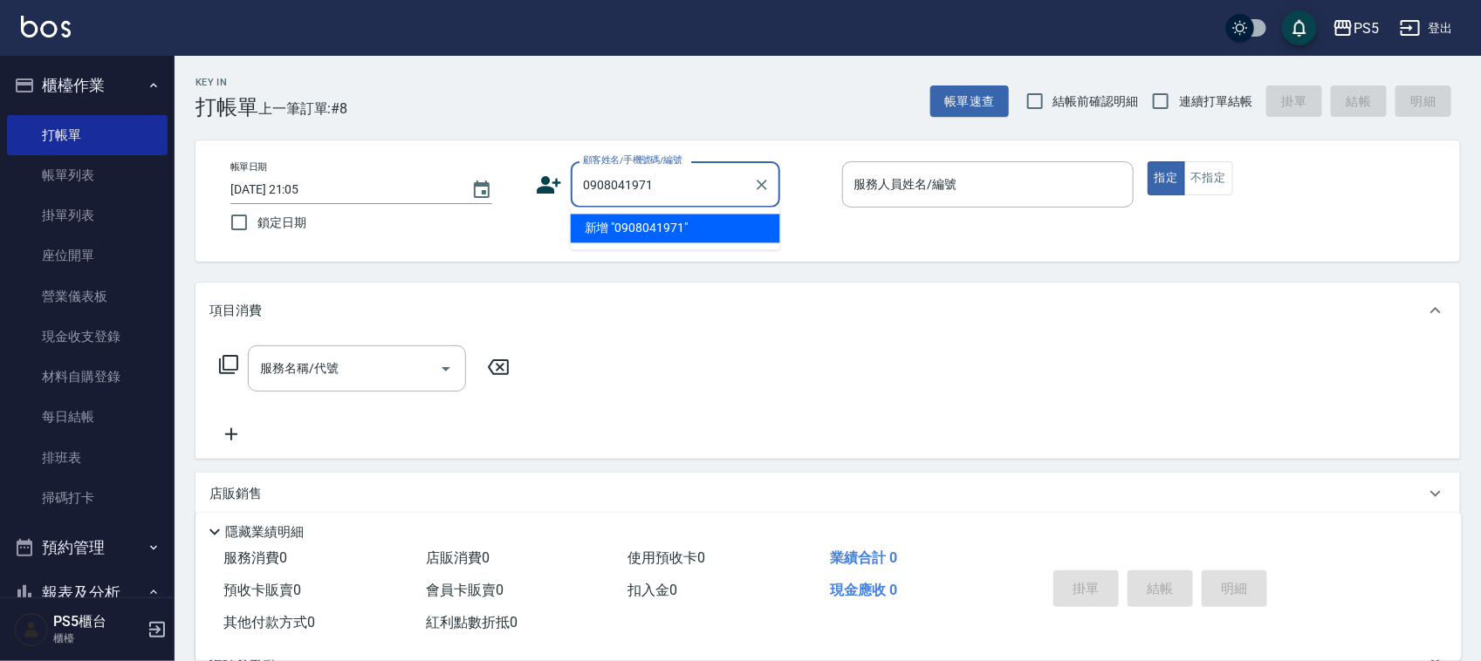
click at [629, 183] on input "0908041971" at bounding box center [662, 184] width 168 height 31
type input "0908042971"
drag, startPoint x: 651, startPoint y: 181, endPoint x: 567, endPoint y: 188, distance: 84.0
click at [565, 189] on div "顧客姓名/手機號碼/編號 0908042971 顧客姓名/手機號碼/編號" at bounding box center [681, 184] width 291 height 46
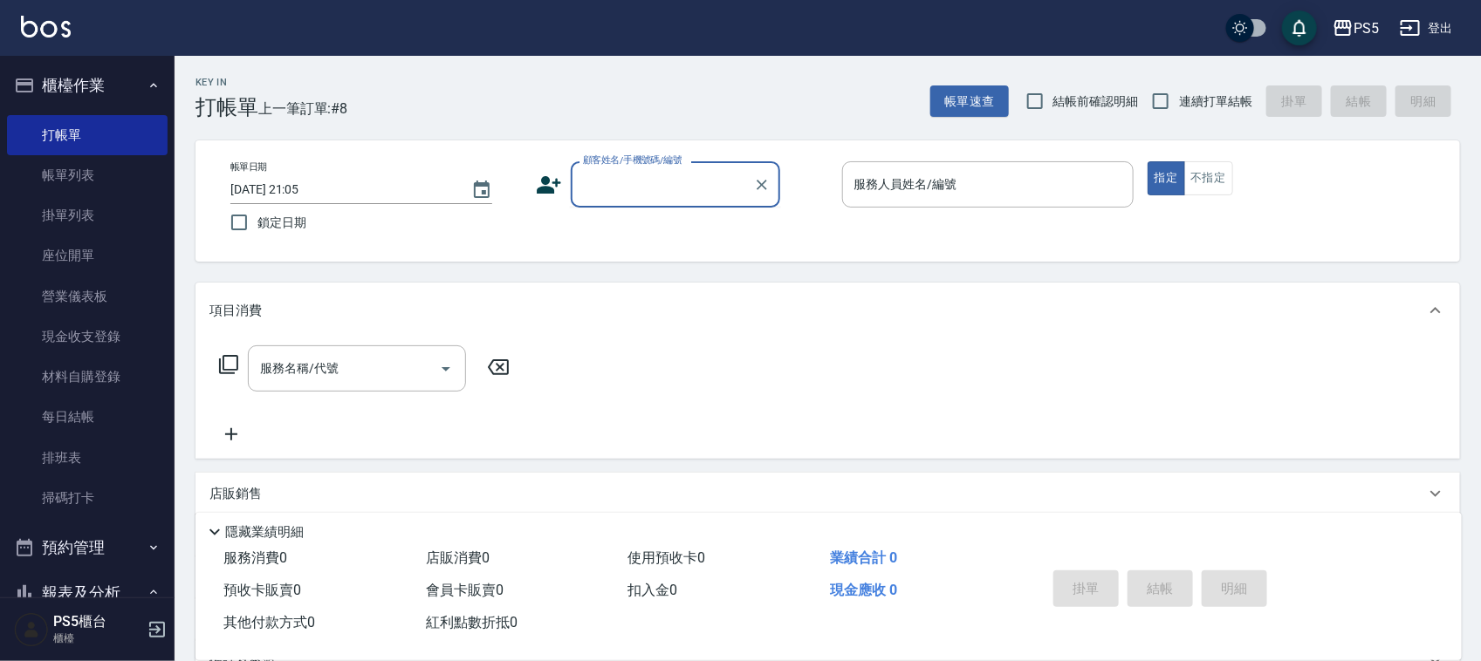
drag, startPoint x: 564, startPoint y: 188, endPoint x: 555, endPoint y: 150, distance: 39.4
click at [563, 188] on div "顧客姓名/手機號碼/編號 顧客姓名/手機號碼/編號" at bounding box center [681, 184] width 291 height 46
click at [546, 181] on icon at bounding box center [549, 184] width 24 height 17
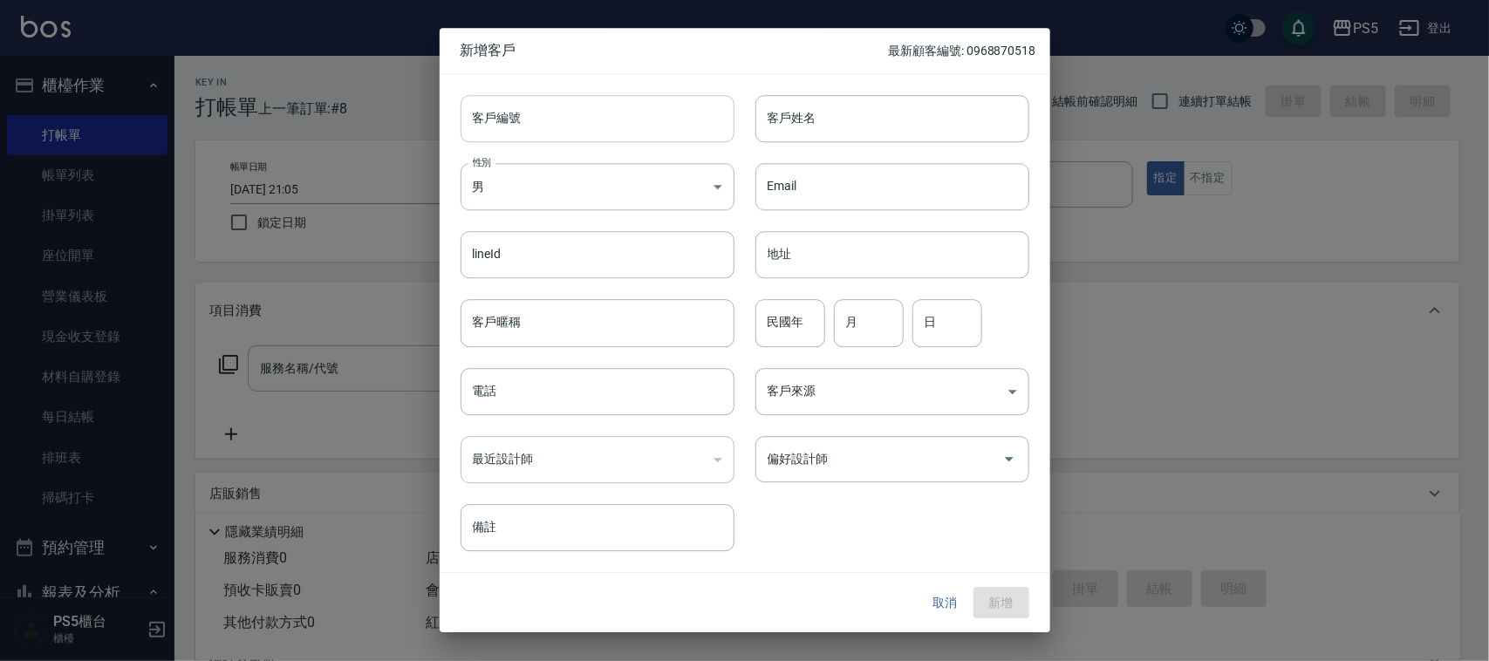
click at [565, 111] on input "客戶編號" at bounding box center [598, 118] width 274 height 47
paste input "0908042971"
type input "0908042971"
click at [535, 391] on input "電話" at bounding box center [598, 391] width 274 height 47
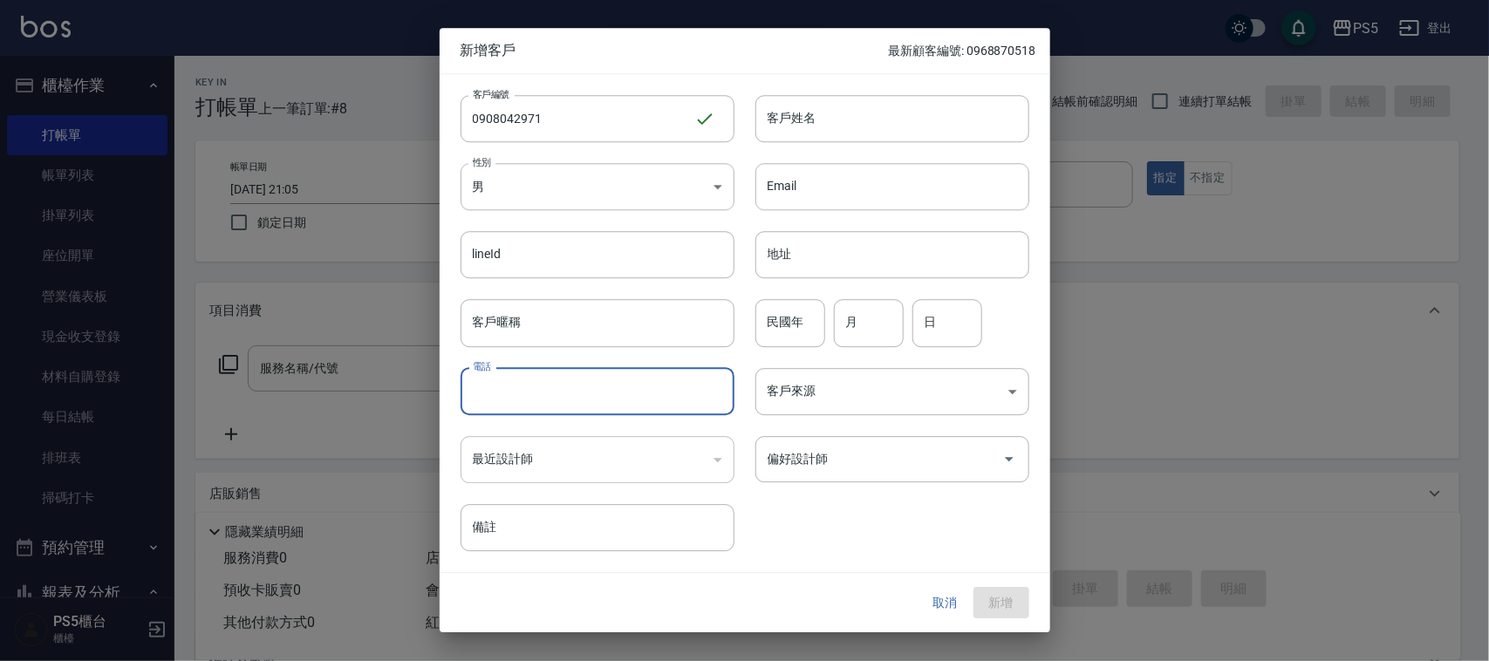
paste input "0908042971"
type input "0908042971"
click at [557, 185] on body "PS5 登出 櫃檯作業 打帳單 帳單列表 掛單列表 座位開單 營業儀表板 現金收支登錄 材料自購登錄 每日結帳 排班表 掃碼打卡 預約管理 預約管理 單日預約…" at bounding box center [744, 424] width 1489 height 849
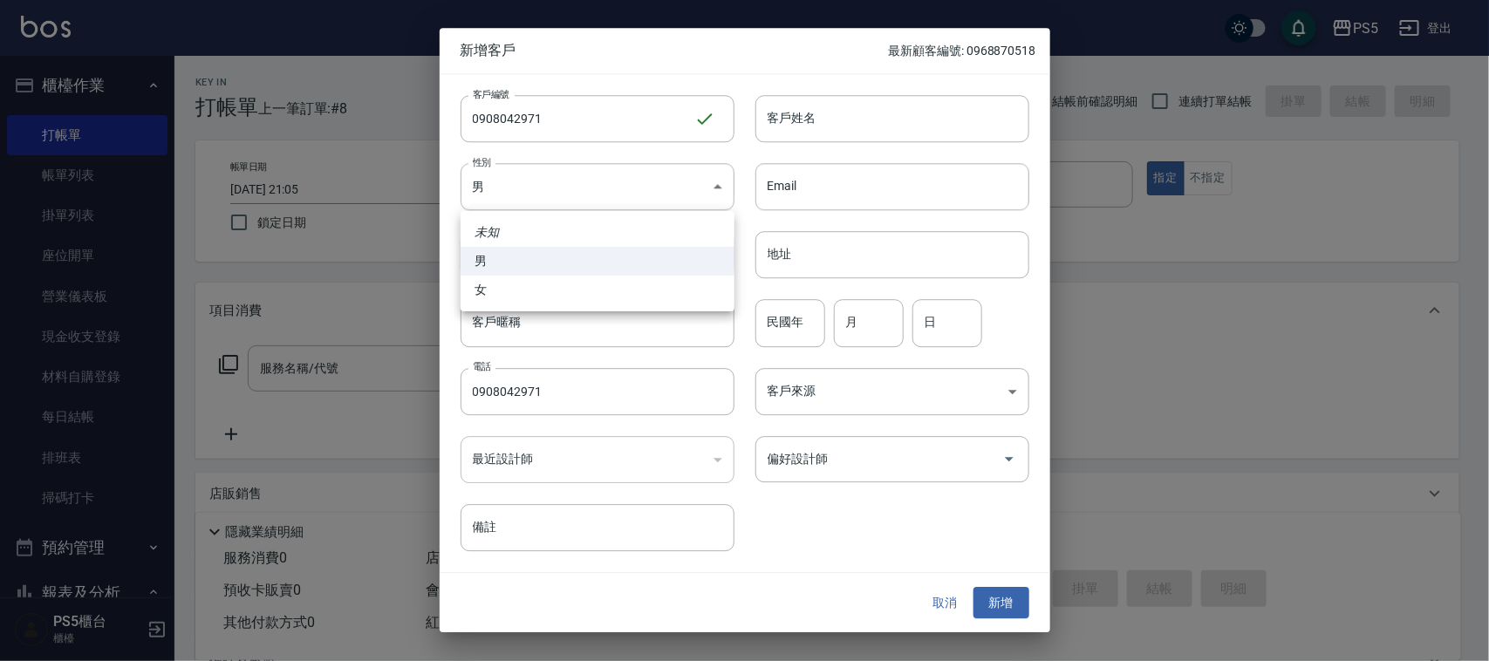
click at [507, 280] on li "女" at bounding box center [598, 290] width 274 height 29
type input "FEMALE"
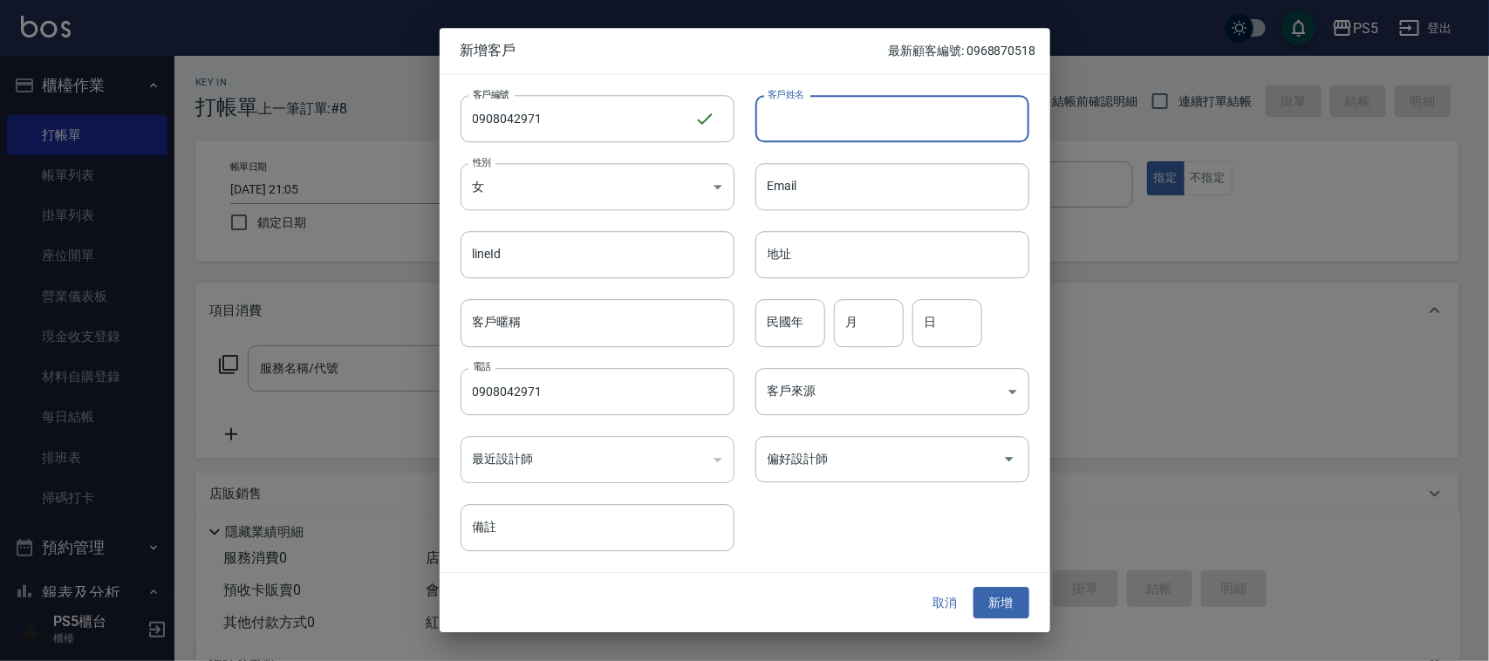
click at [825, 123] on input "客戶姓名" at bounding box center [893, 118] width 274 height 47
type input "曾詩圓"
click at [799, 302] on input "民國年" at bounding box center [791, 323] width 70 height 47
type input "90"
type input "12"
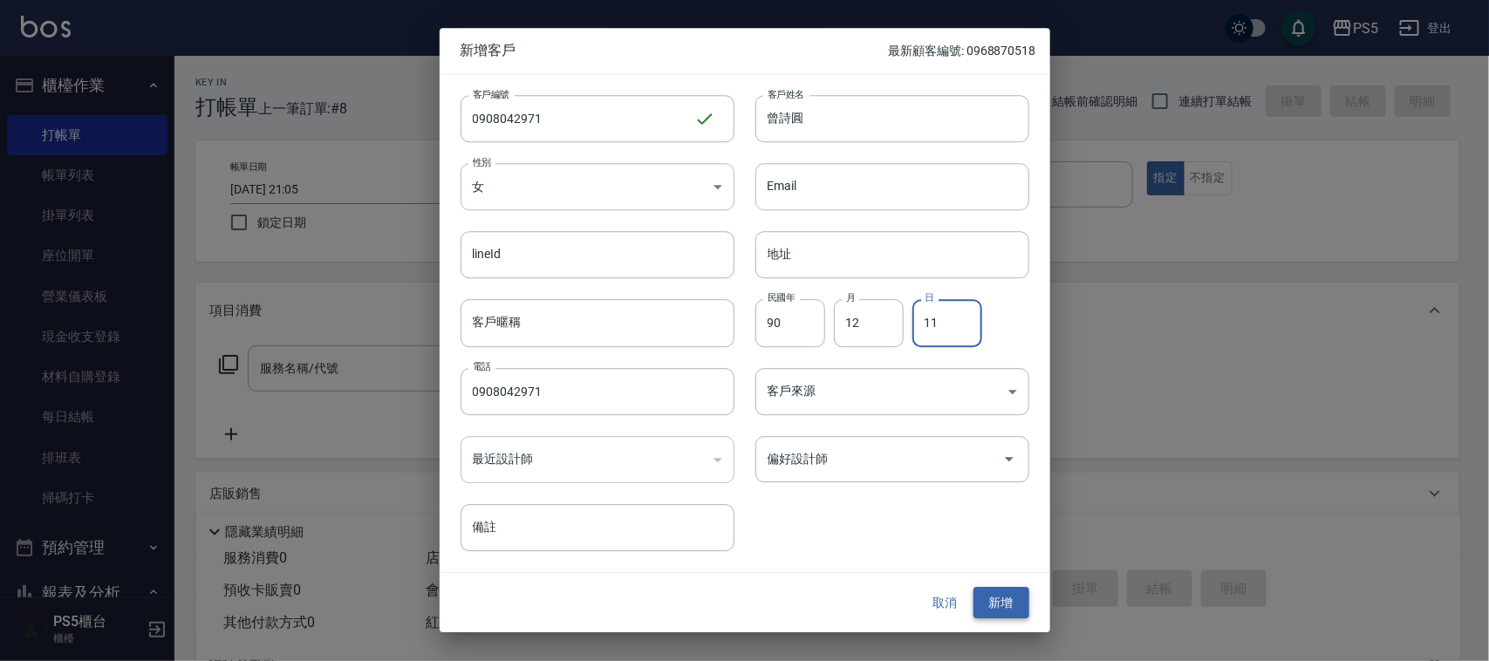
type input "11"
click at [999, 602] on button "新增" at bounding box center [1002, 603] width 56 height 32
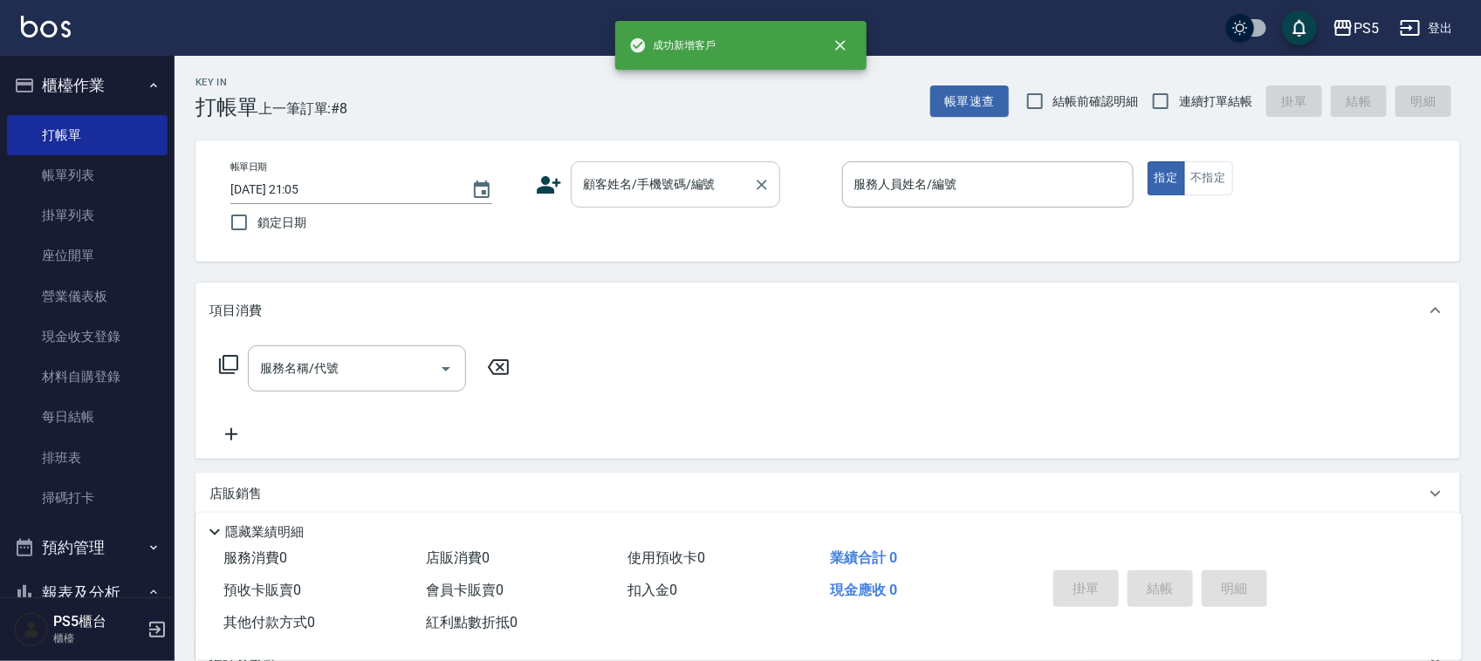
click at [708, 194] on input "顧客姓名/手機號碼/編號" at bounding box center [662, 184] width 168 height 31
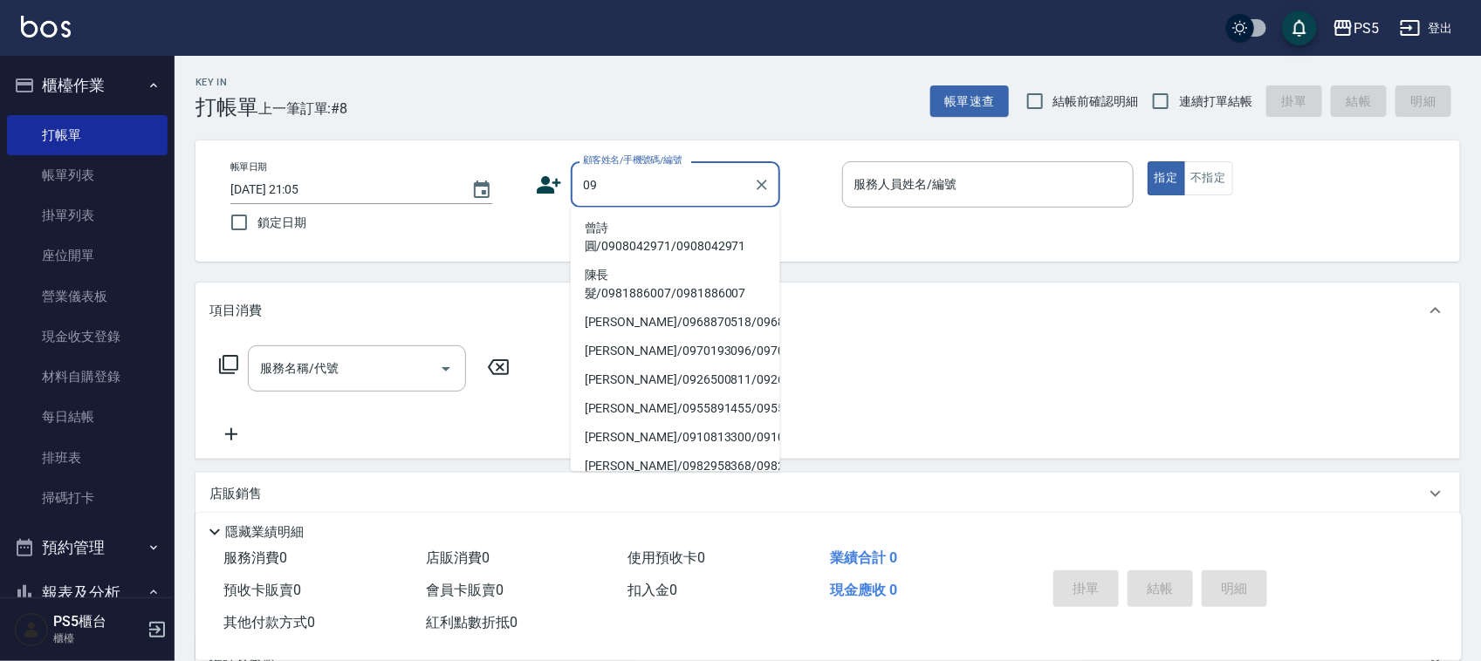
click at [638, 223] on li "曾詩圓/0908042971/0908042971" at bounding box center [675, 238] width 209 height 47
type input "曾詩圓/0908042971/0908042971"
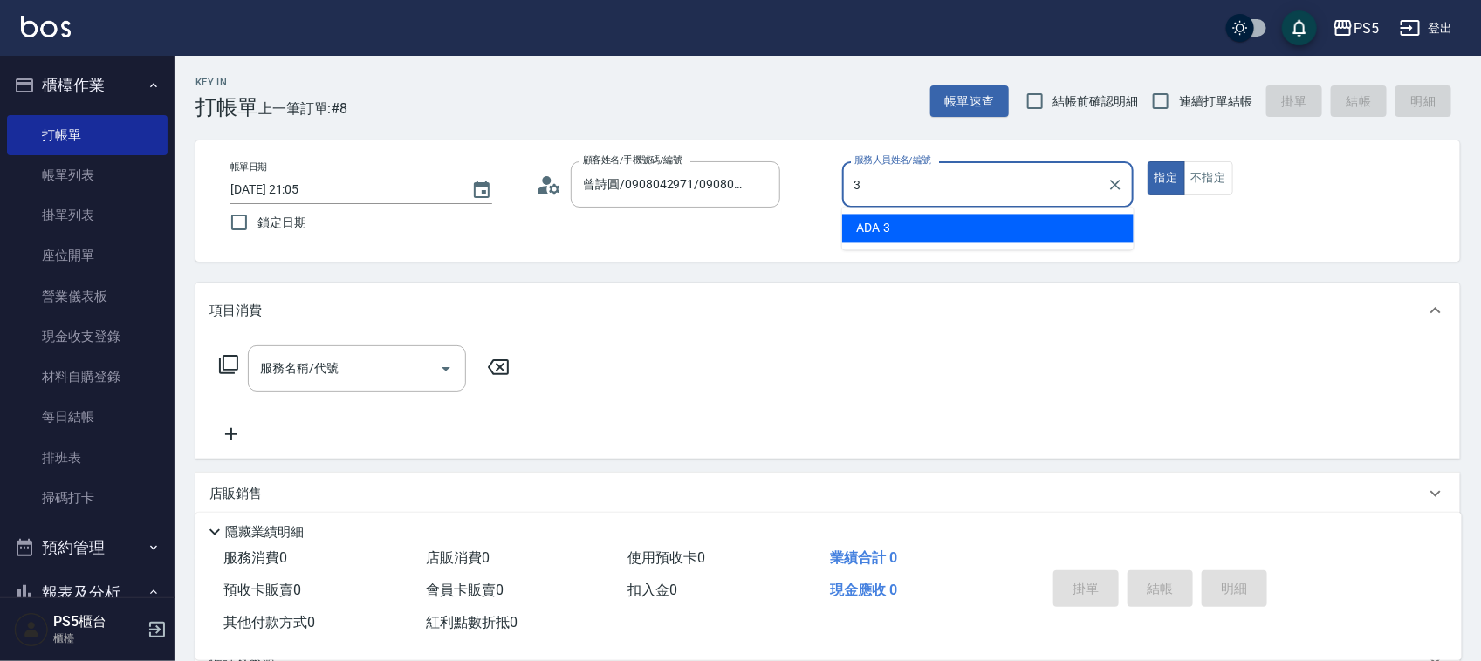
type input "ADA-3"
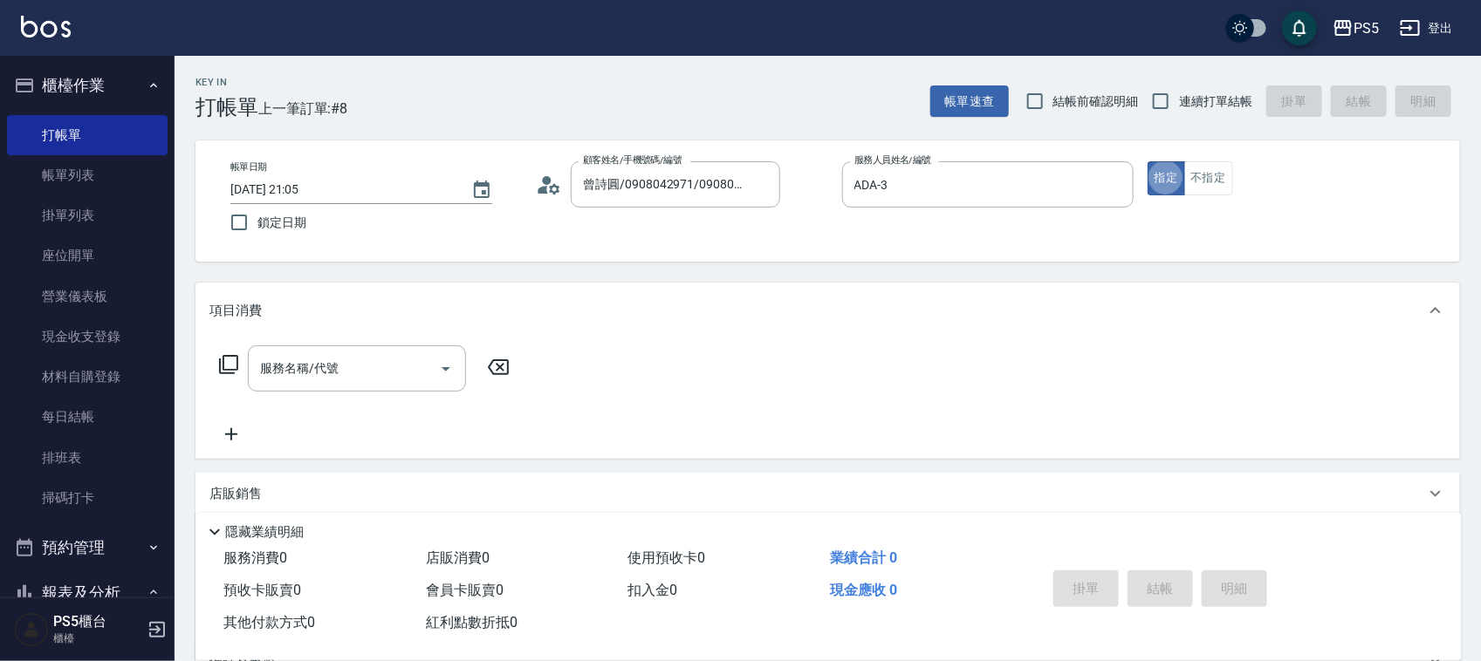
type button "true"
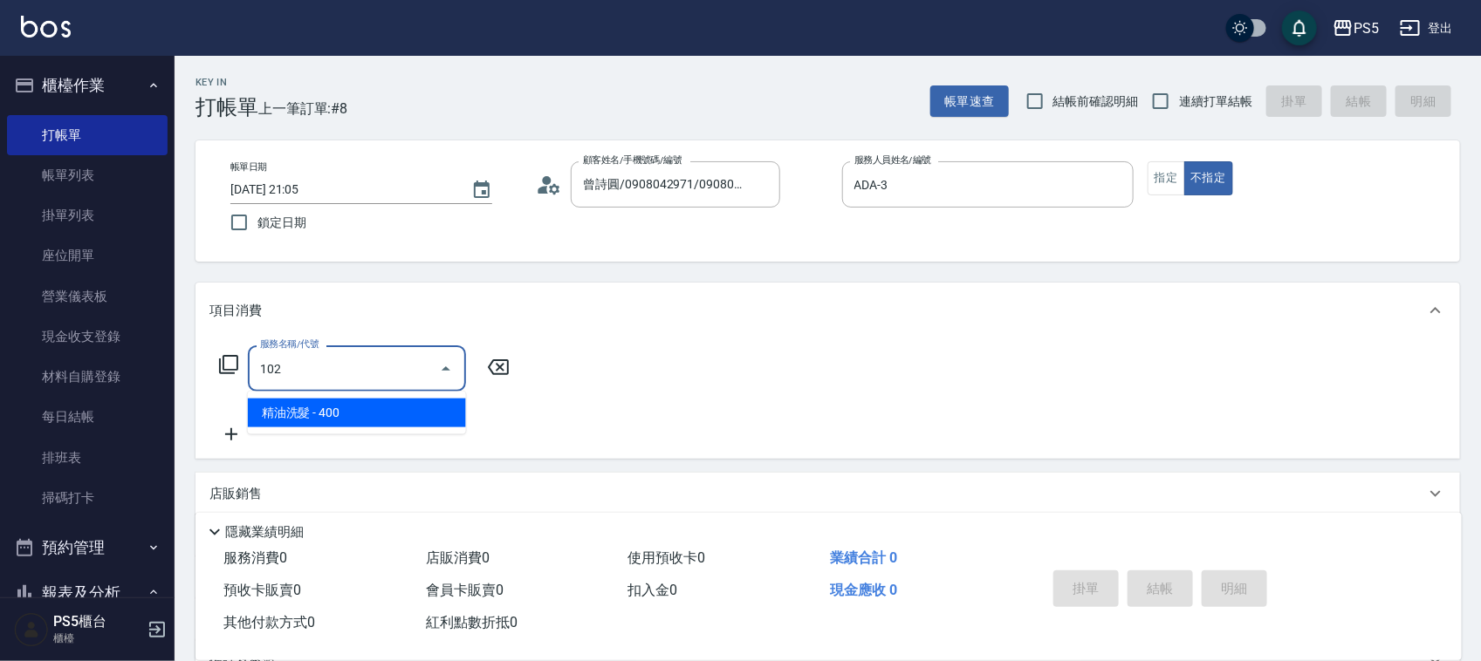
type input "精油洗髮(102)"
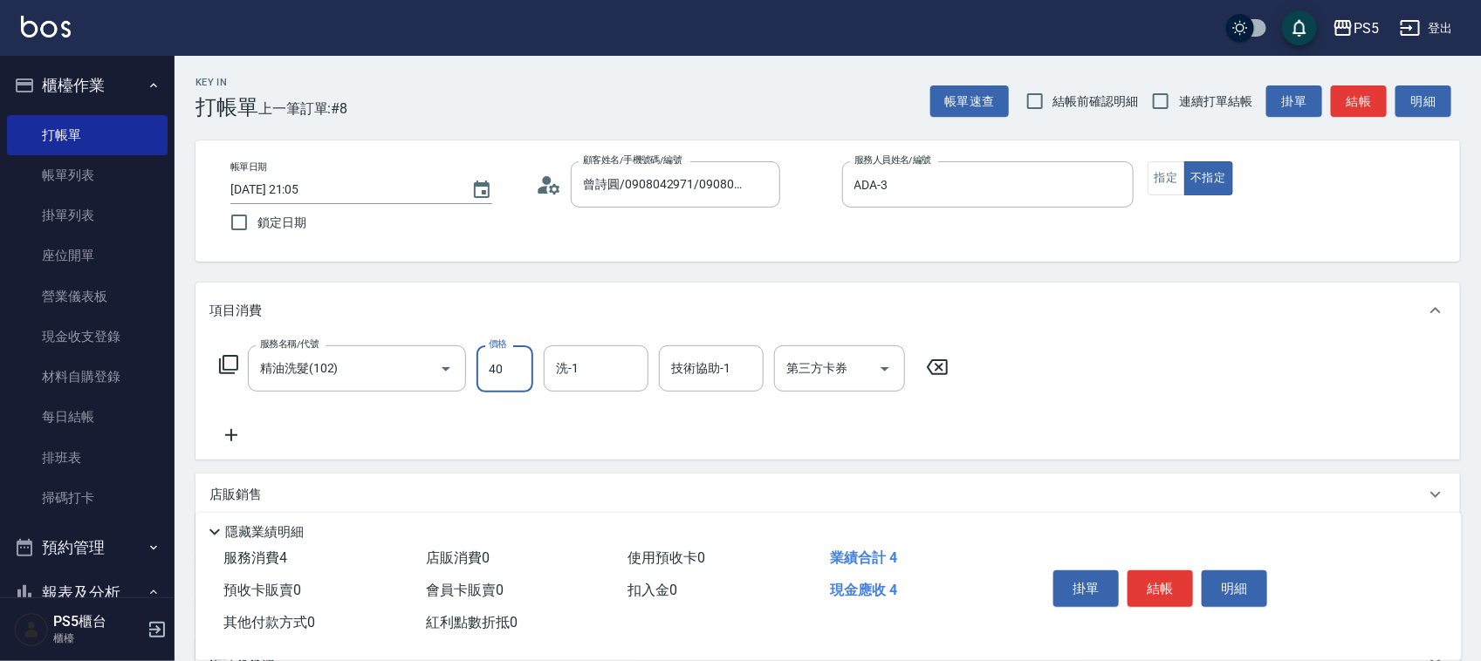
type input "400"
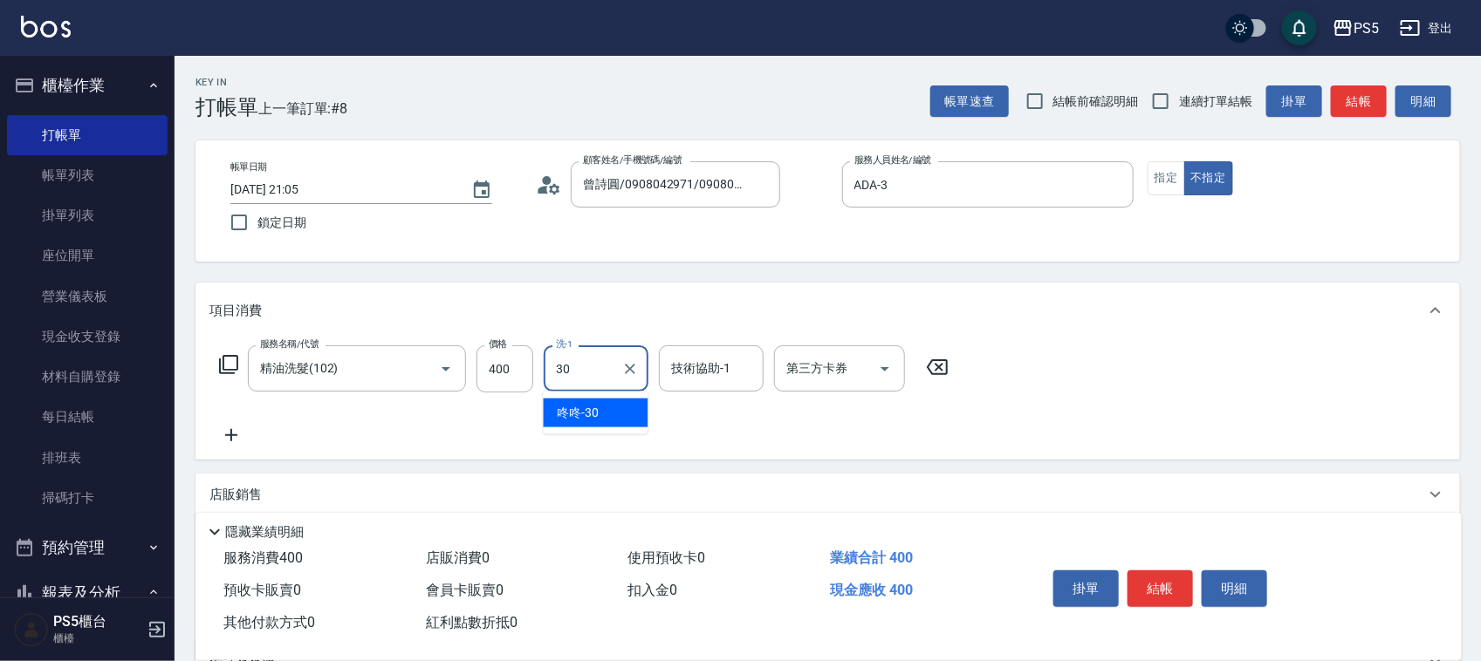
type input "咚咚-30"
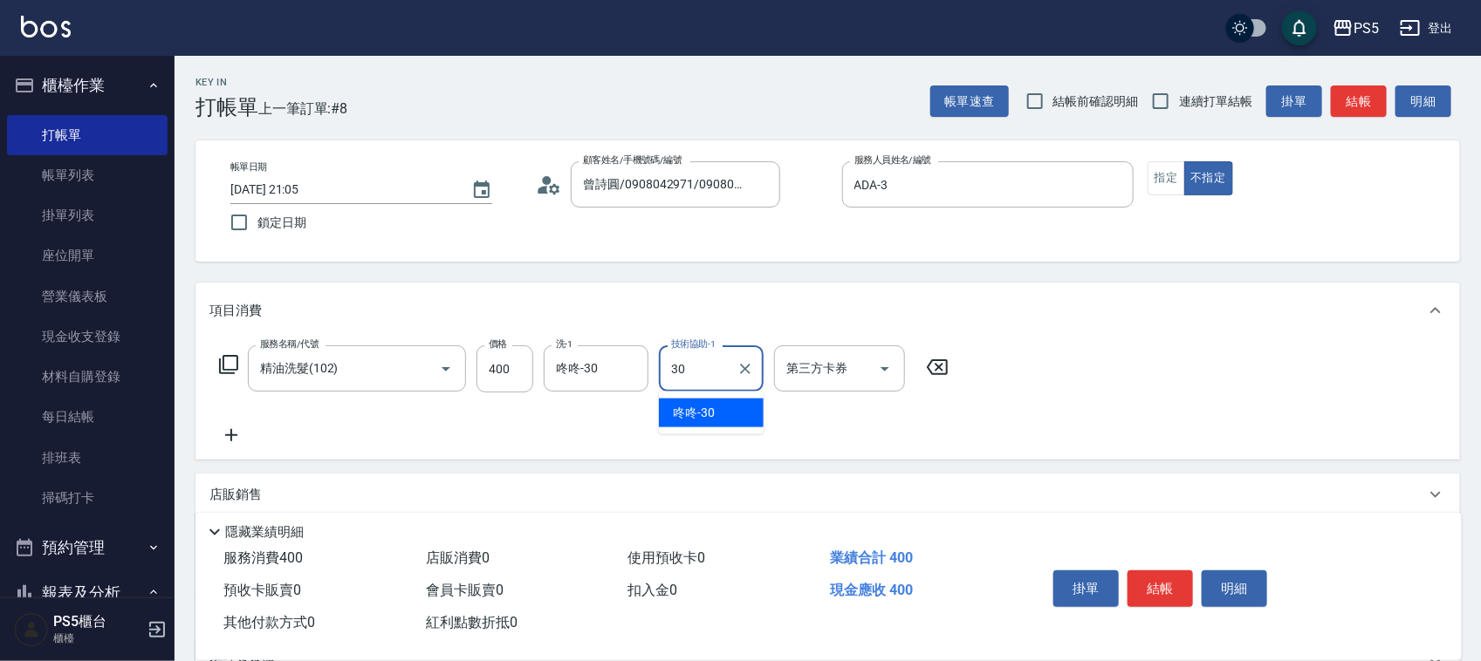
type input "咚咚-30"
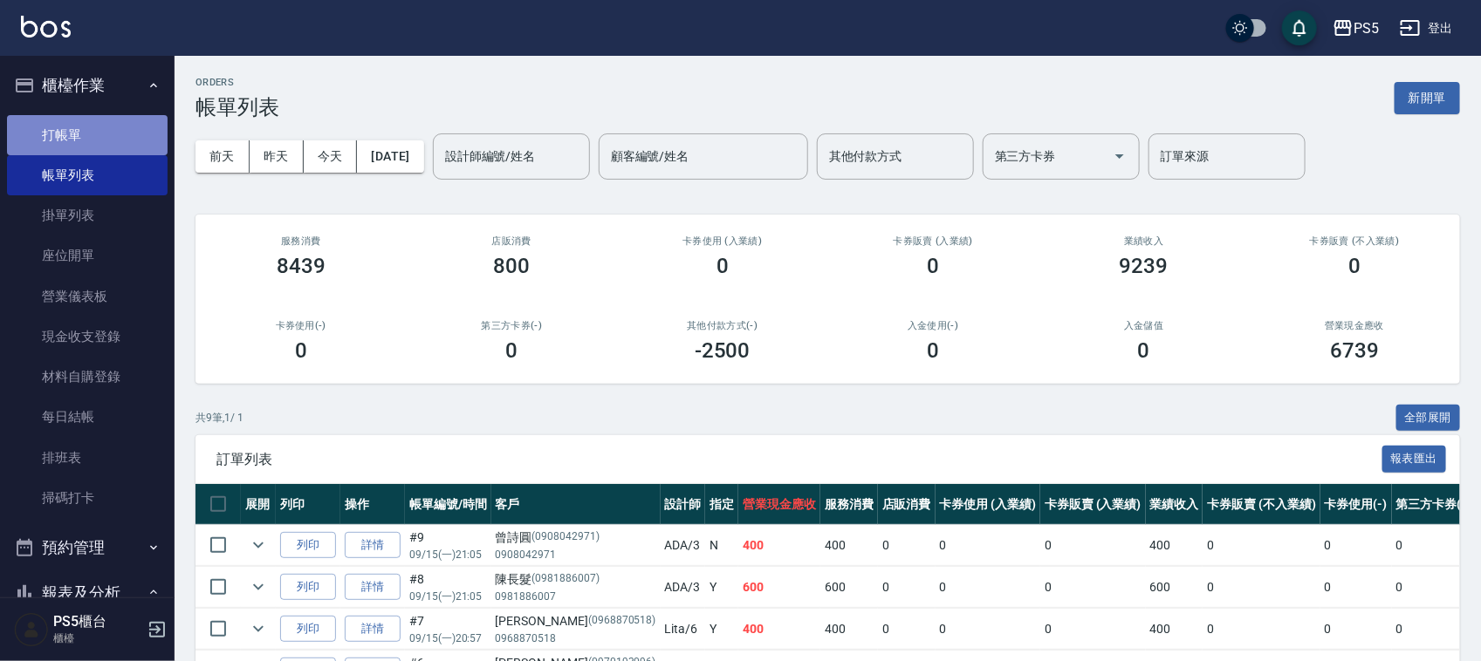
click at [120, 131] on link "打帳單" at bounding box center [87, 135] width 161 height 40
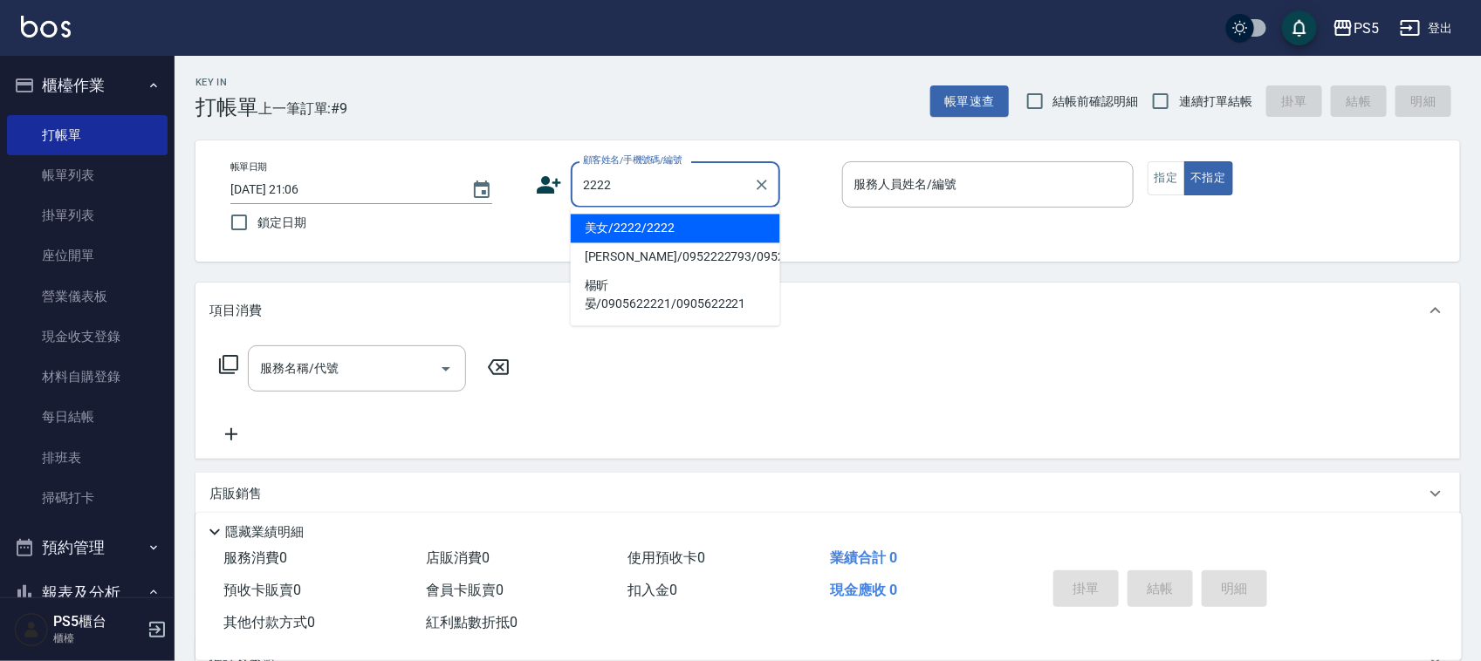
type input "美女/2222/2222"
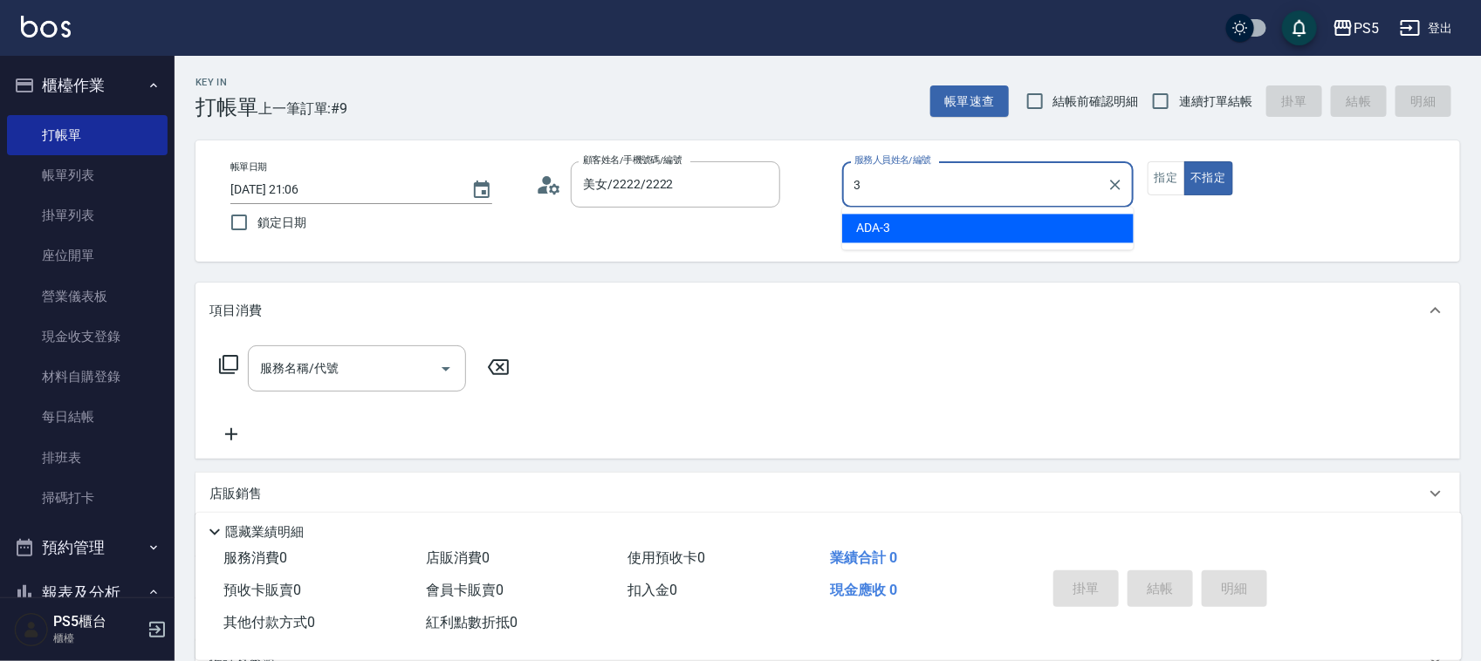
type input "ADA-3"
type button "false"
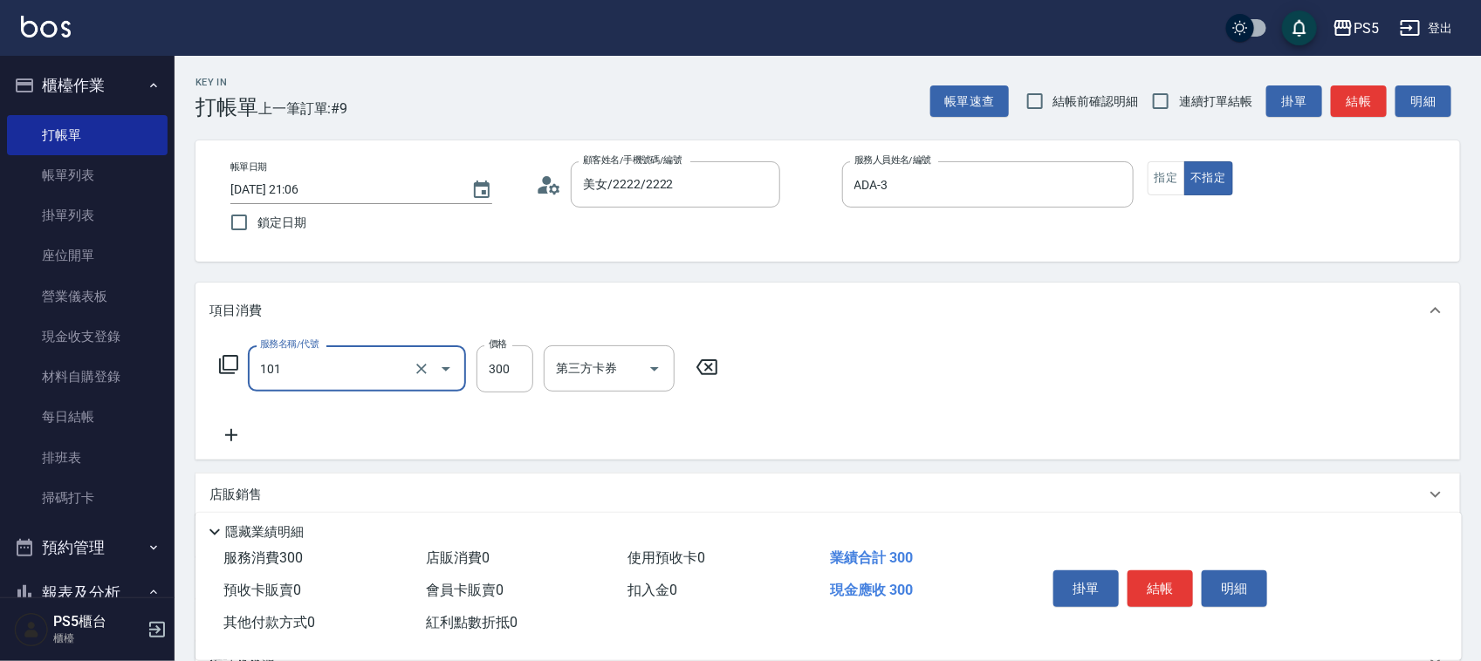
type input "洗髮(101)"
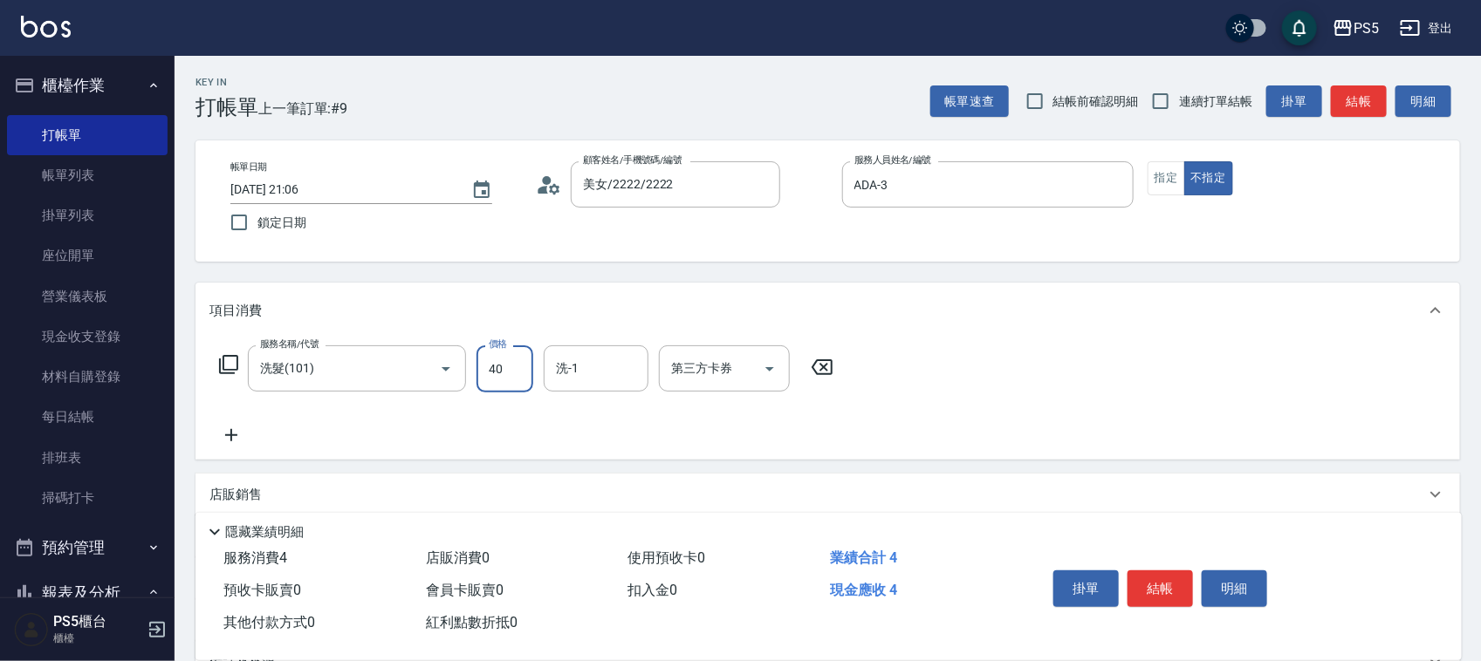
type input "400"
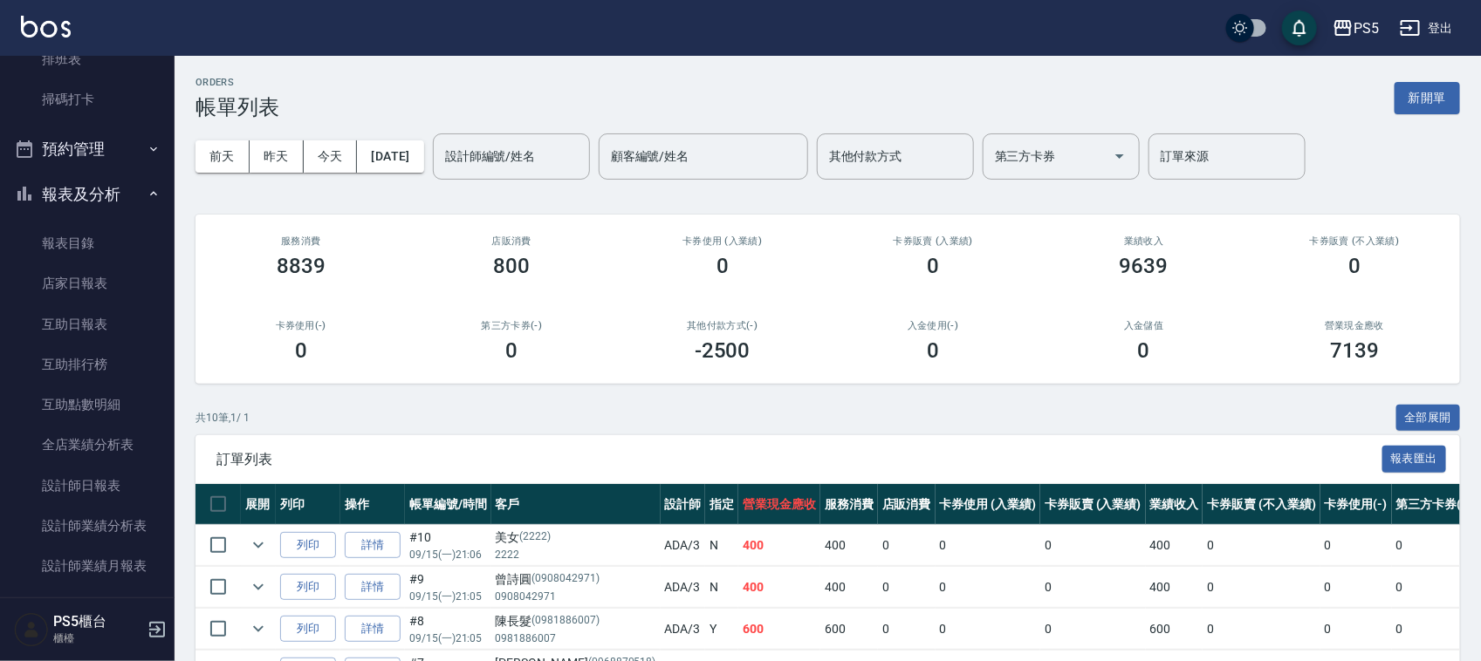
scroll to position [436, 0]
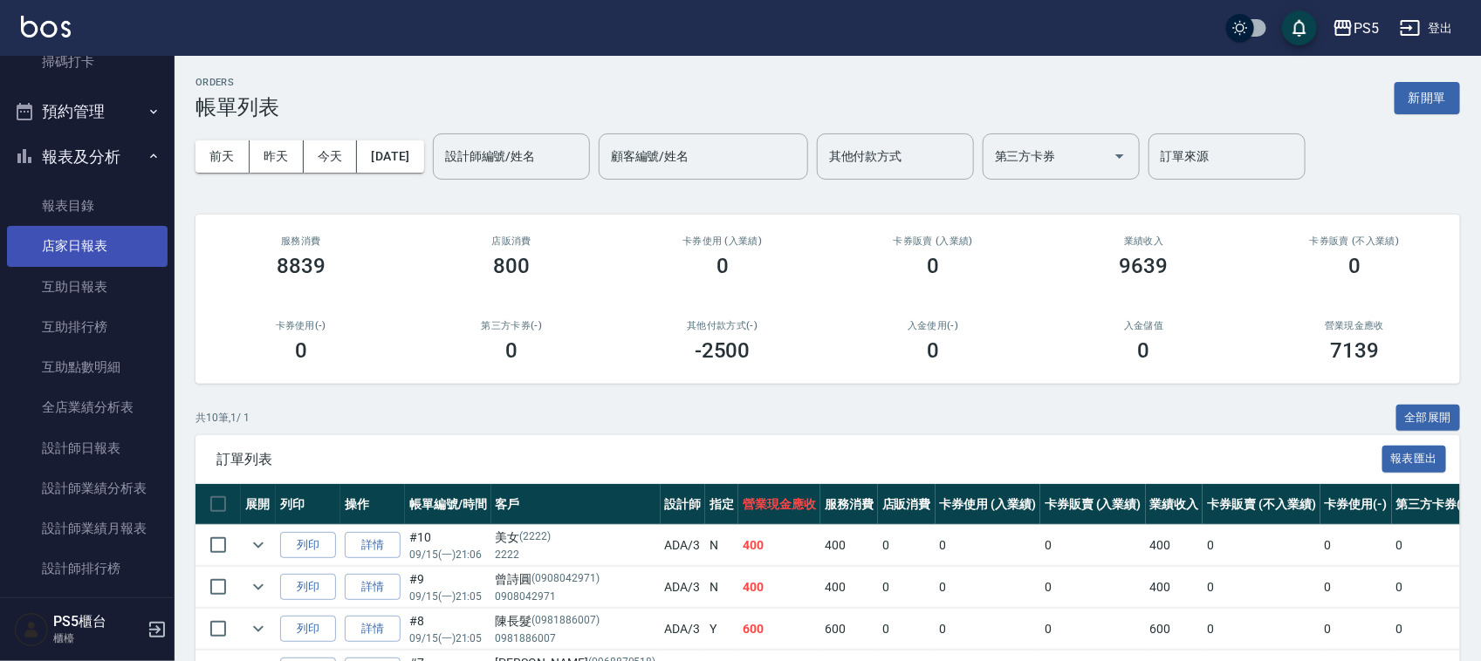
click at [66, 257] on link "店家日報表" at bounding box center [87, 246] width 161 height 40
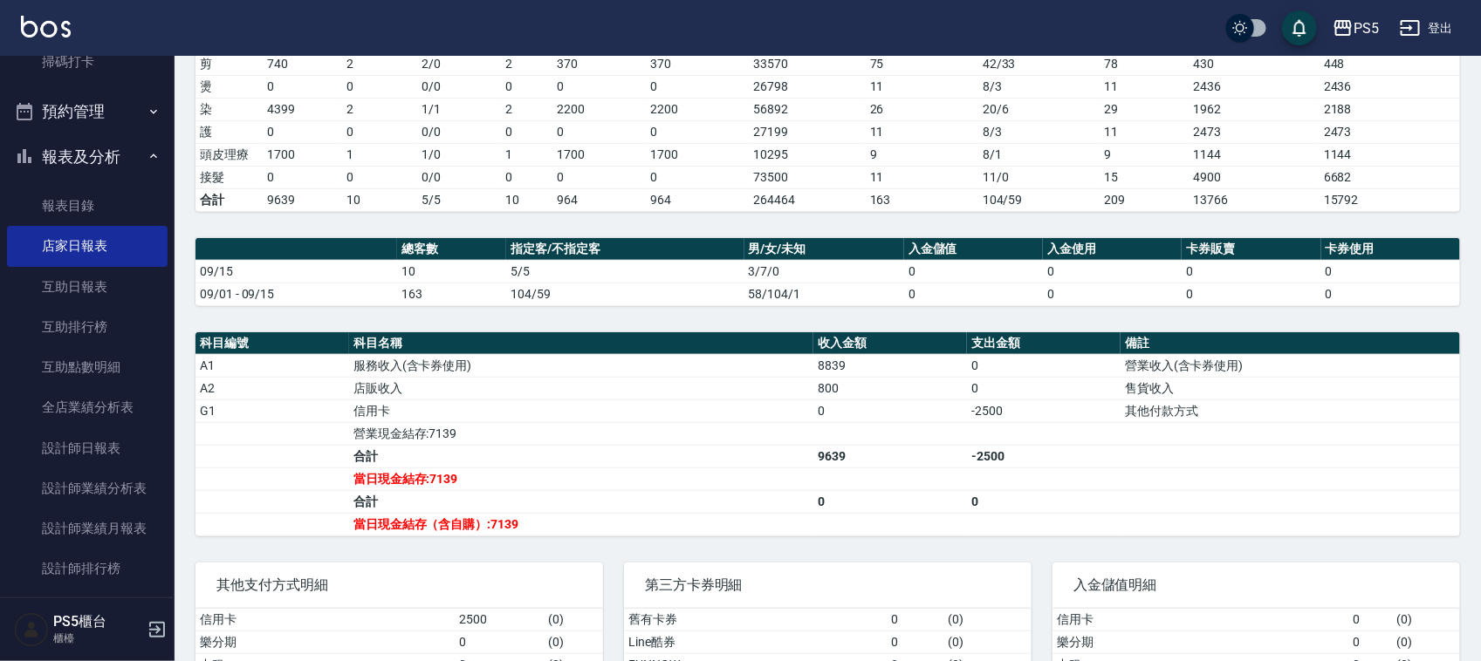
scroll to position [406, 0]
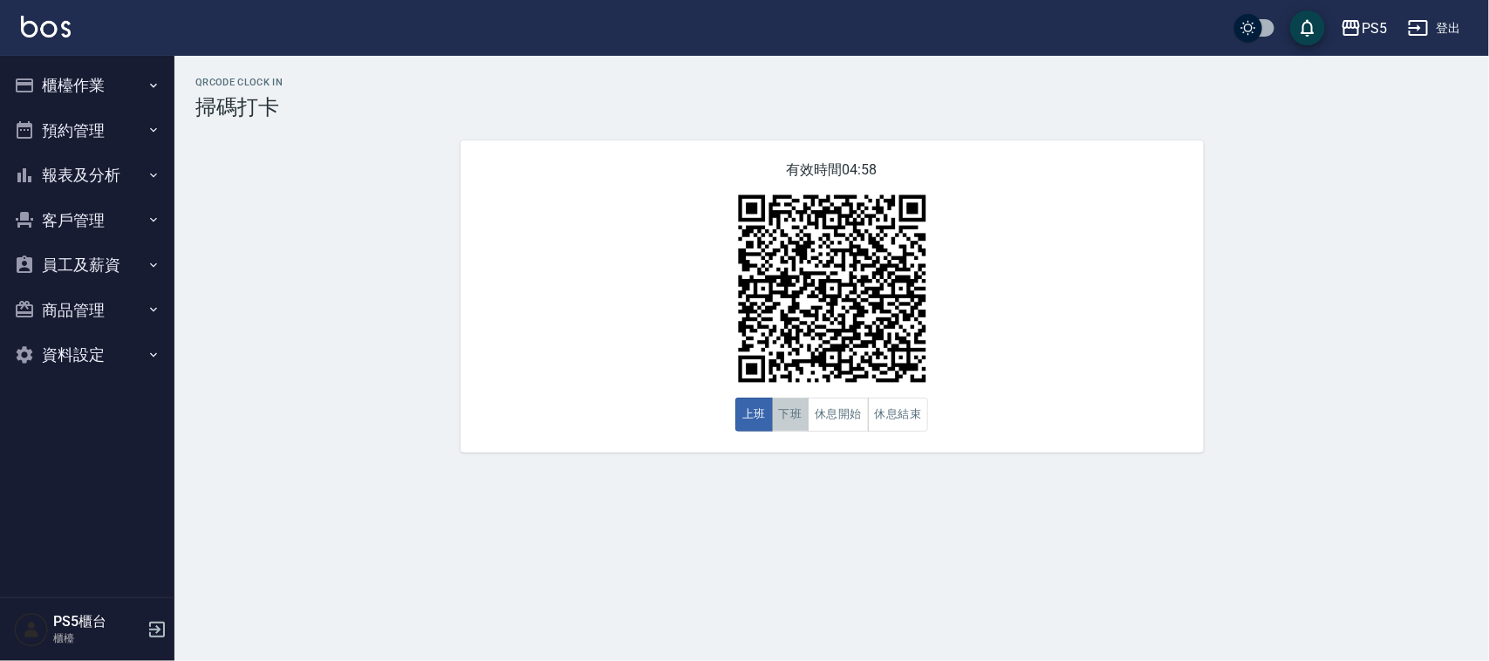
click at [798, 413] on button "下班" at bounding box center [791, 415] width 38 height 34
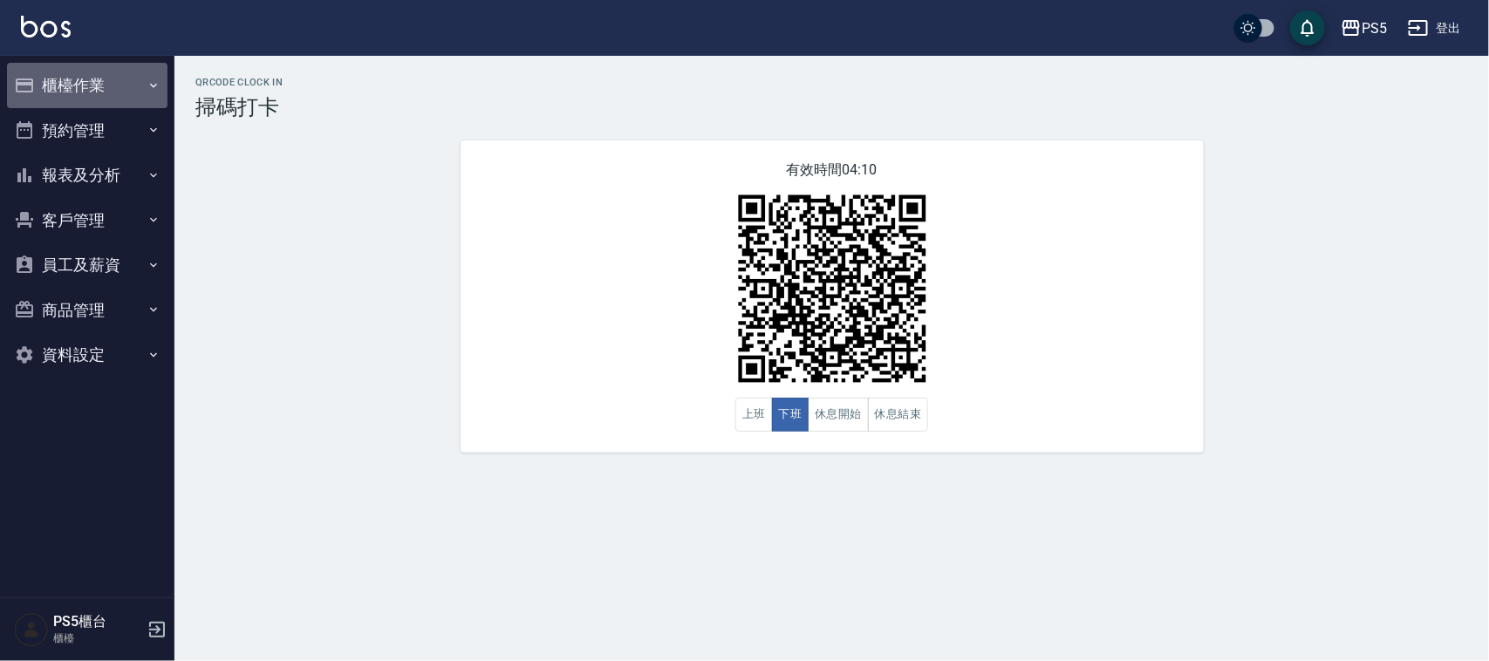
click at [66, 75] on button "櫃檯作業" at bounding box center [87, 85] width 161 height 45
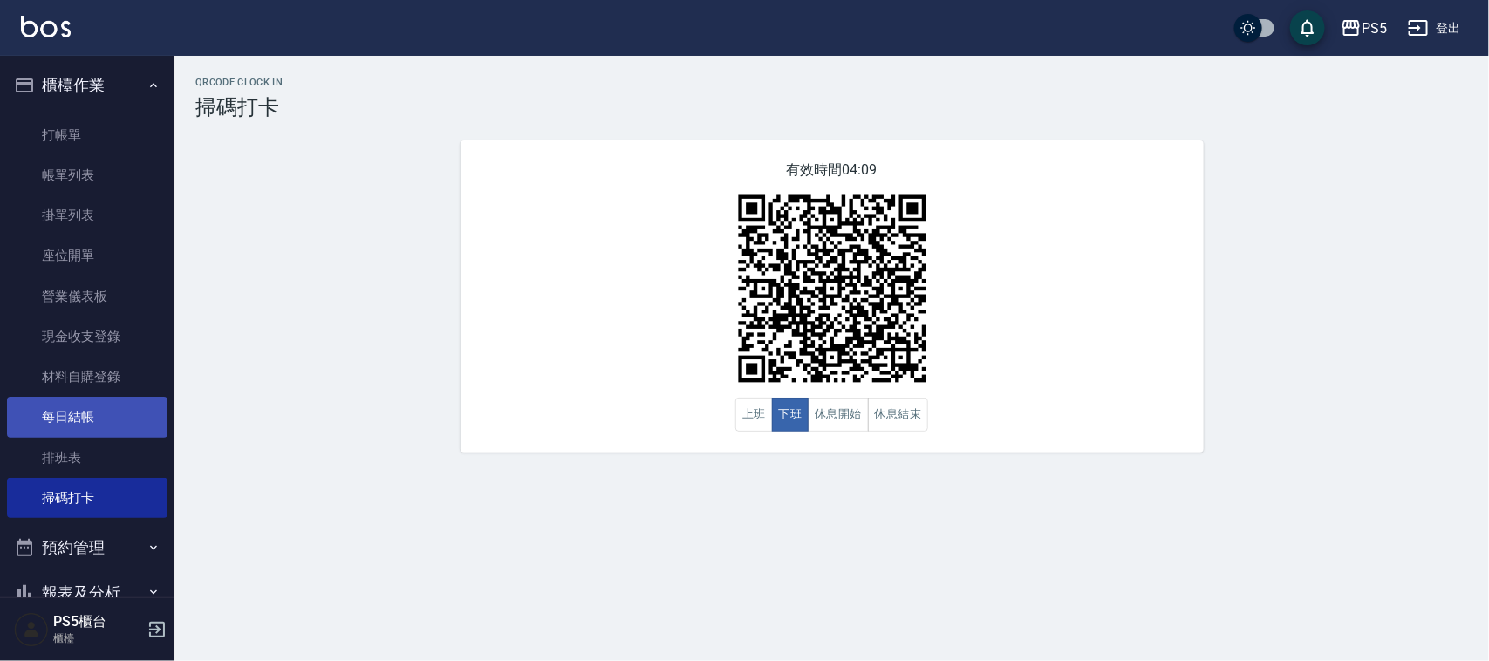
click at [129, 423] on link "每日結帳" at bounding box center [87, 417] width 161 height 40
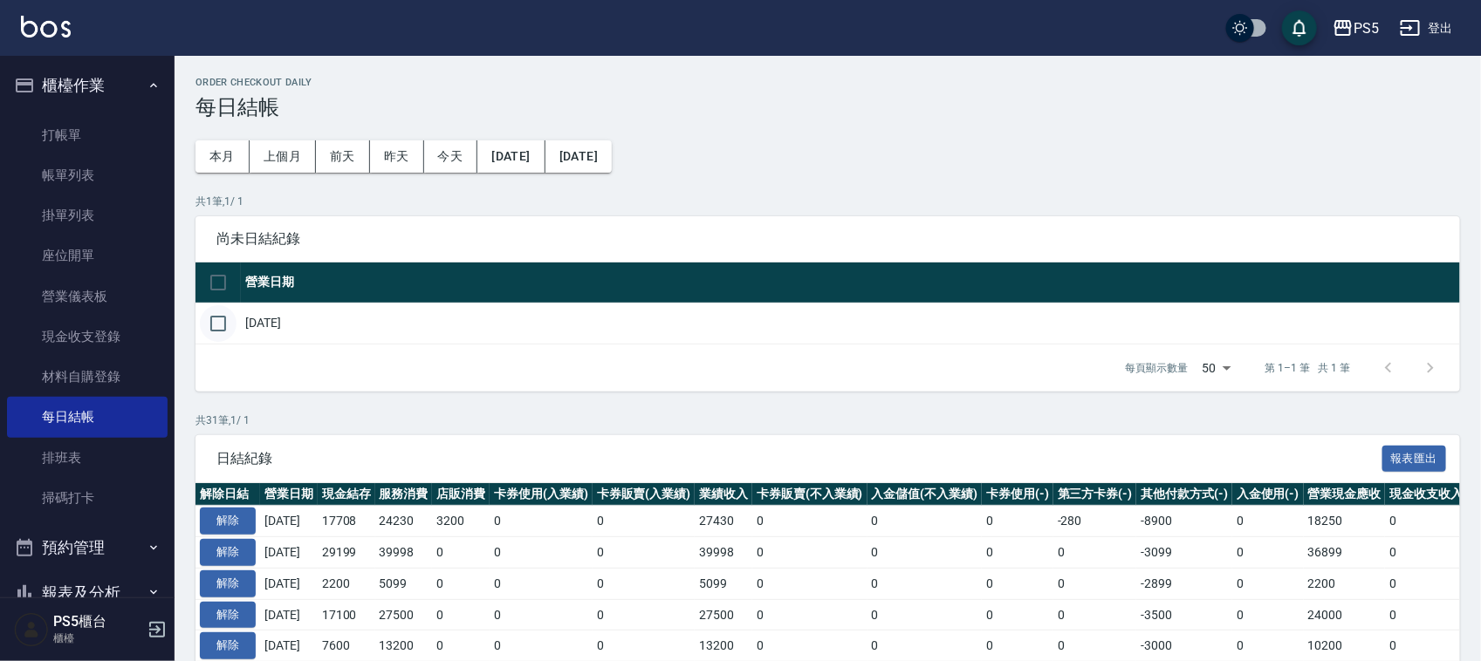
click at [206, 320] on input "checkbox" at bounding box center [218, 323] width 37 height 37
checkbox input "true"
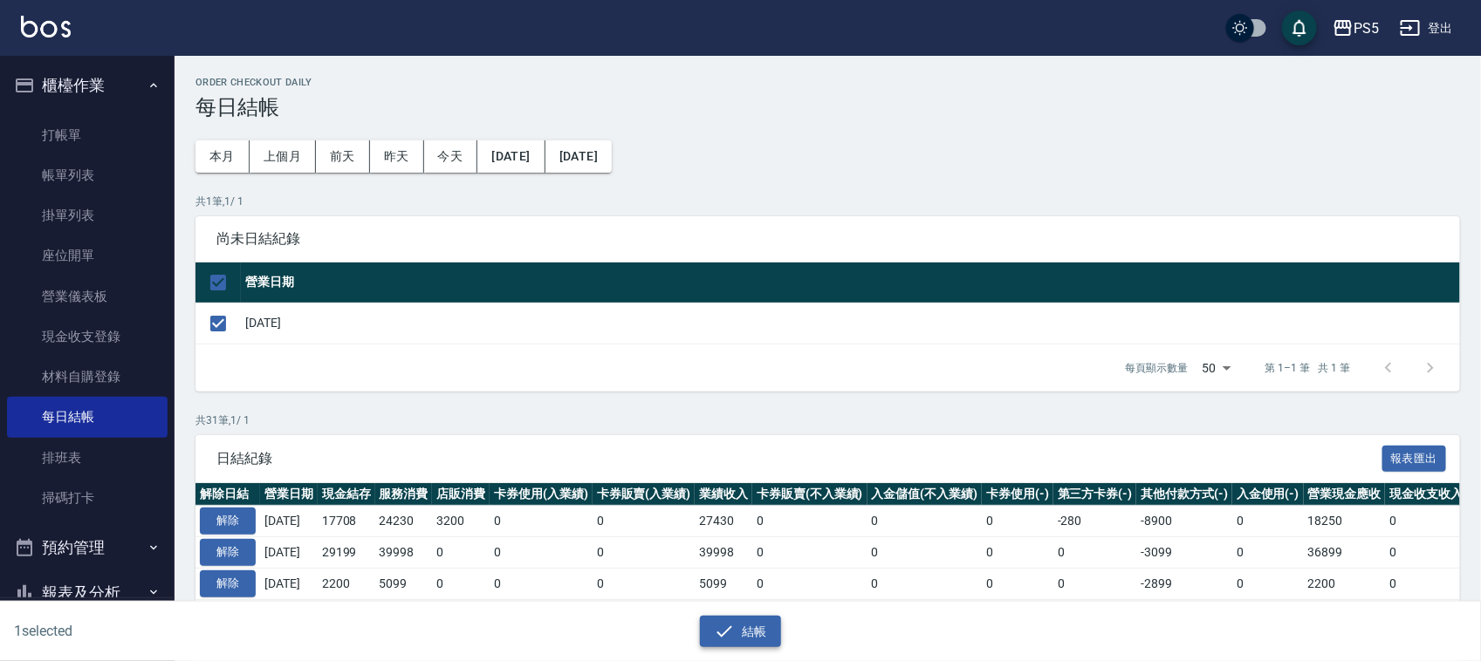
click at [734, 637] on icon "button" at bounding box center [724, 631] width 21 height 21
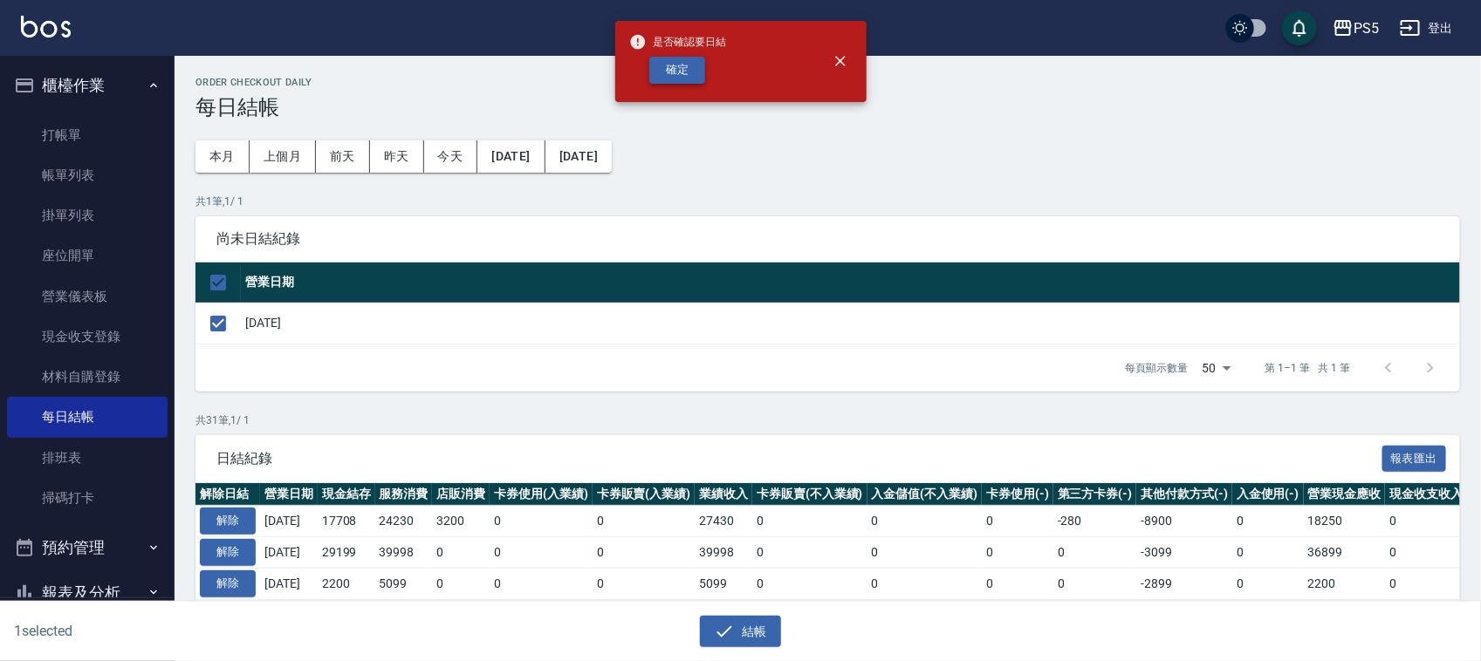
click at [694, 76] on button "確定" at bounding box center [677, 70] width 56 height 27
checkbox input "false"
